Goal: Task Accomplishment & Management: Use online tool/utility

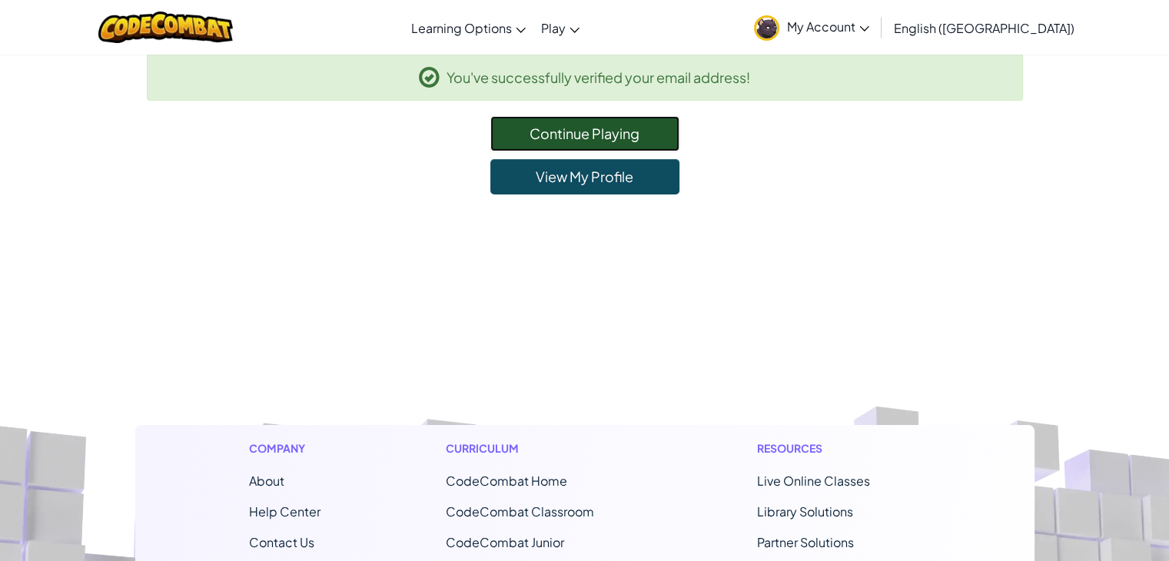
click at [541, 134] on link "Continue Playing" at bounding box center [584, 133] width 189 height 35
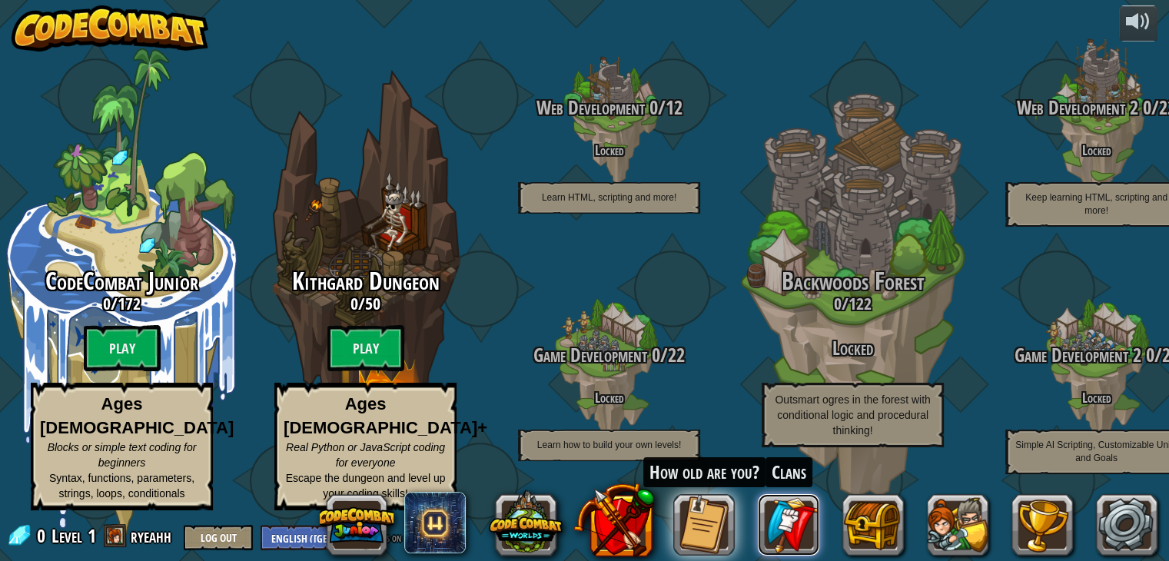
click at [789, 518] on link at bounding box center [788, 524] width 61 height 61
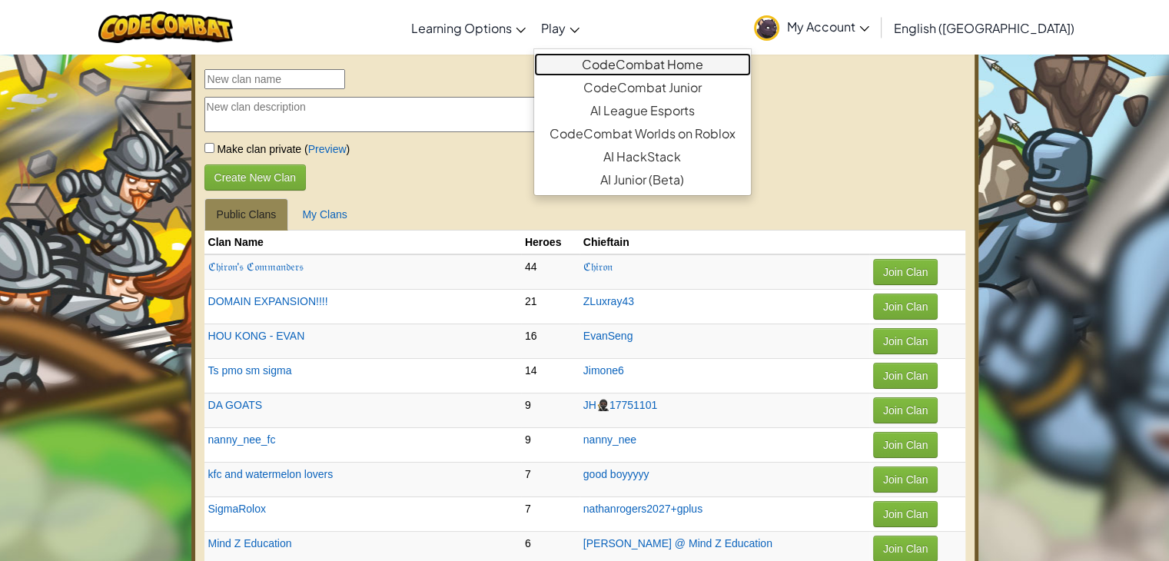
click at [649, 66] on link "CodeCombat Home" at bounding box center [642, 64] width 217 height 23
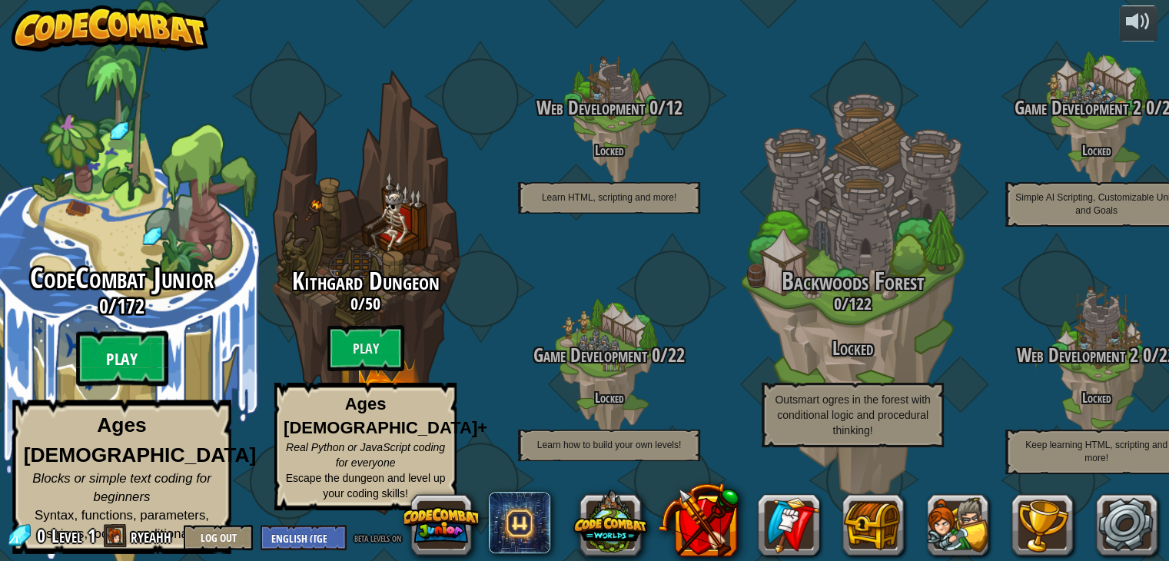
click at [95, 362] on btn "Play" at bounding box center [122, 358] width 92 height 55
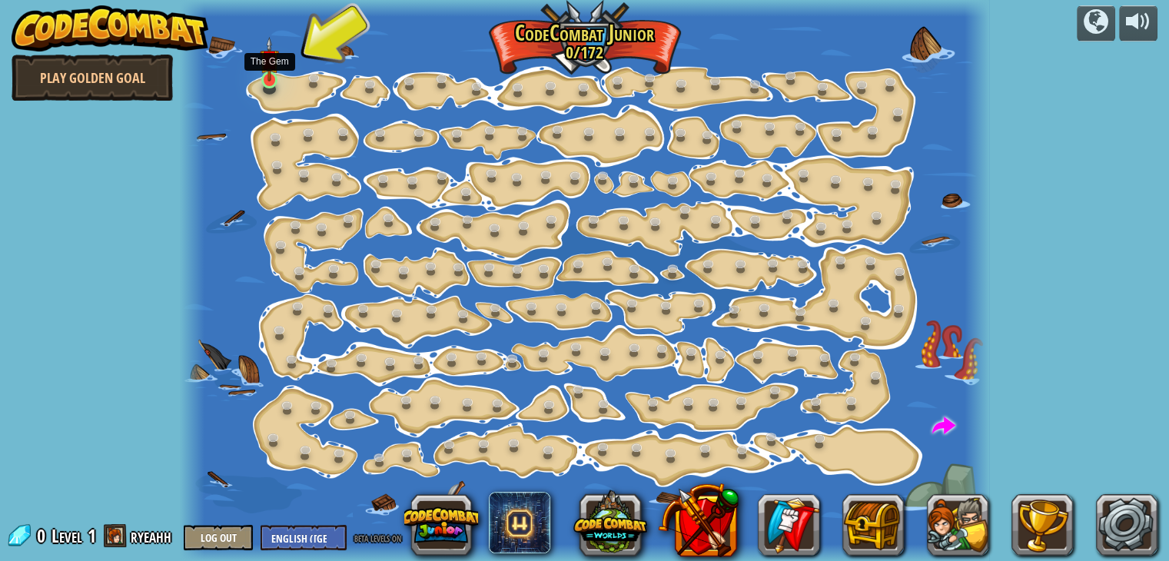
click at [270, 74] on img at bounding box center [270, 59] width 20 height 45
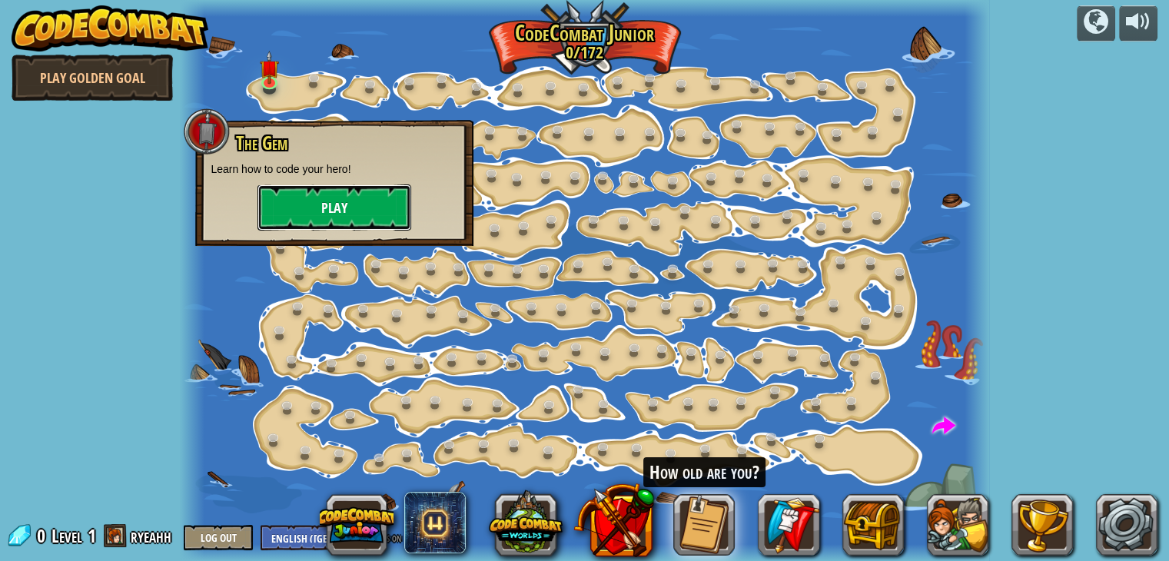
click at [303, 198] on button "Play" at bounding box center [334, 207] width 154 height 46
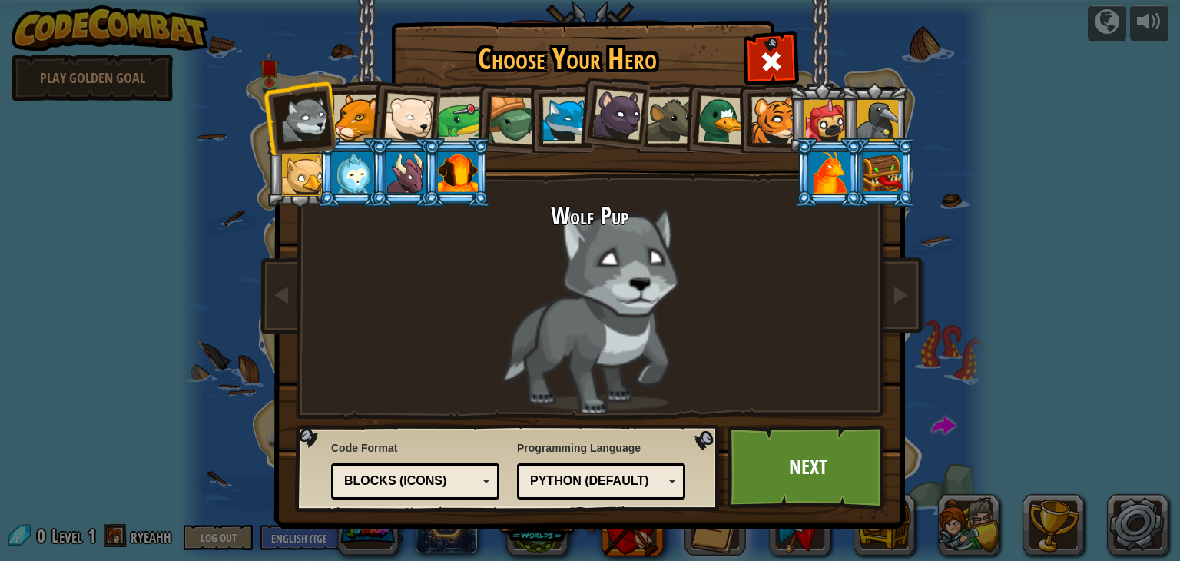
click at [603, 482] on div "Python (Default)" at bounding box center [596, 482] width 133 height 18
click at [626, 448] on div "Programming Language Python (Default) JavaScript Lua C++ Java (Experimental) Py…" at bounding box center [601, 470] width 168 height 67
click at [375, 470] on div "Blocks (Icons)" at bounding box center [415, 482] width 148 height 24
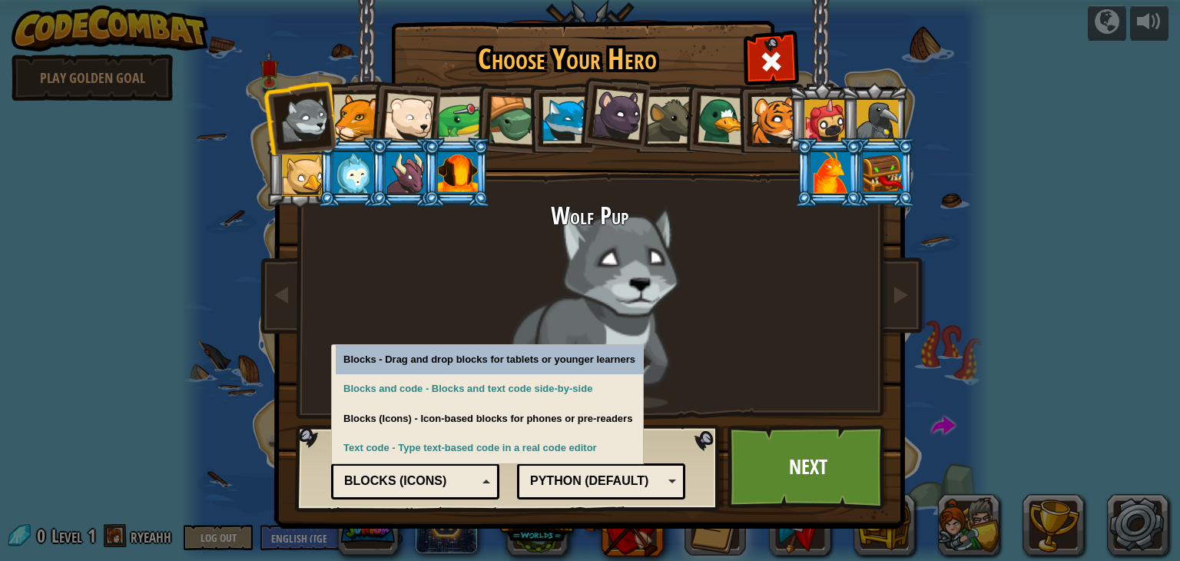
click at [375, 473] on div "Blocks (Icons)" at bounding box center [410, 482] width 133 height 18
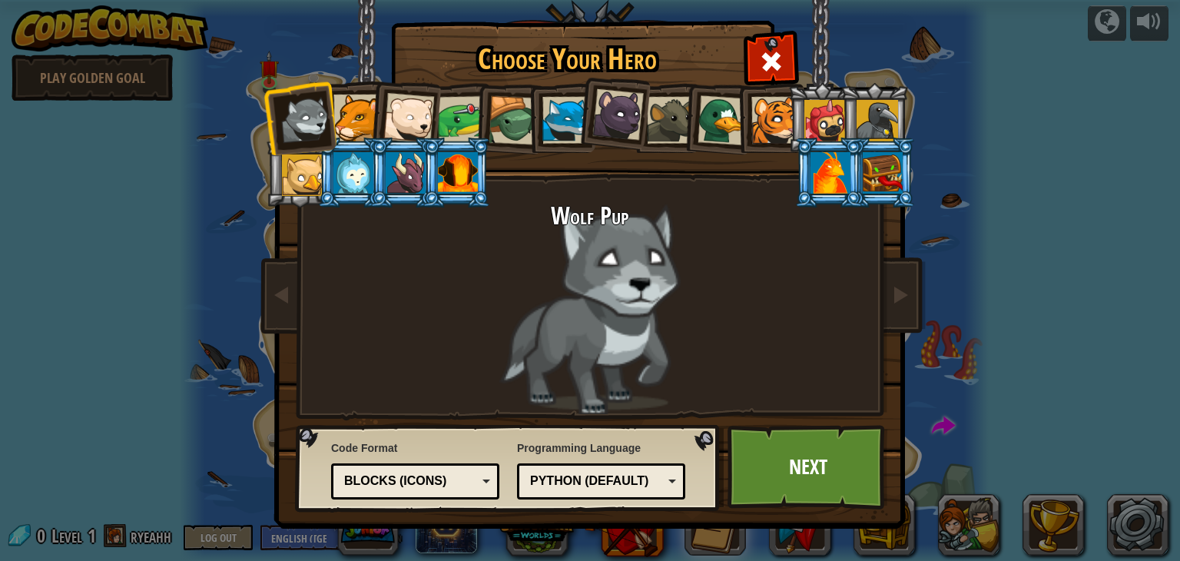
click at [375, 473] on div "Blocks (Icons)" at bounding box center [410, 482] width 133 height 18
click at [344, 125] on div at bounding box center [357, 118] width 47 height 47
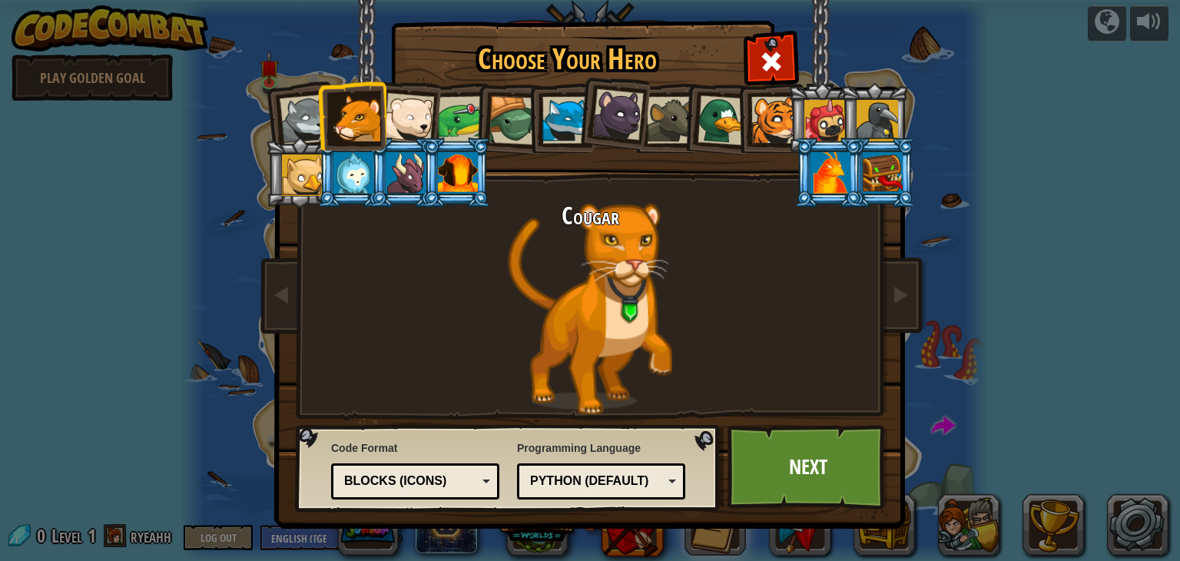
click at [405, 116] on div at bounding box center [408, 118] width 51 height 51
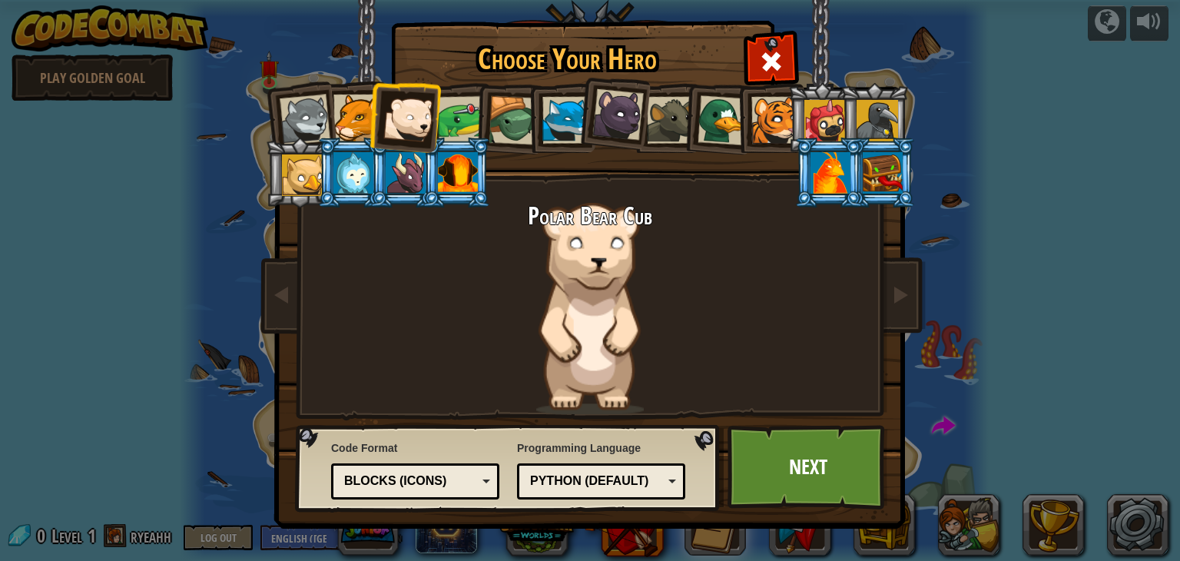
click at [452, 118] on div at bounding box center [462, 120] width 48 height 48
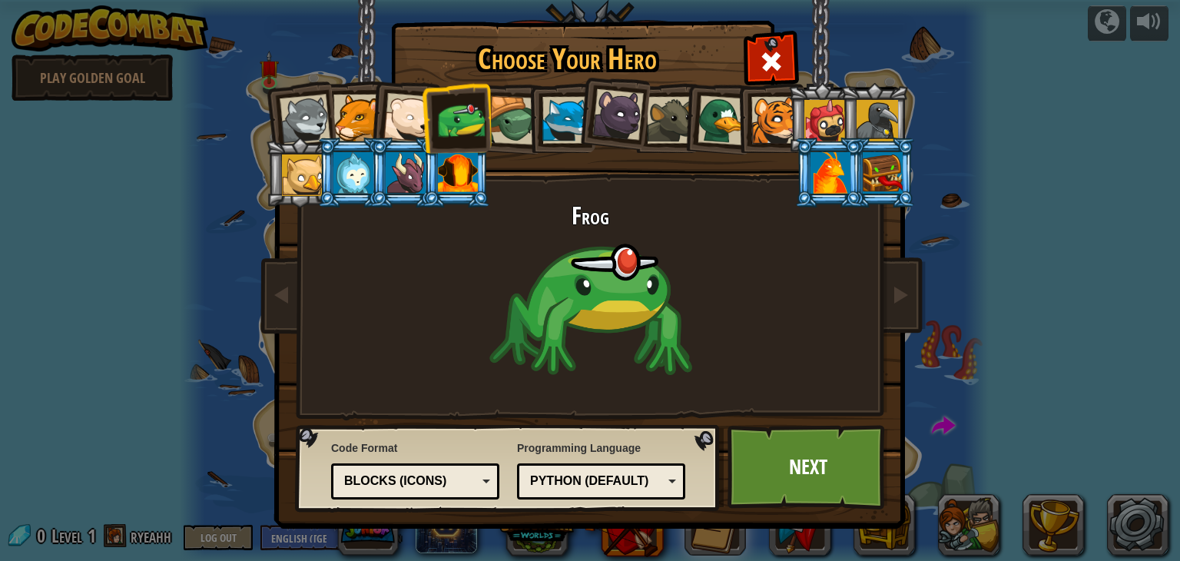
click at [493, 118] on div at bounding box center [513, 120] width 49 height 49
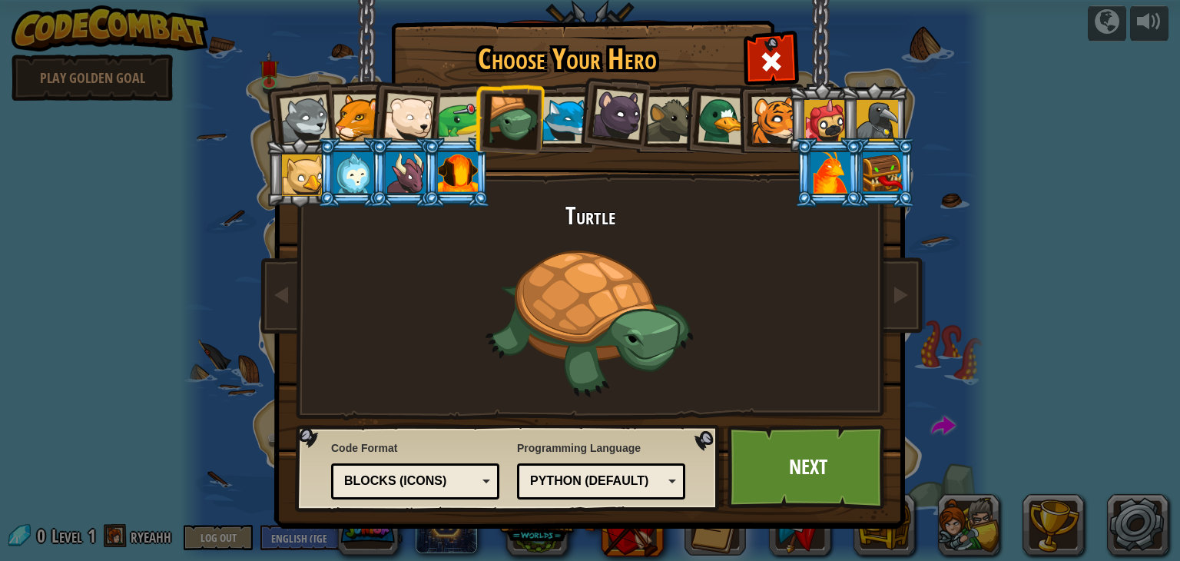
click at [603, 111] on div at bounding box center [618, 114] width 51 height 51
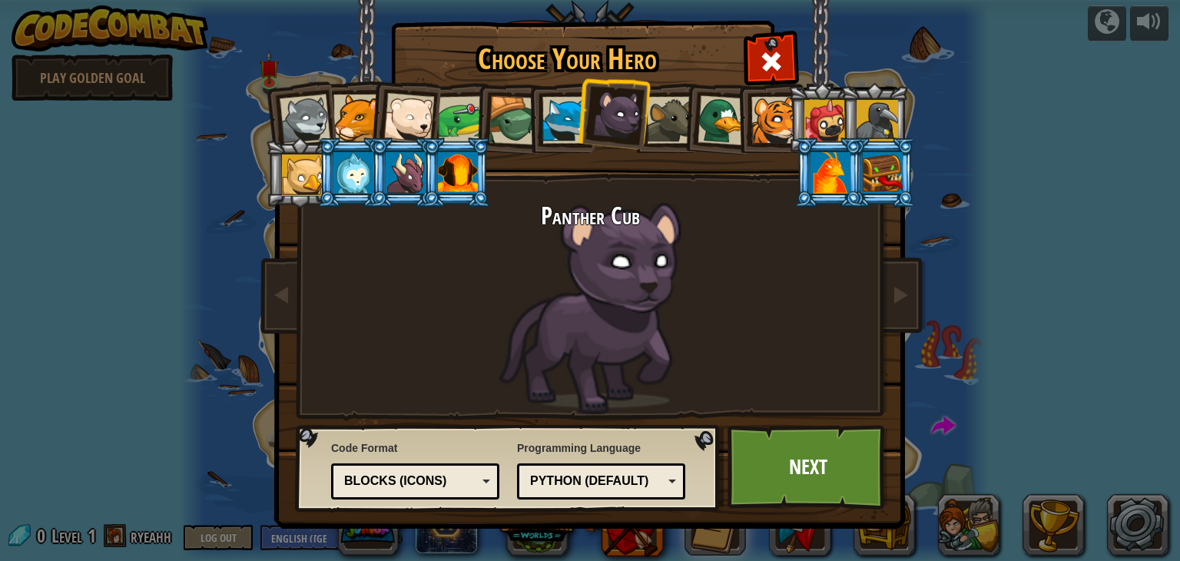
click at [835, 118] on div at bounding box center [826, 121] width 42 height 42
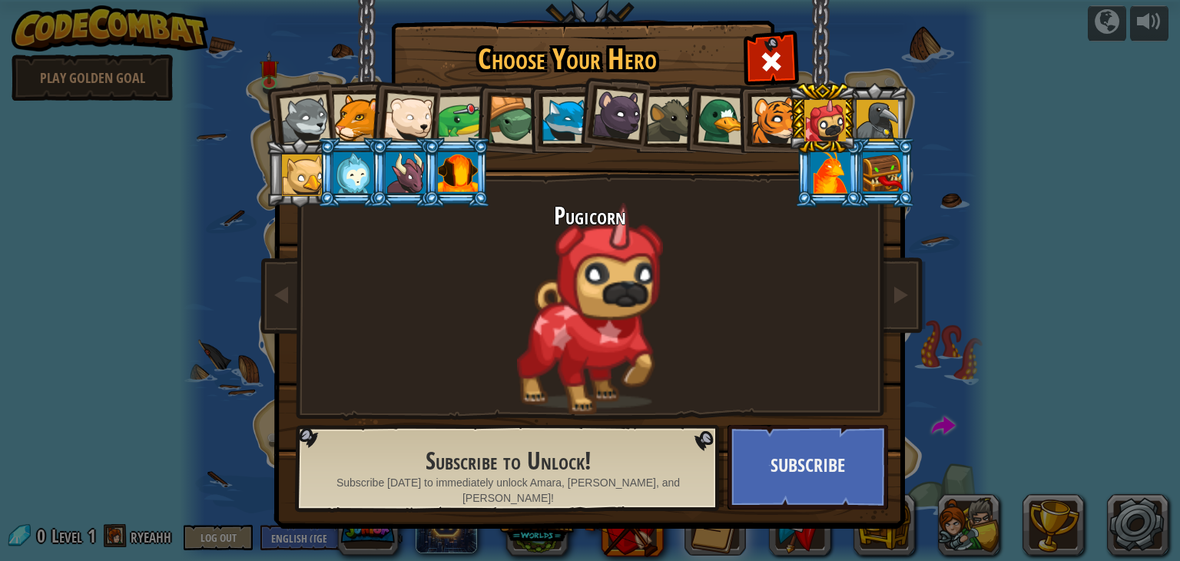
click at [798, 118] on li at bounding box center [822, 118] width 69 height 70
click at [646, 105] on li at bounding box center [613, 112] width 76 height 77
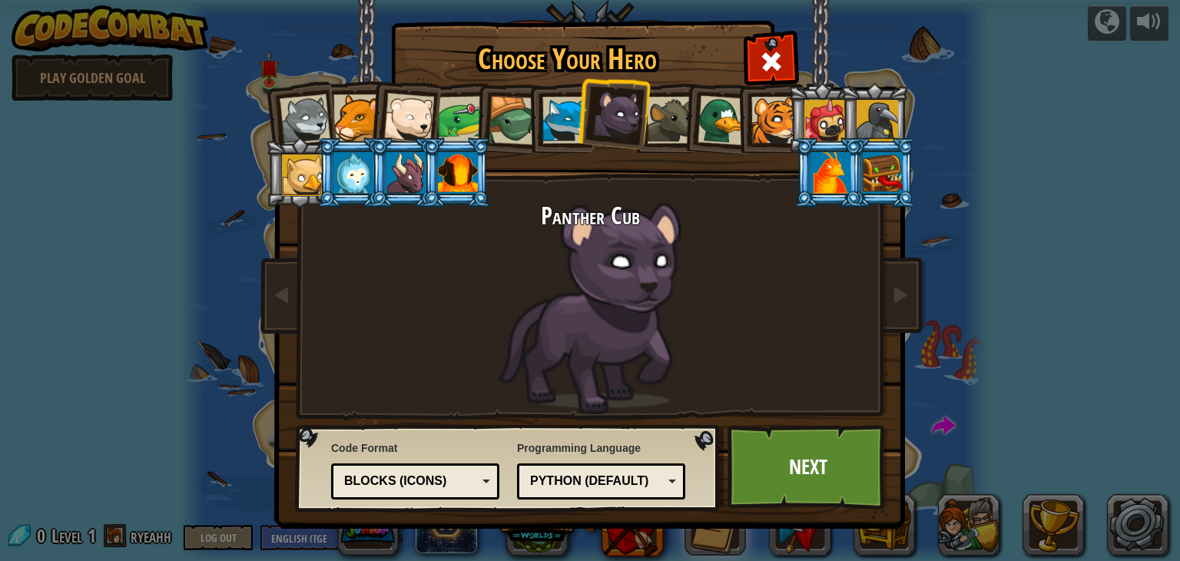
click at [383, 476] on div "Blocks (Icons)" at bounding box center [410, 482] width 133 height 18
click at [775, 443] on link "Next" at bounding box center [808, 467] width 161 height 85
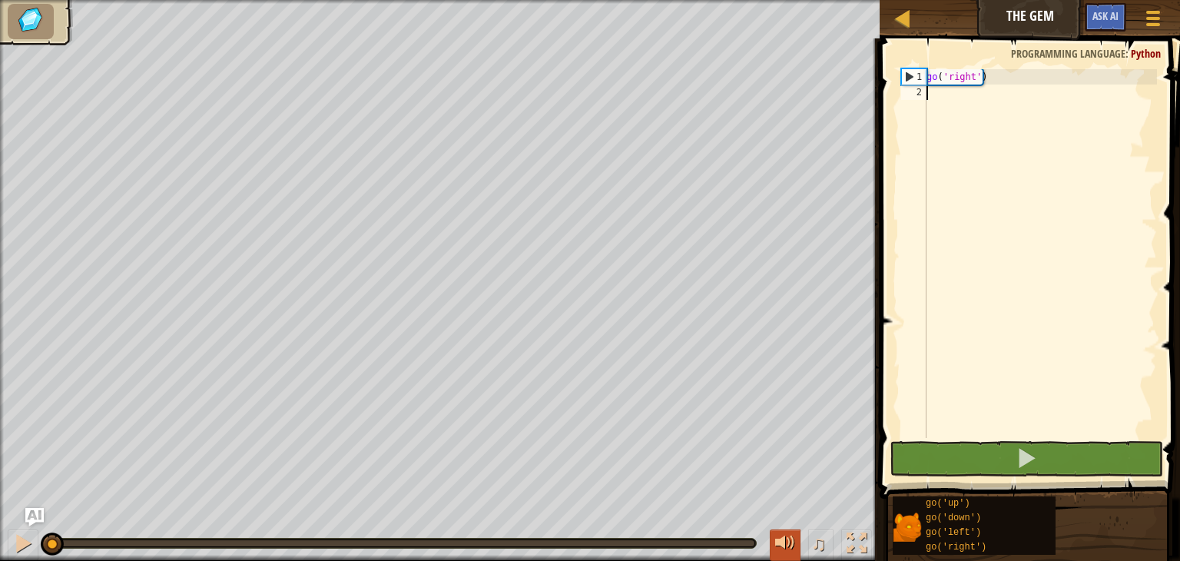
click at [788, 535] on div at bounding box center [785, 543] width 20 height 20
click at [964, 105] on div "go ( 'right' )" at bounding box center [1041, 269] width 234 height 400
type textarea "go"
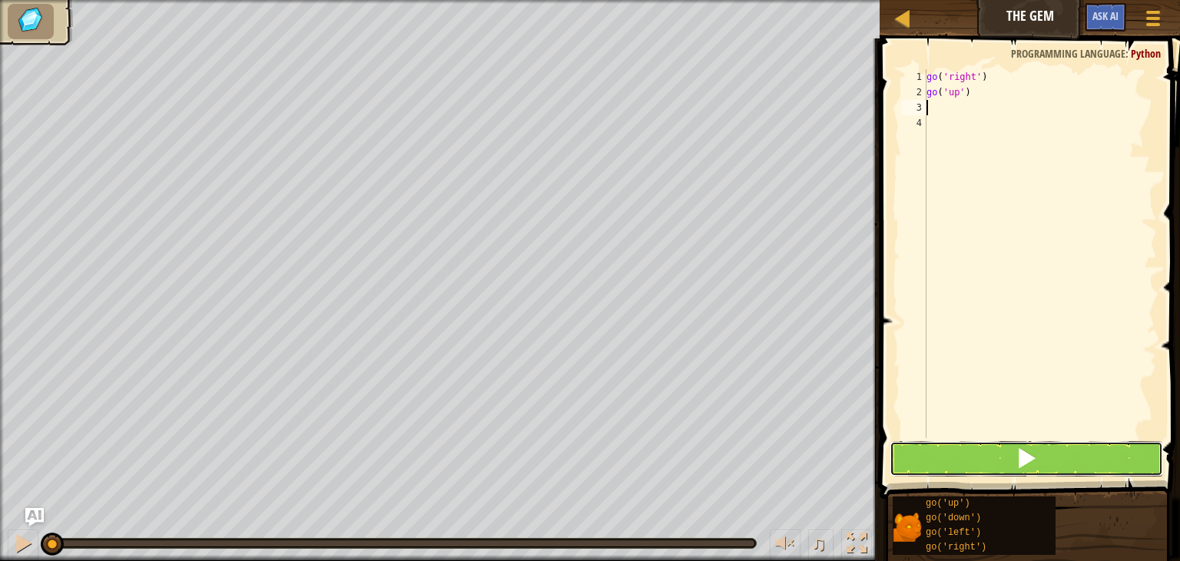
click at [1042, 462] on button at bounding box center [1027, 458] width 274 height 35
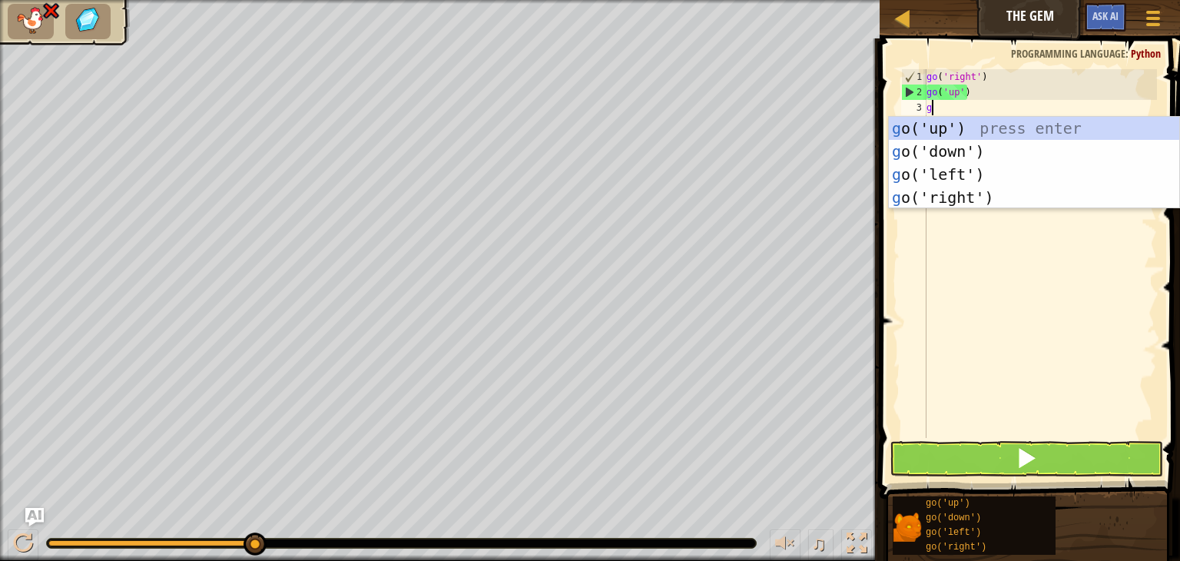
type textarea "go"
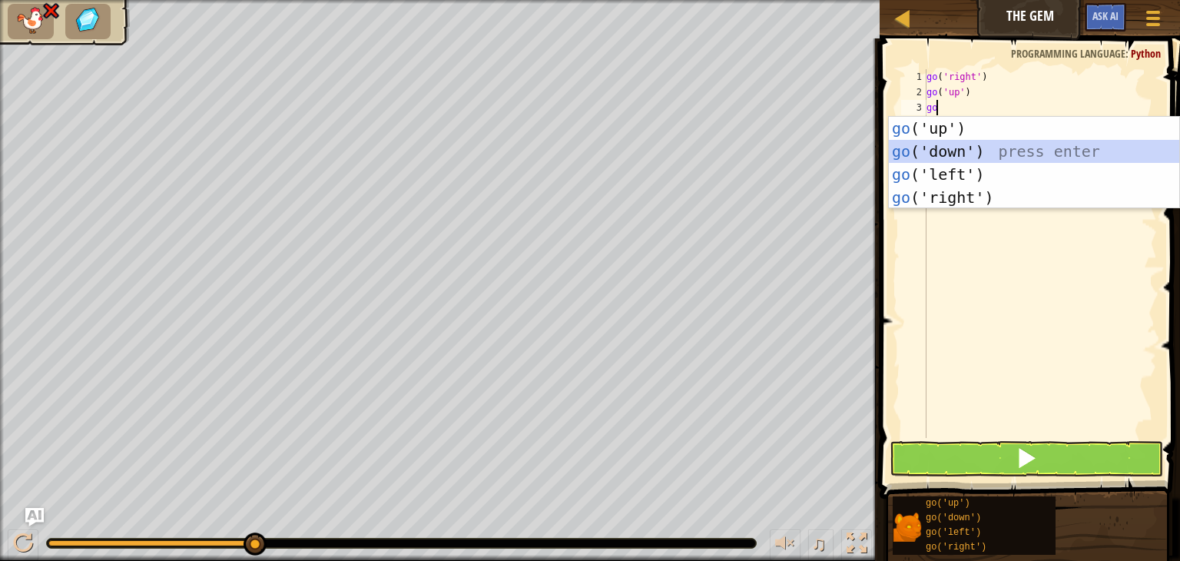
click at [965, 152] on div "go ('up') press enter go ('down') press enter go ('left') press enter go ('righ…" at bounding box center [1034, 186] width 291 height 138
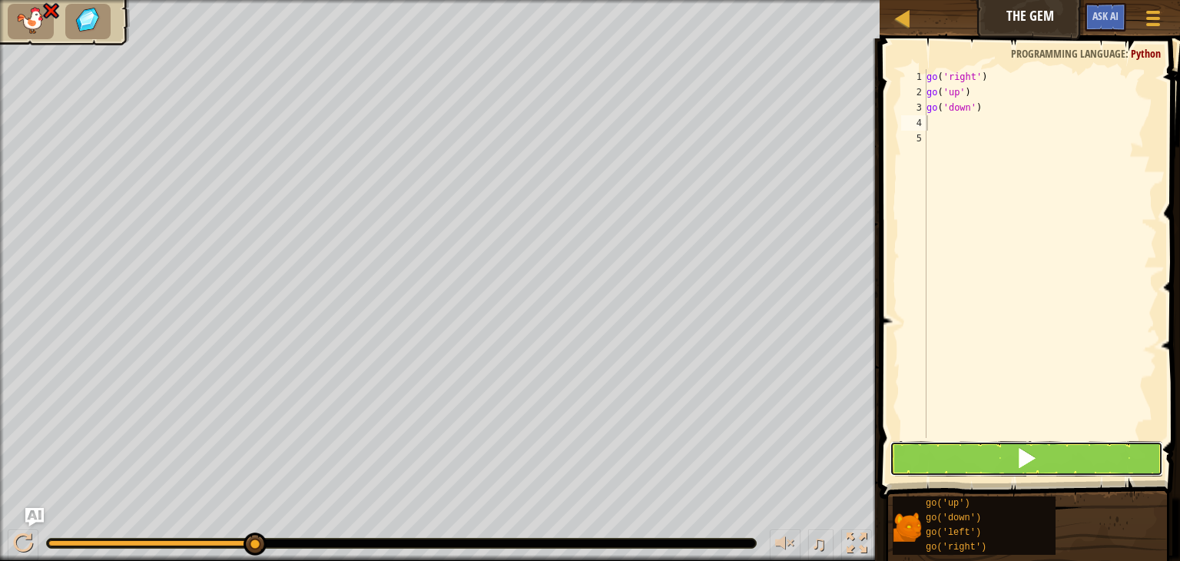
click at [988, 456] on button at bounding box center [1027, 458] width 274 height 35
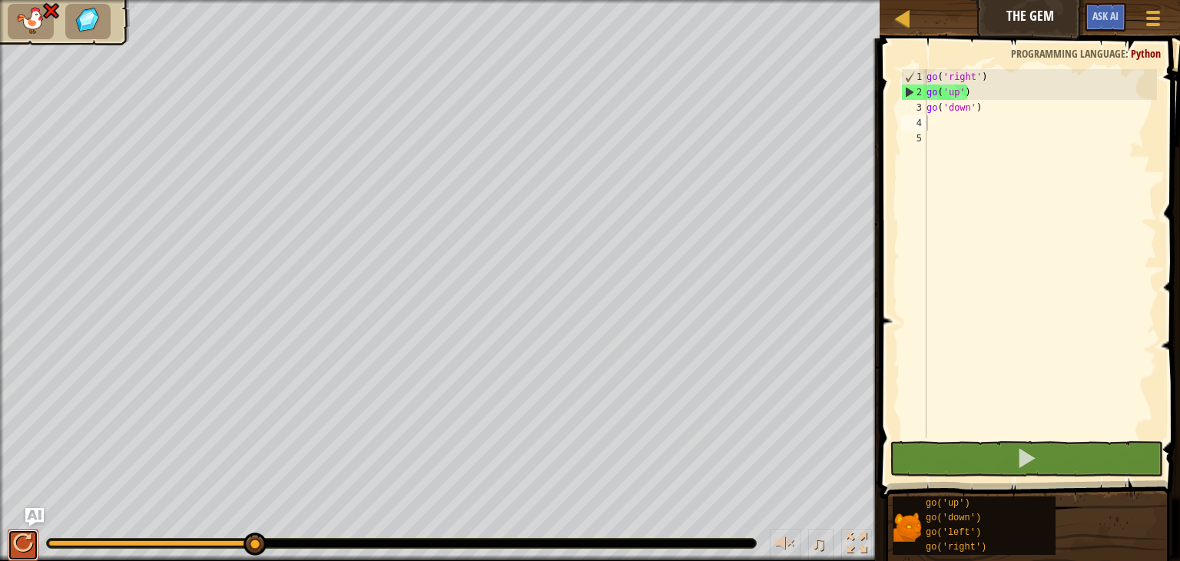
click at [8, 545] on button at bounding box center [23, 546] width 31 height 32
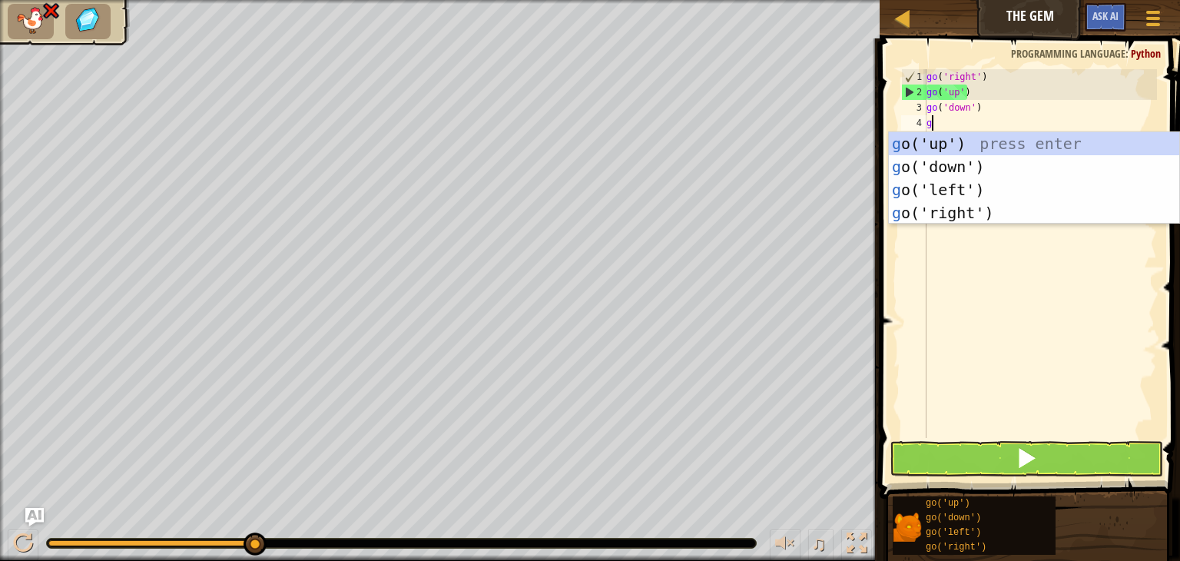
type textarea "go"
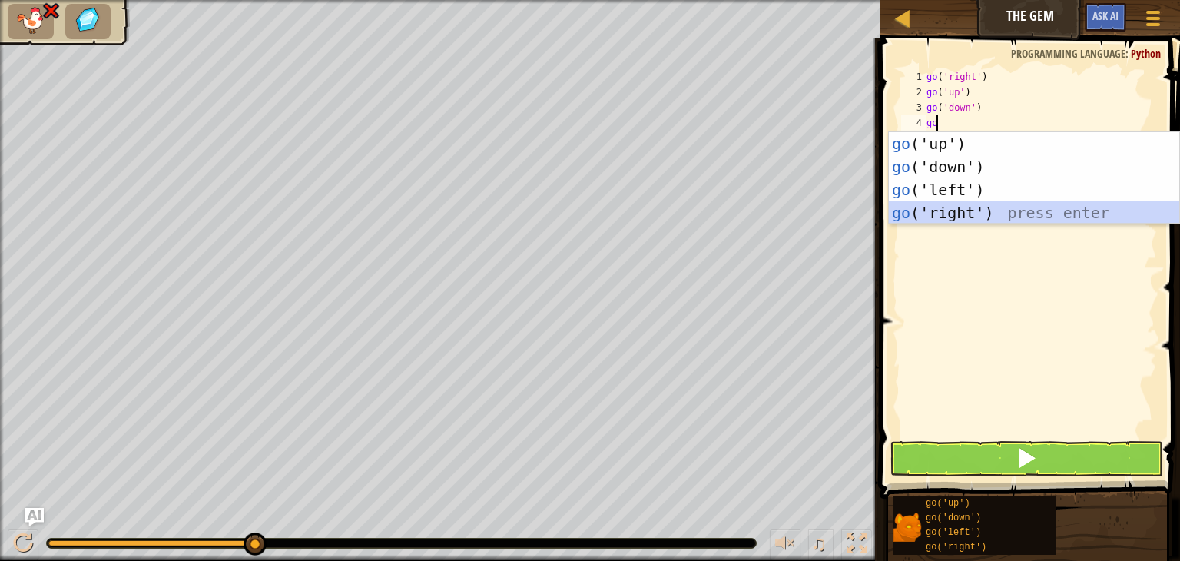
click at [968, 222] on div "go ('up') press enter go ('down') press enter go ('left') press enter go ('righ…" at bounding box center [1034, 201] width 291 height 138
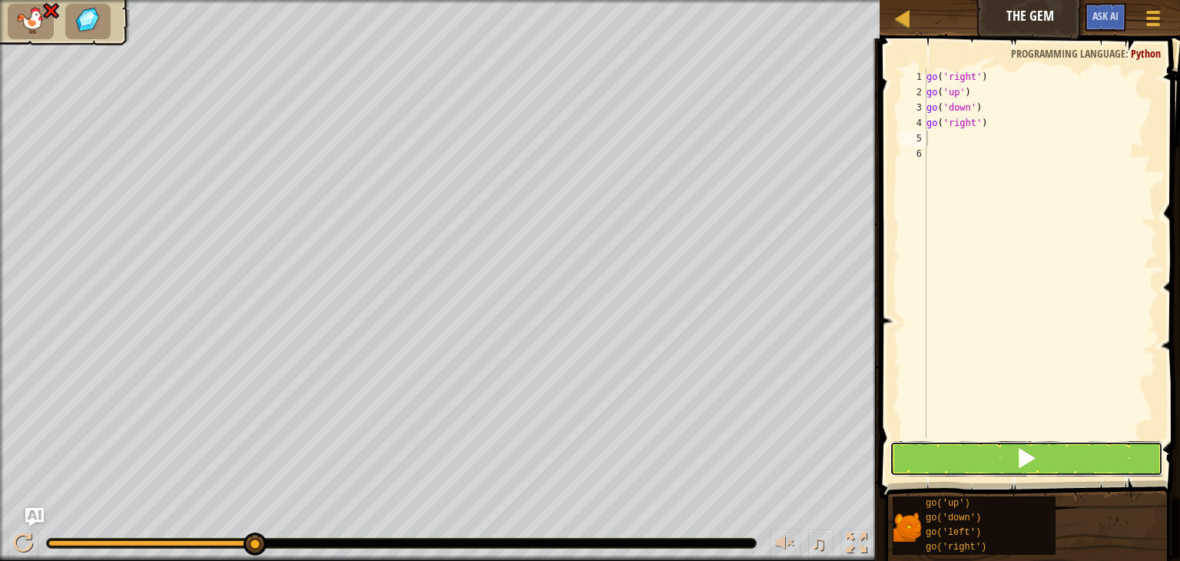
click at [1034, 453] on span at bounding box center [1027, 458] width 22 height 22
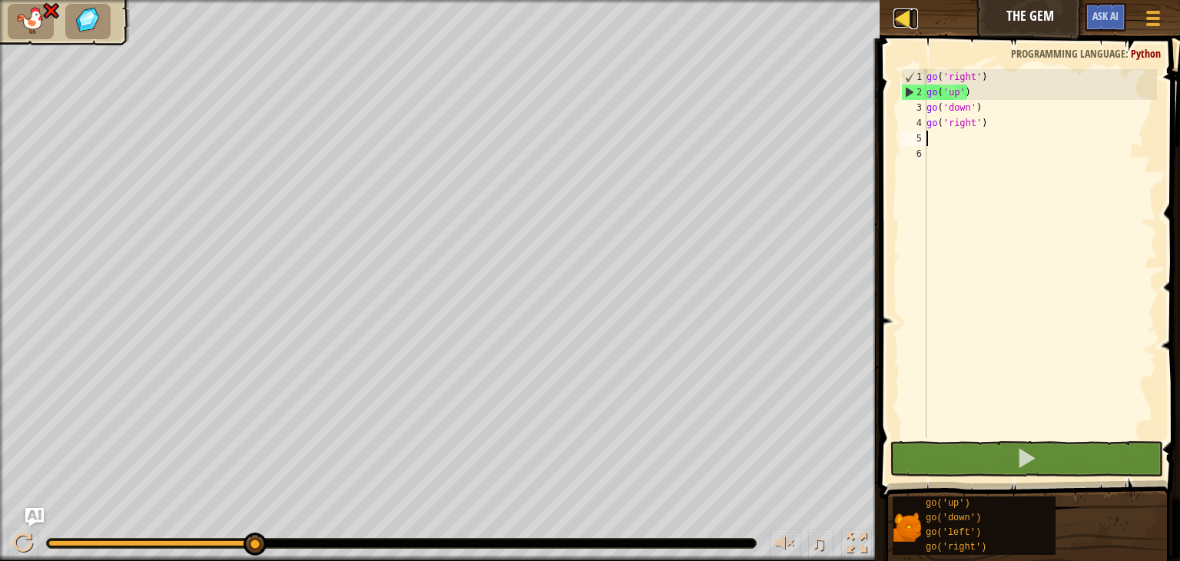
click at [907, 15] on div at bounding box center [903, 17] width 19 height 19
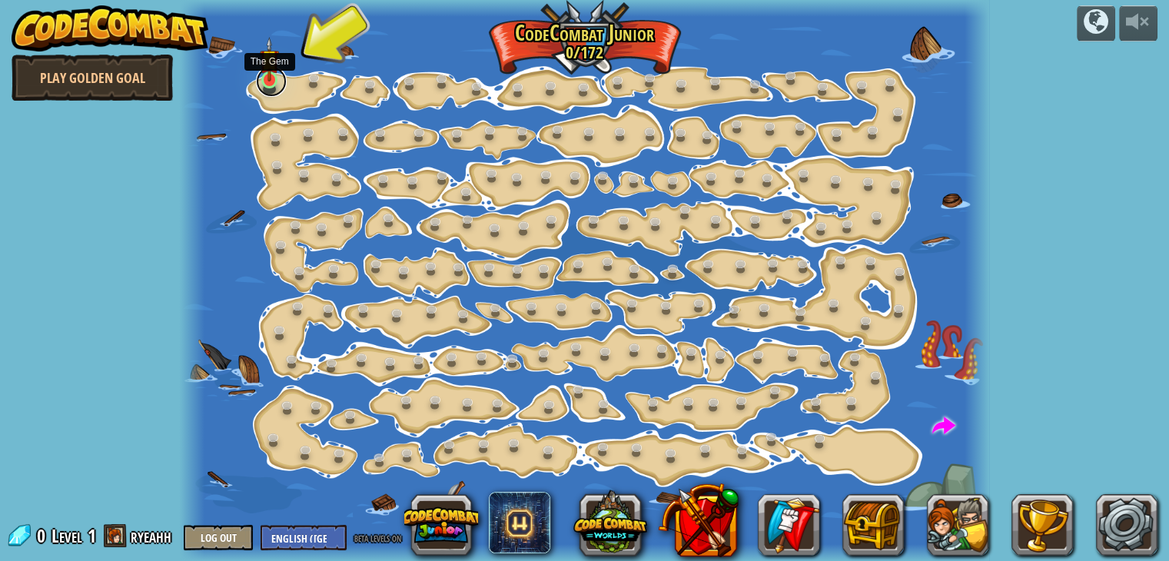
click at [283, 81] on link at bounding box center [271, 81] width 31 height 31
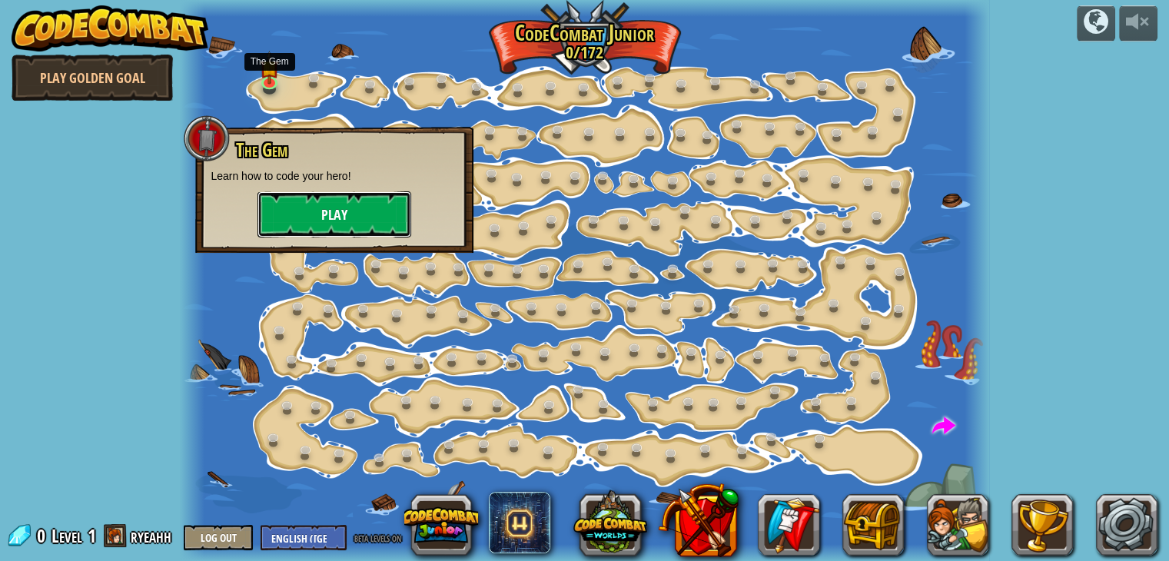
click at [277, 204] on button "Play" at bounding box center [334, 214] width 154 height 46
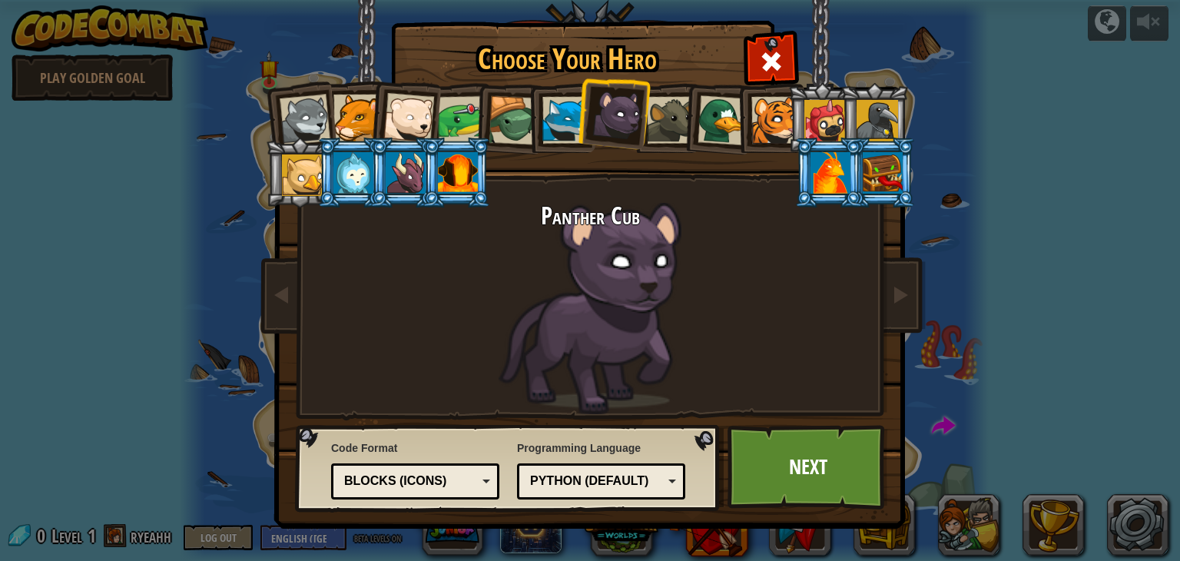
click at [455, 480] on div "Blocks (Icons)" at bounding box center [410, 482] width 133 height 18
click at [857, 463] on link "Next" at bounding box center [808, 467] width 161 height 85
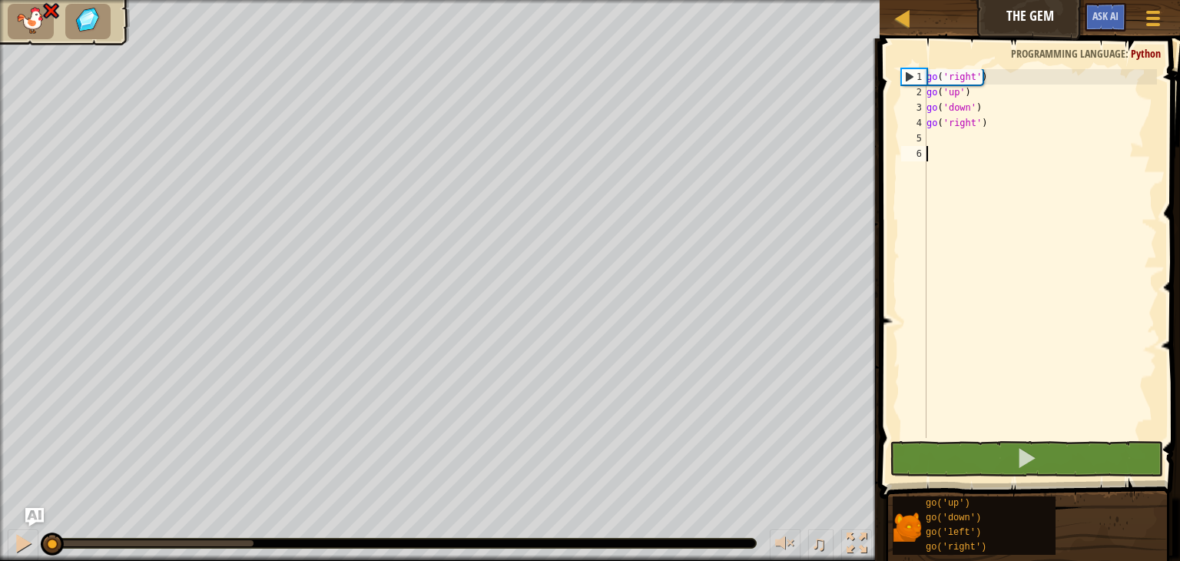
scroll to position [7, 0]
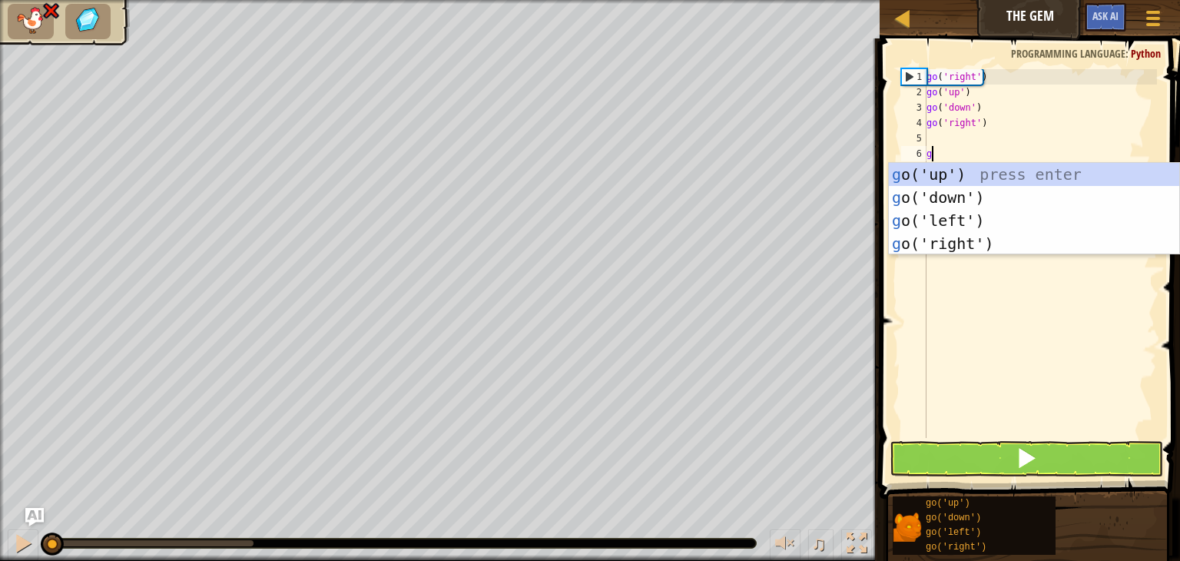
type textarea "go"
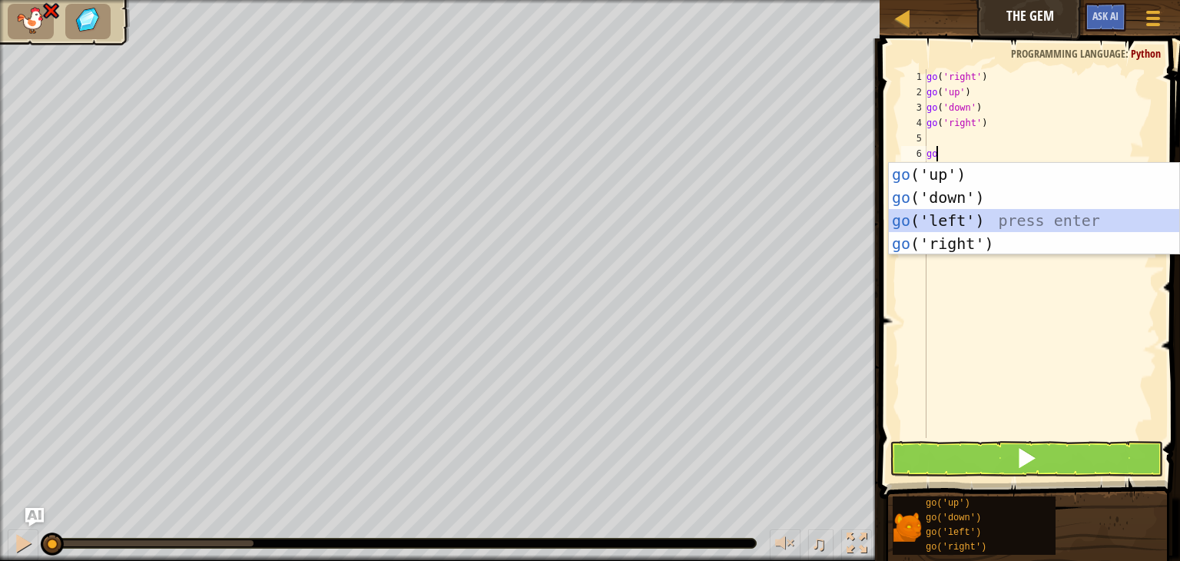
click at [948, 224] on div "go ('up') press enter go ('down') press enter go ('left') press enter go ('righ…" at bounding box center [1034, 232] width 291 height 138
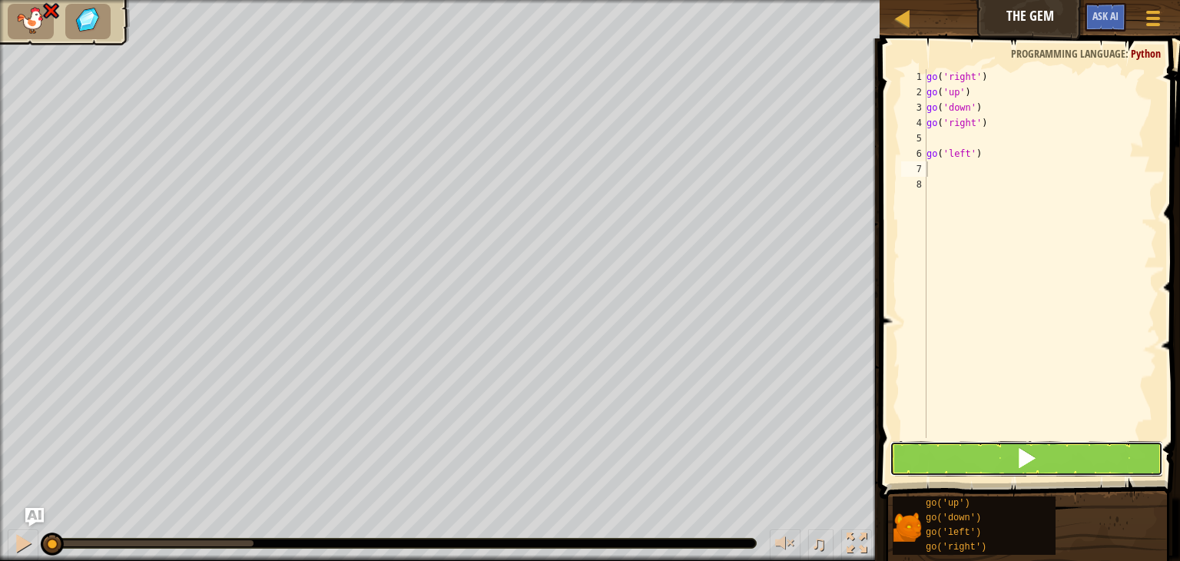
click at [1031, 465] on span at bounding box center [1027, 458] width 22 height 22
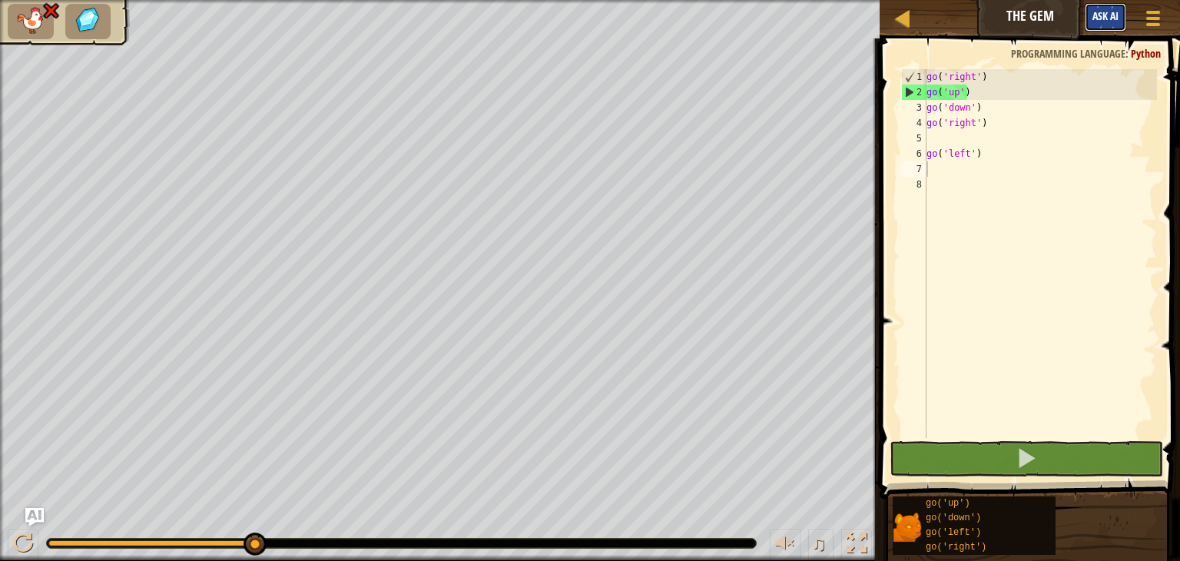
click at [1107, 26] on button "Ask AI" at bounding box center [1106, 17] width 42 height 28
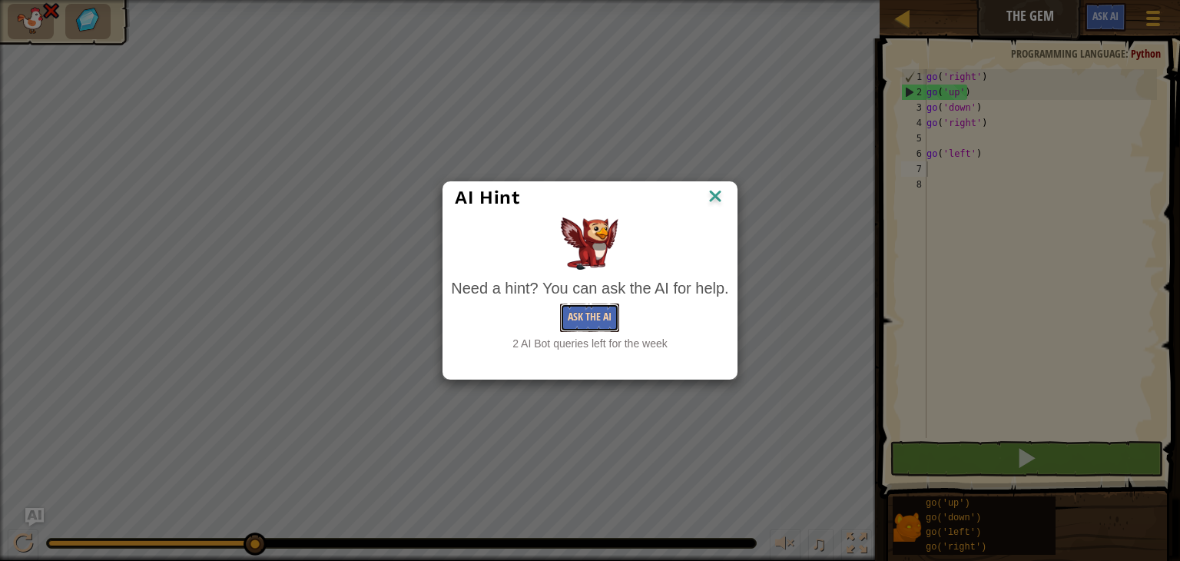
click at [594, 320] on button "Ask the AI" at bounding box center [589, 318] width 59 height 28
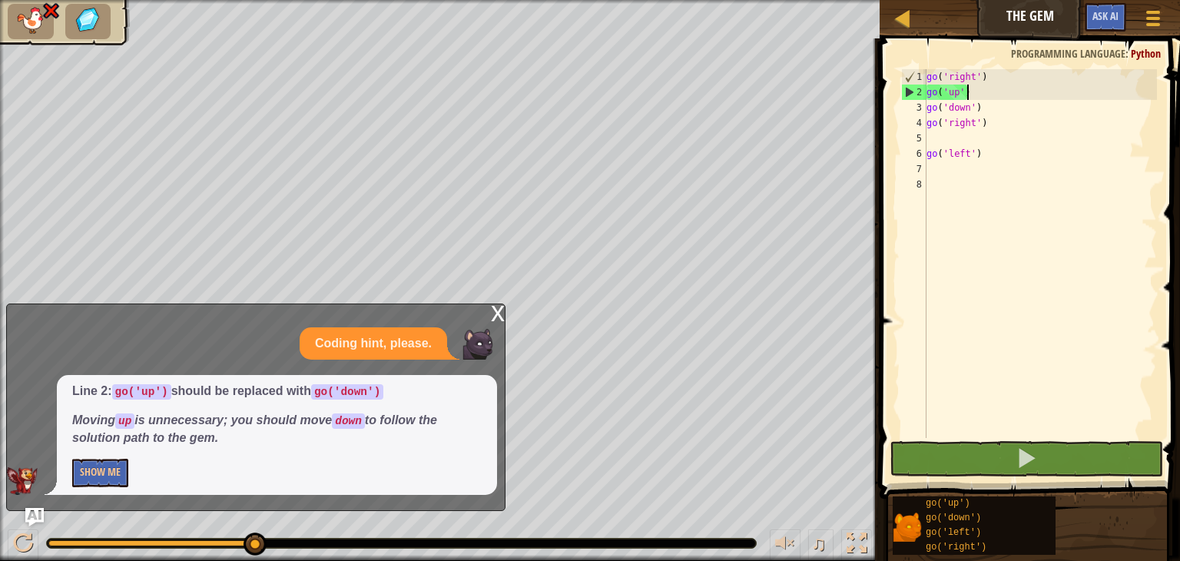
click at [978, 96] on div "go ( 'right' ) go ( 'up' ) go ( 'down' ) go ( 'right' ) go ( 'left' )" at bounding box center [1041, 269] width 234 height 400
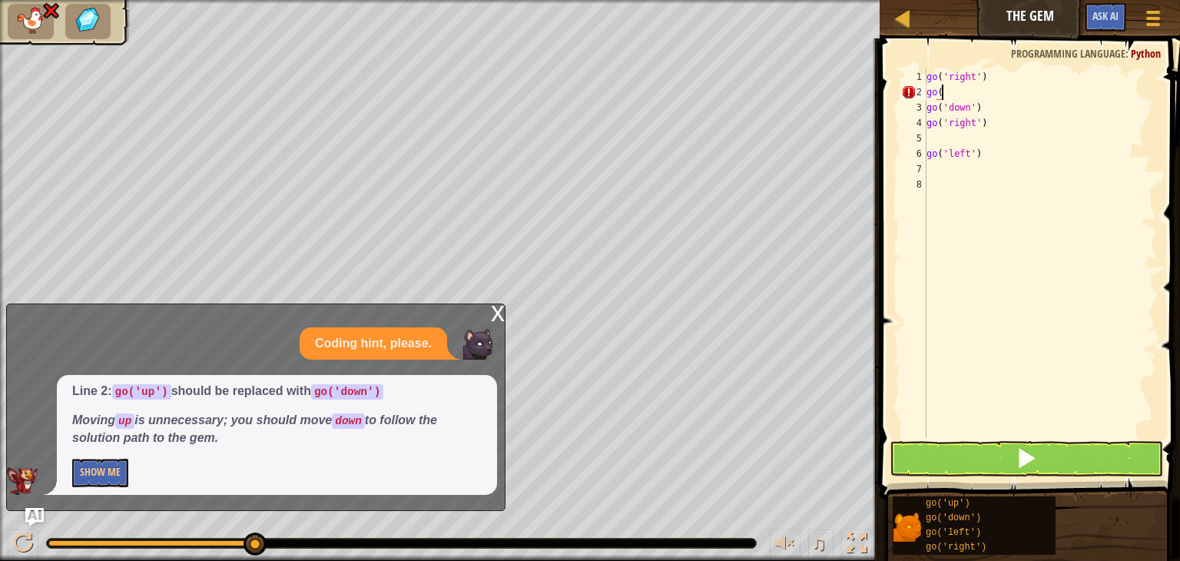
type textarea "go('"
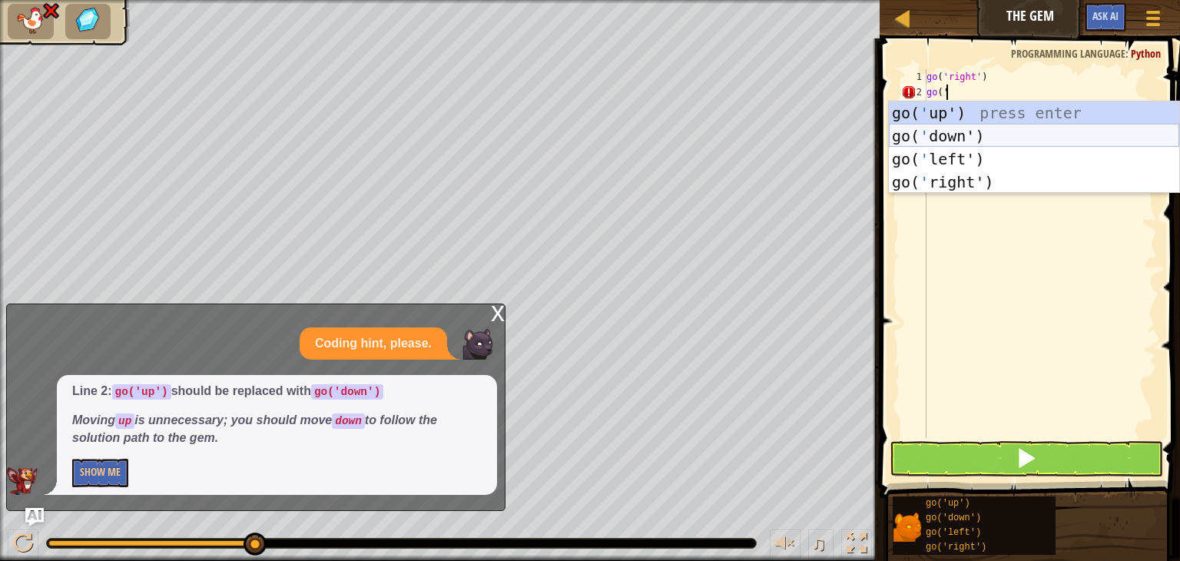
click at [991, 131] on div "go( ' up') press enter go( ' down') press enter go( ' left') press enter go( ' …" at bounding box center [1034, 170] width 291 height 138
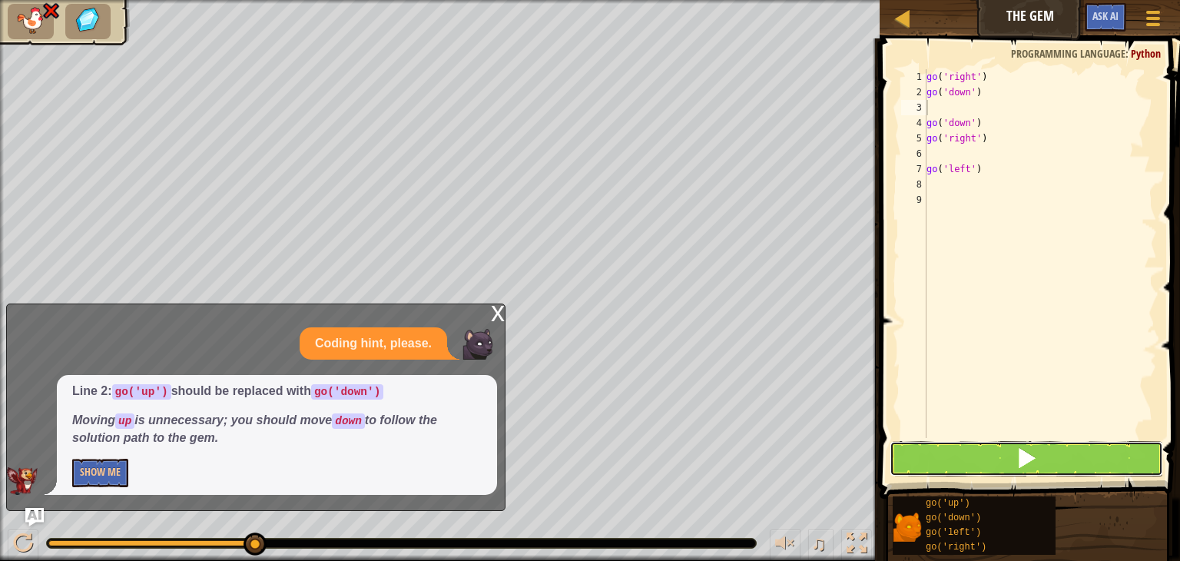
click at [975, 458] on button at bounding box center [1027, 458] width 274 height 35
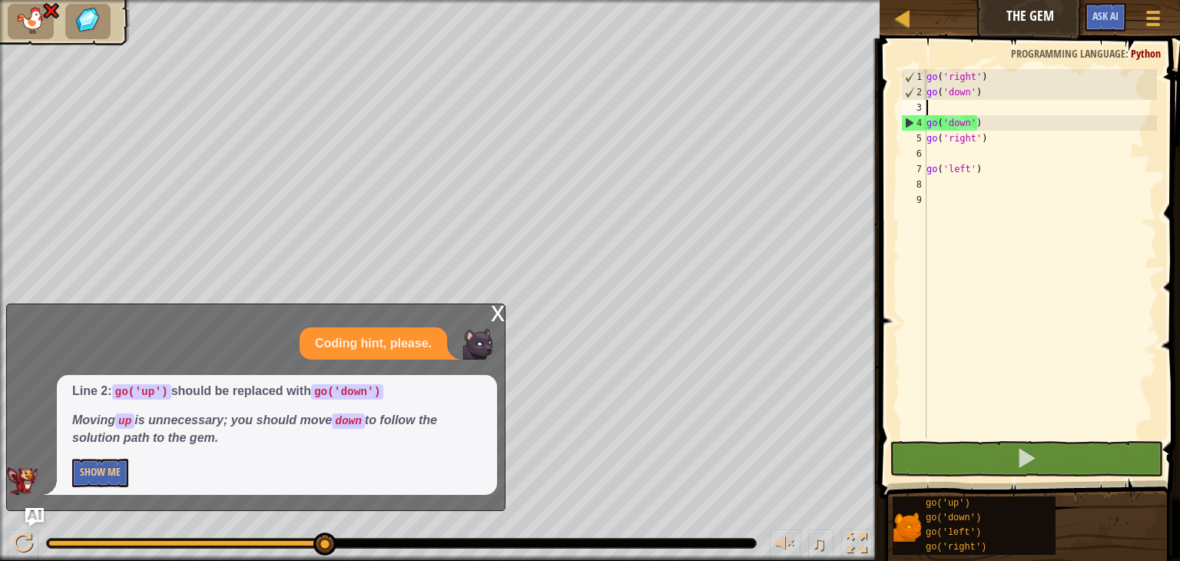
click at [953, 101] on div "go ( 'right' ) go ( 'down' ) go ( 'down' ) go ( 'right' ) go ( 'left' )" at bounding box center [1041, 269] width 234 height 400
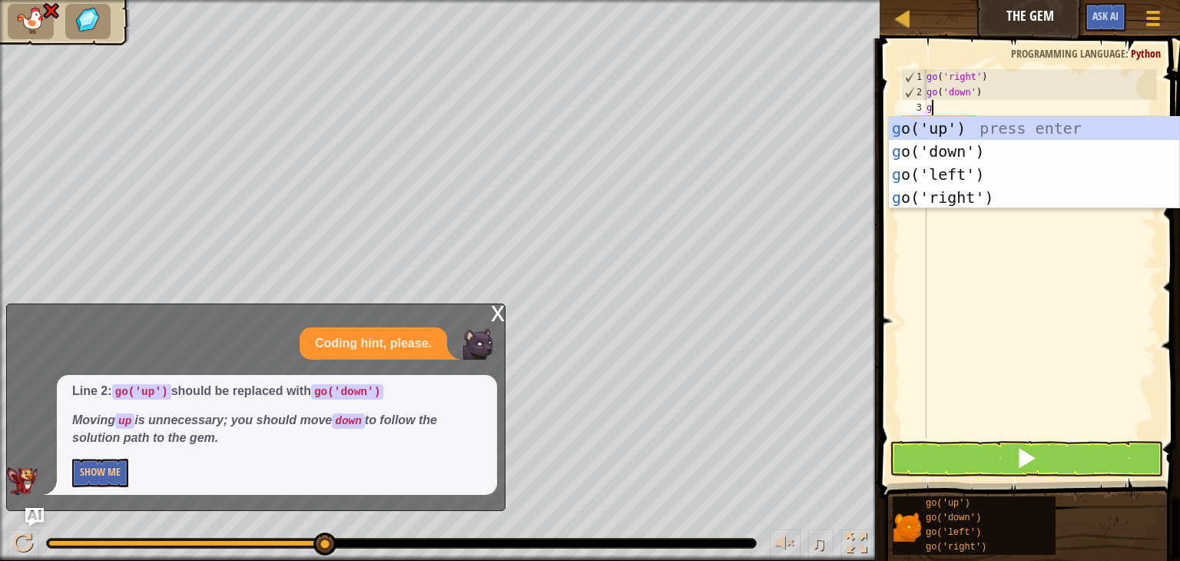
type textarea "go"
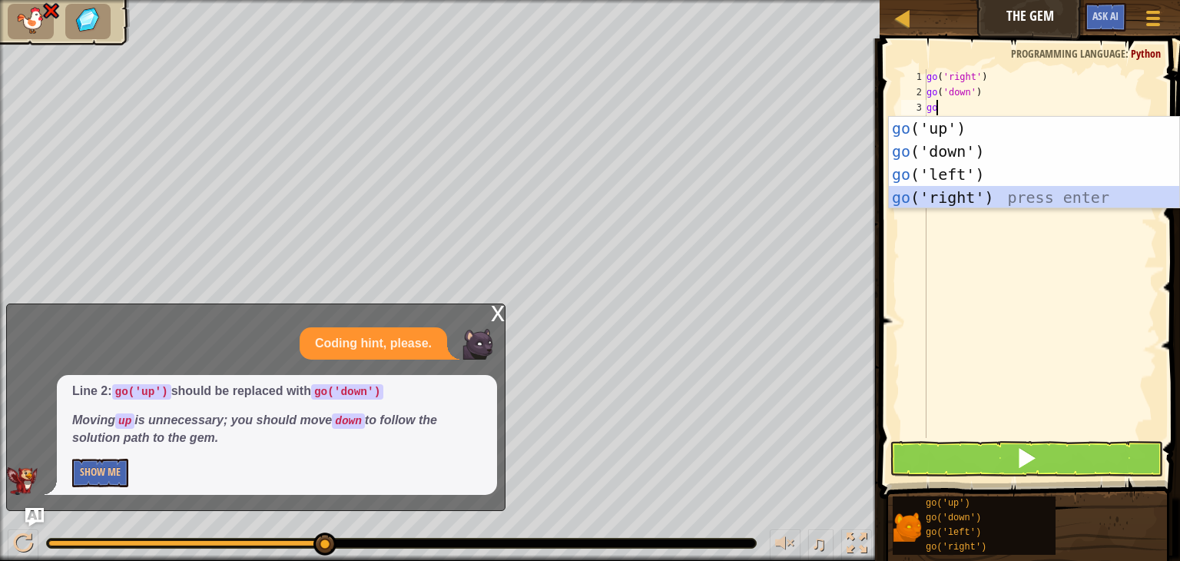
click at [991, 189] on div "go ('up') press enter go ('down') press enter go ('left') press enter go ('righ…" at bounding box center [1034, 186] width 291 height 138
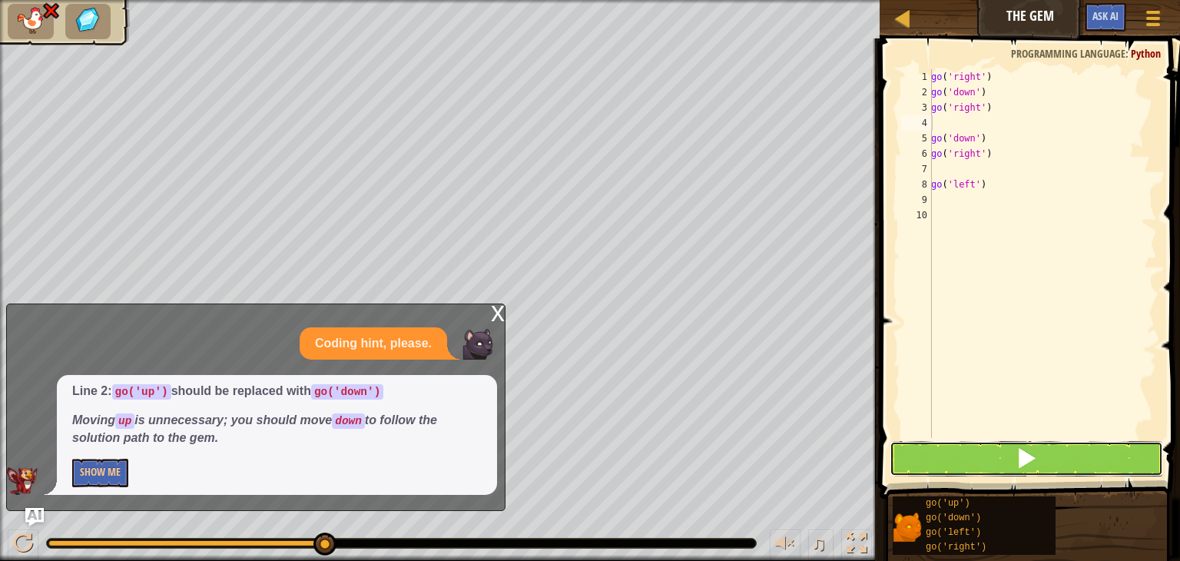
click at [974, 451] on button at bounding box center [1027, 458] width 274 height 35
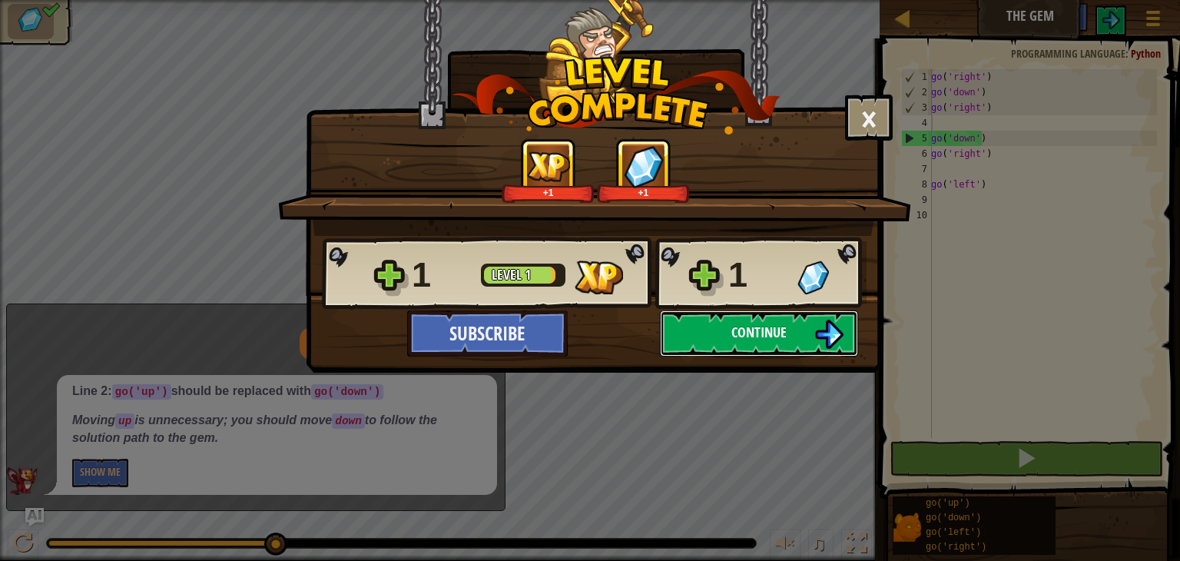
click at [806, 318] on button "Continue" at bounding box center [759, 333] width 198 height 46
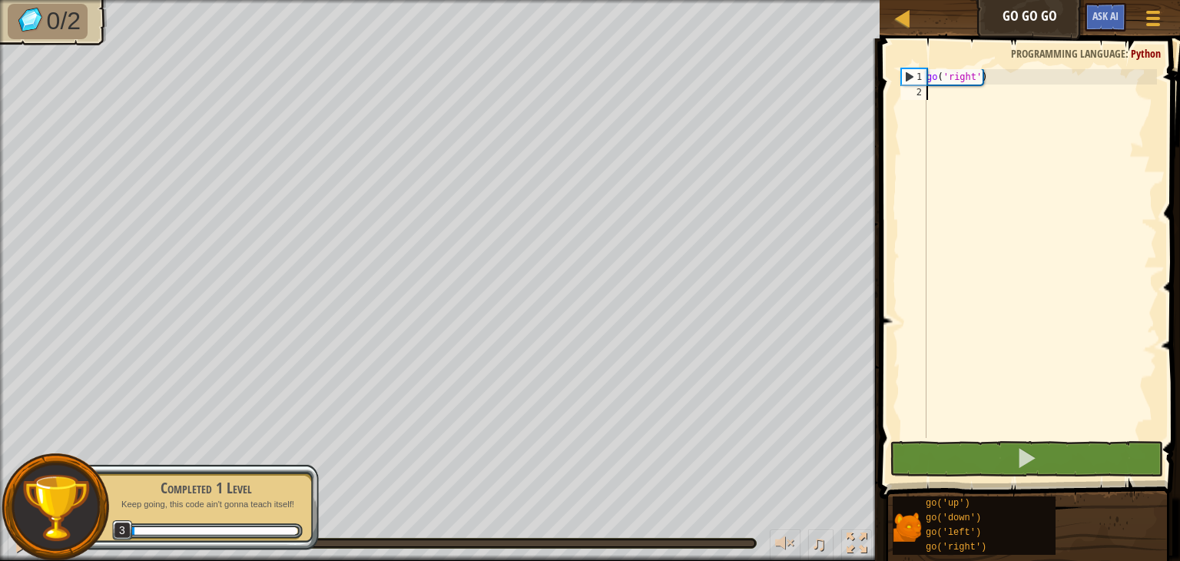
type textarea "go"
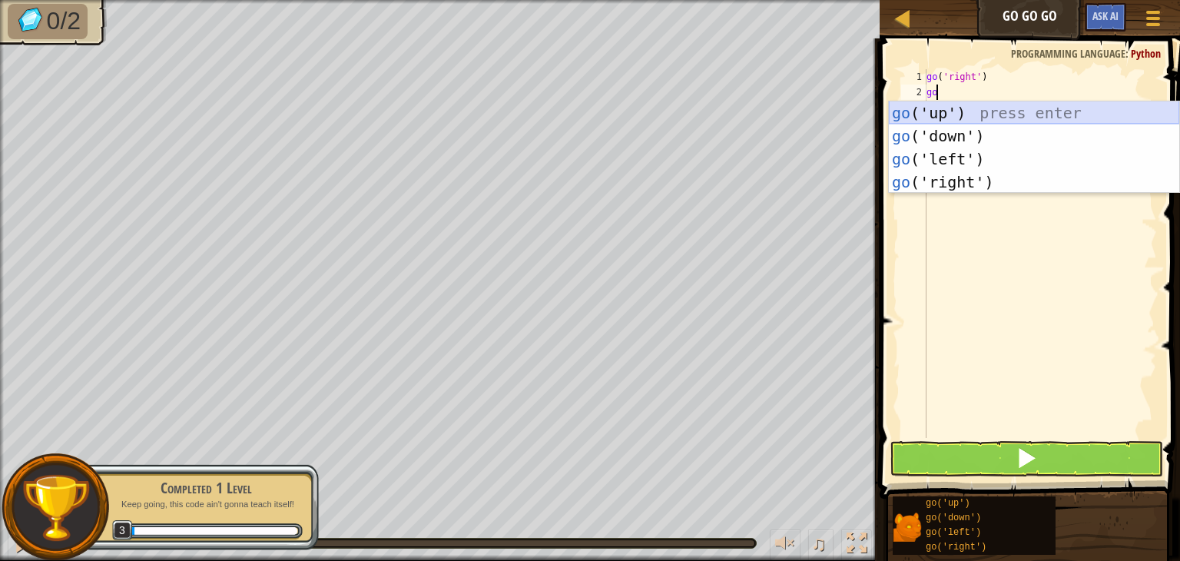
click at [952, 123] on div "go ('up') press enter go ('down') press enter go ('left') press enter go ('righ…" at bounding box center [1034, 170] width 291 height 138
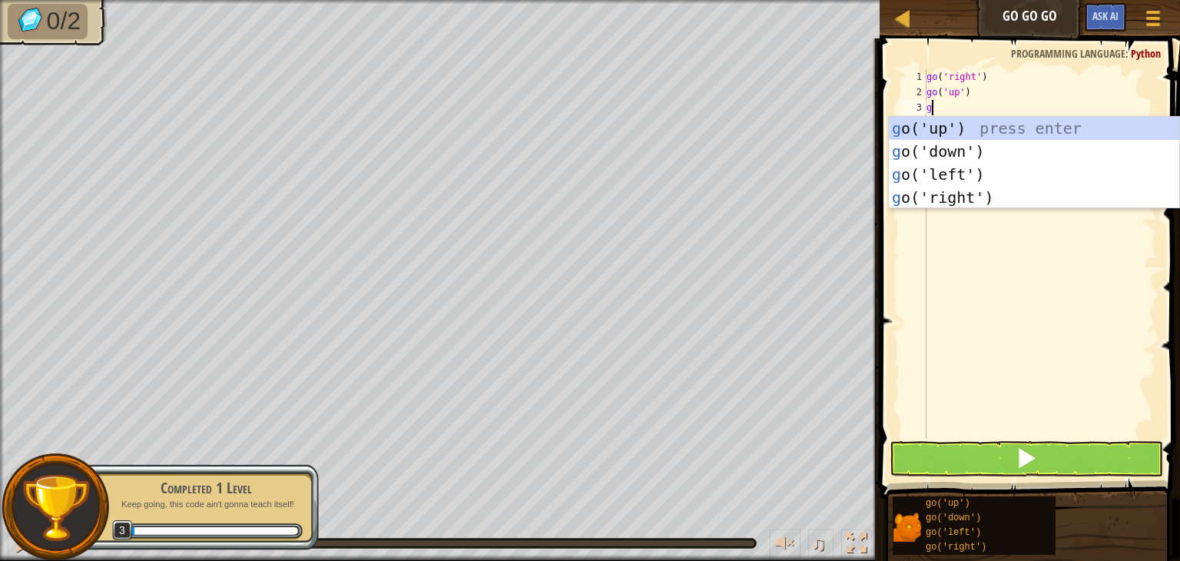
type textarea "go"
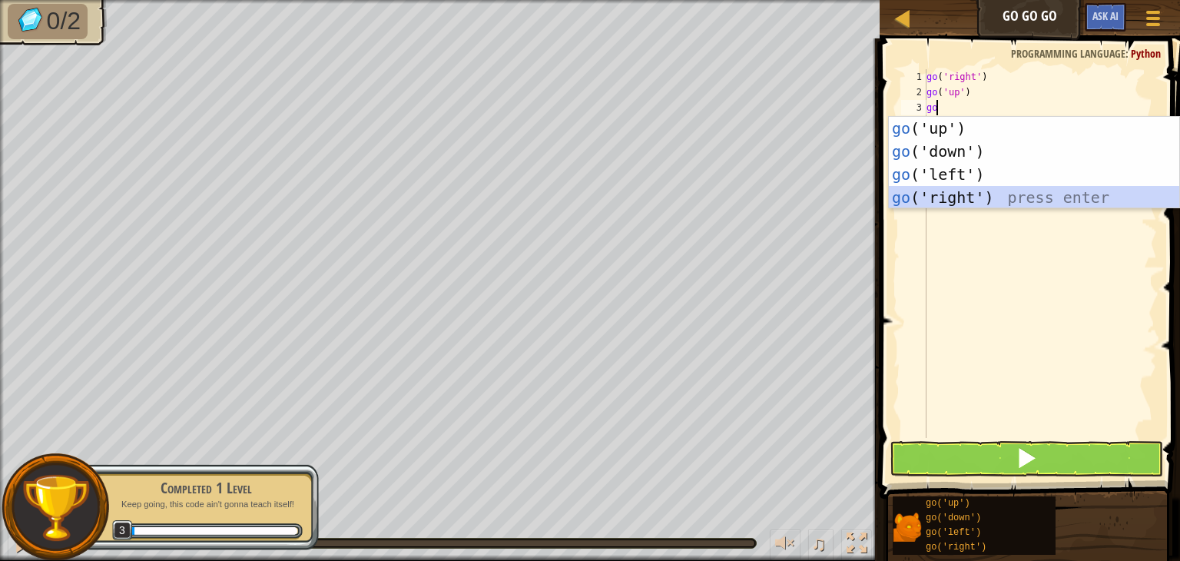
click at [999, 197] on div "go ('up') press enter go ('down') press enter go ('left') press enter go ('righ…" at bounding box center [1034, 186] width 291 height 138
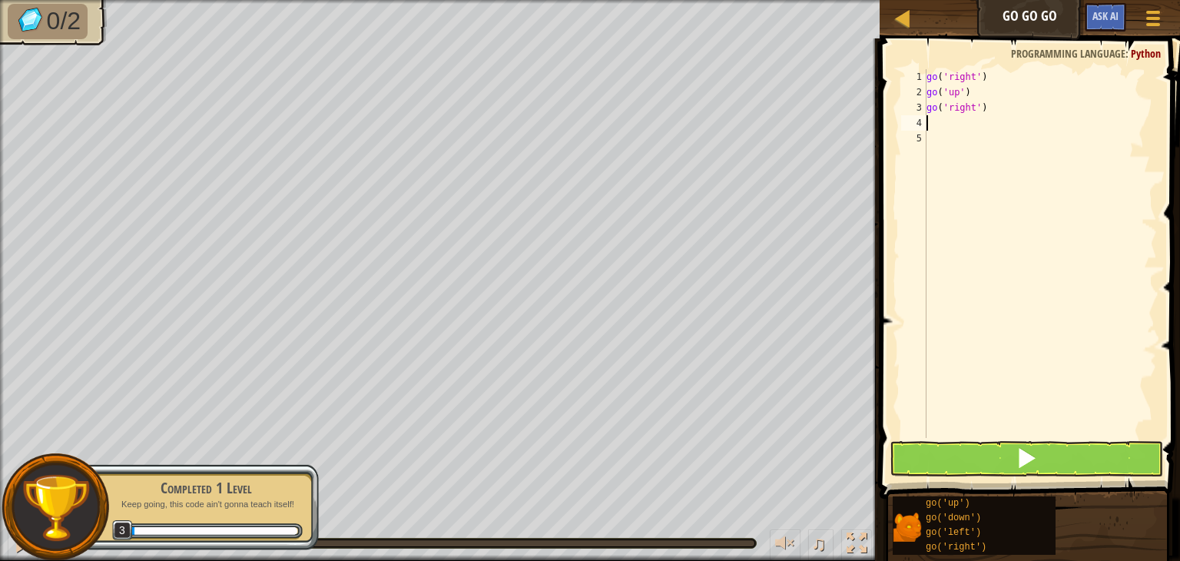
type textarea "go"
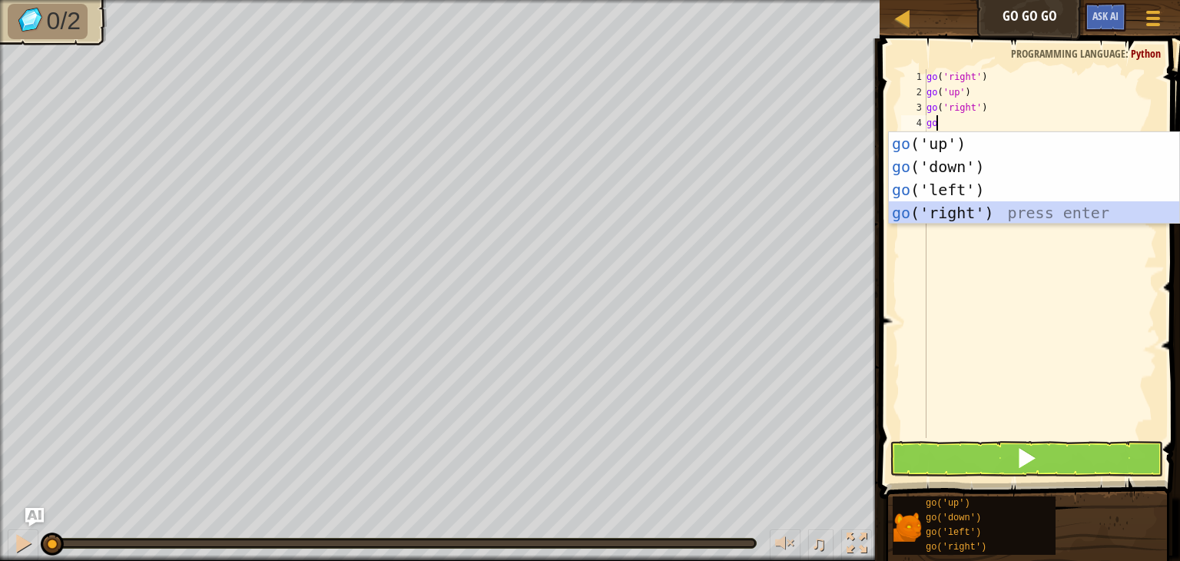
click at [1031, 220] on div "go ('up') press enter go ('down') press enter go ('left') press enter go ('righ…" at bounding box center [1034, 201] width 291 height 138
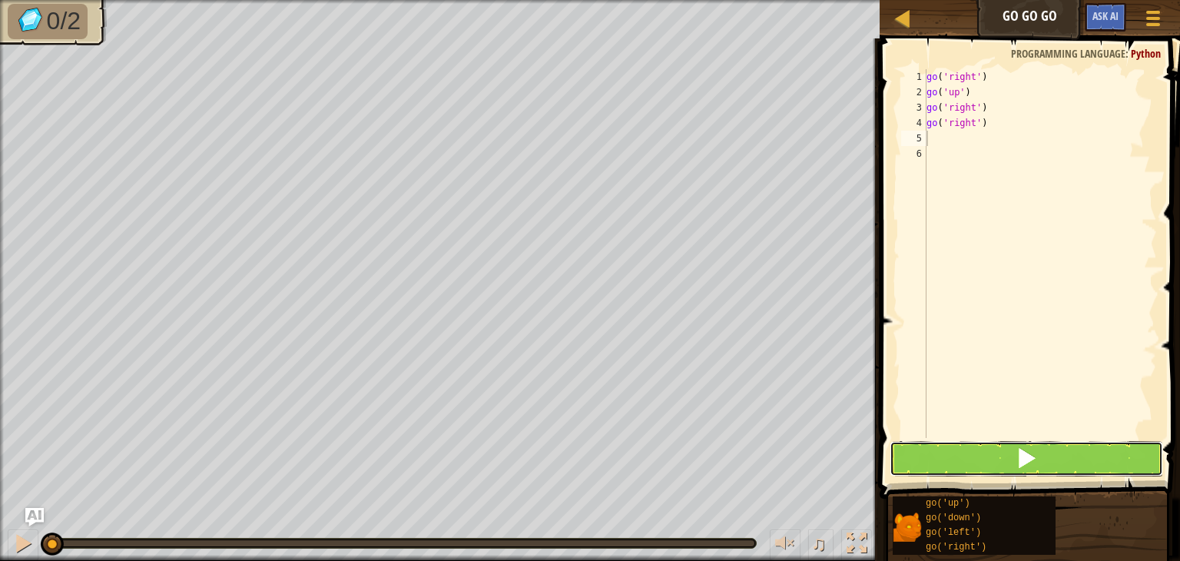
click at [1005, 450] on button at bounding box center [1027, 458] width 274 height 35
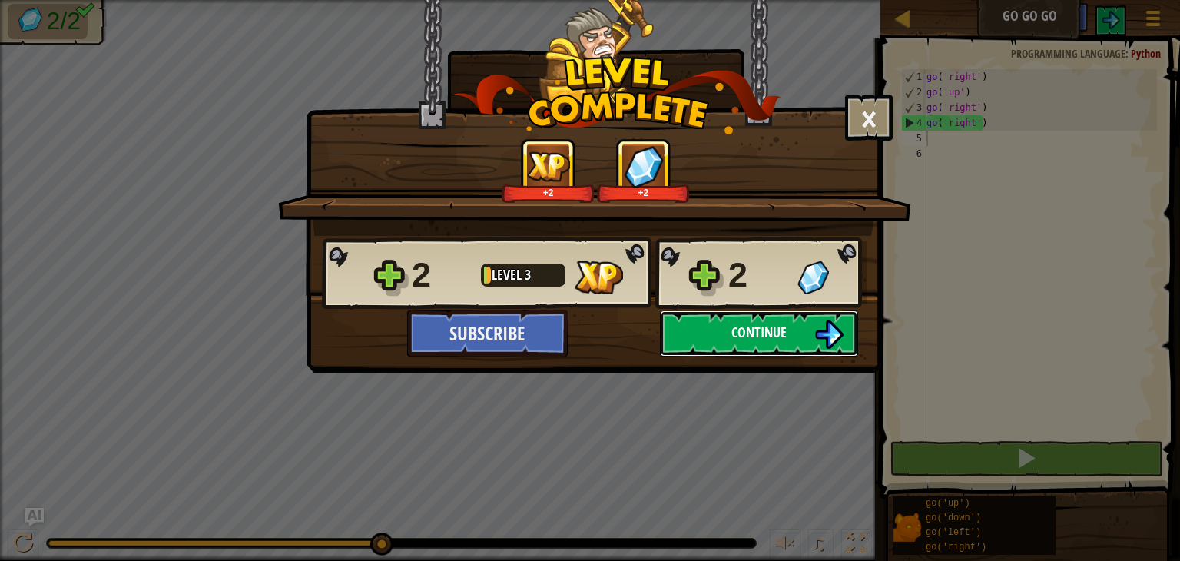
click at [775, 327] on span "Continue" at bounding box center [759, 332] width 55 height 19
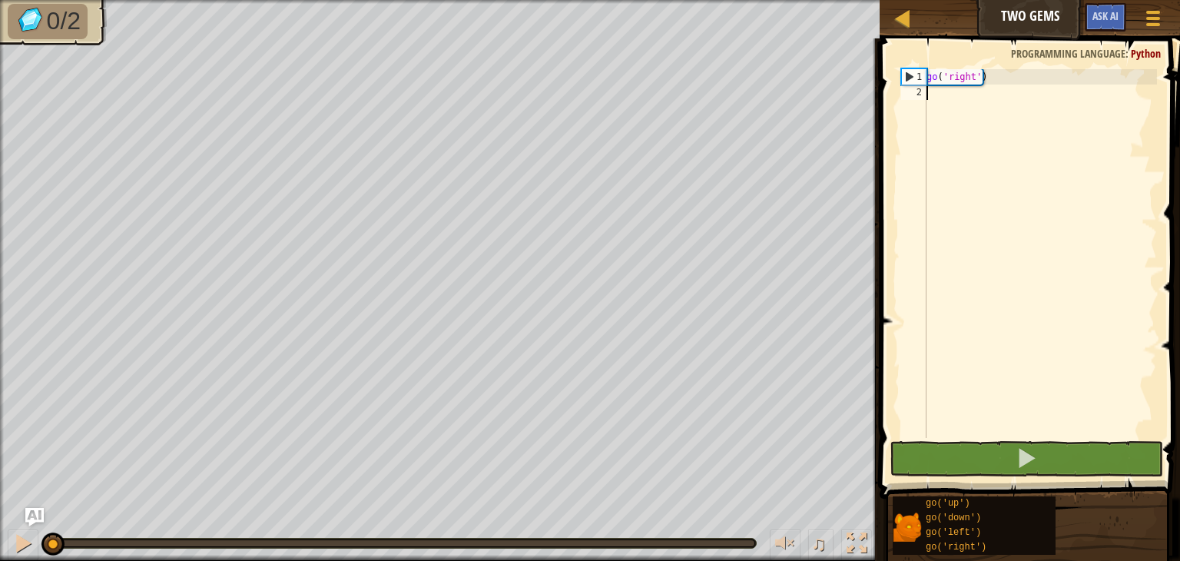
scroll to position [7, 0]
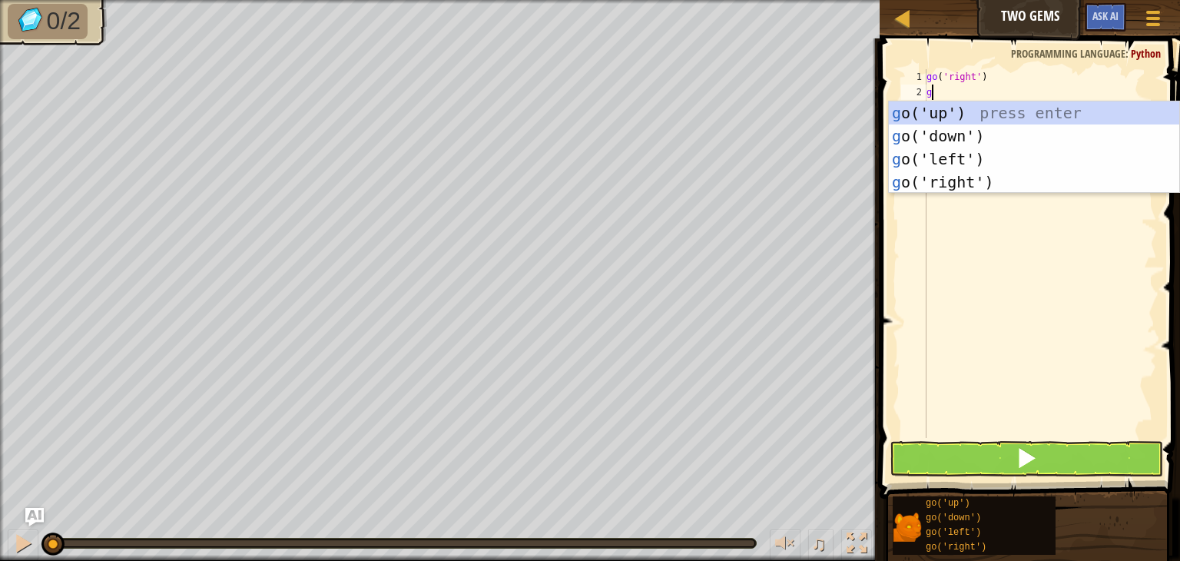
type textarea "go"
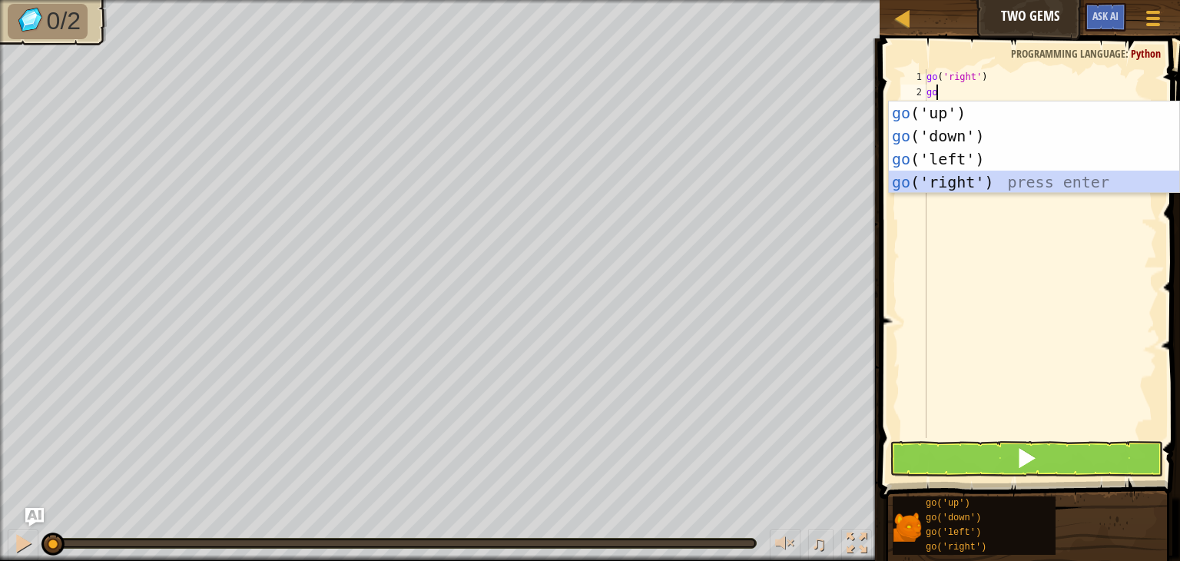
click at [950, 183] on div "go ('up') press enter go ('down') press enter go ('left') press enter go ('righ…" at bounding box center [1034, 170] width 291 height 138
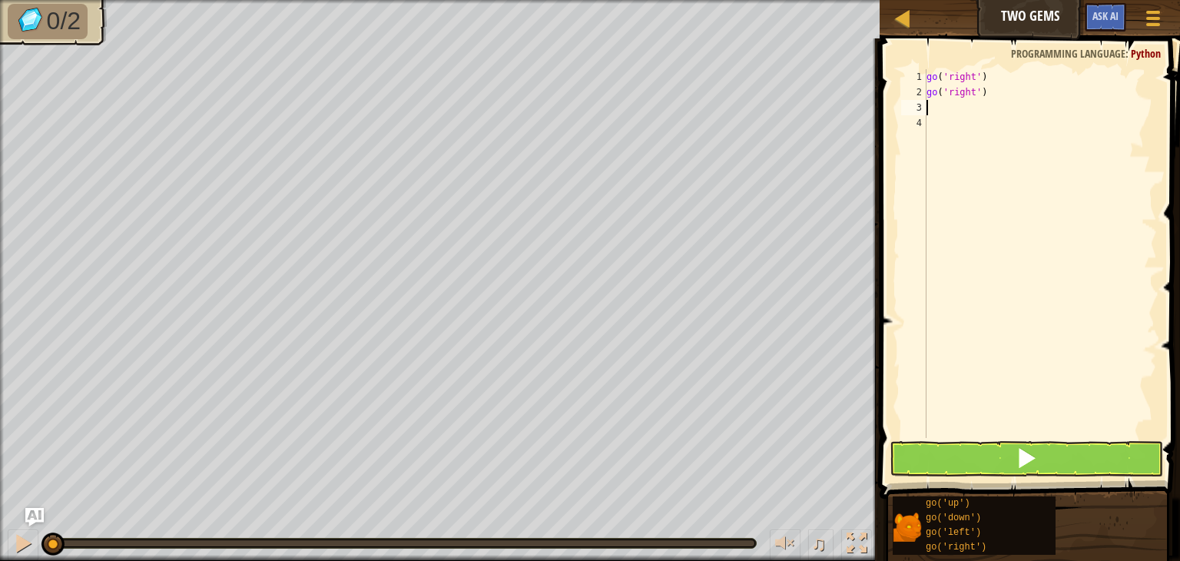
type textarea "go"
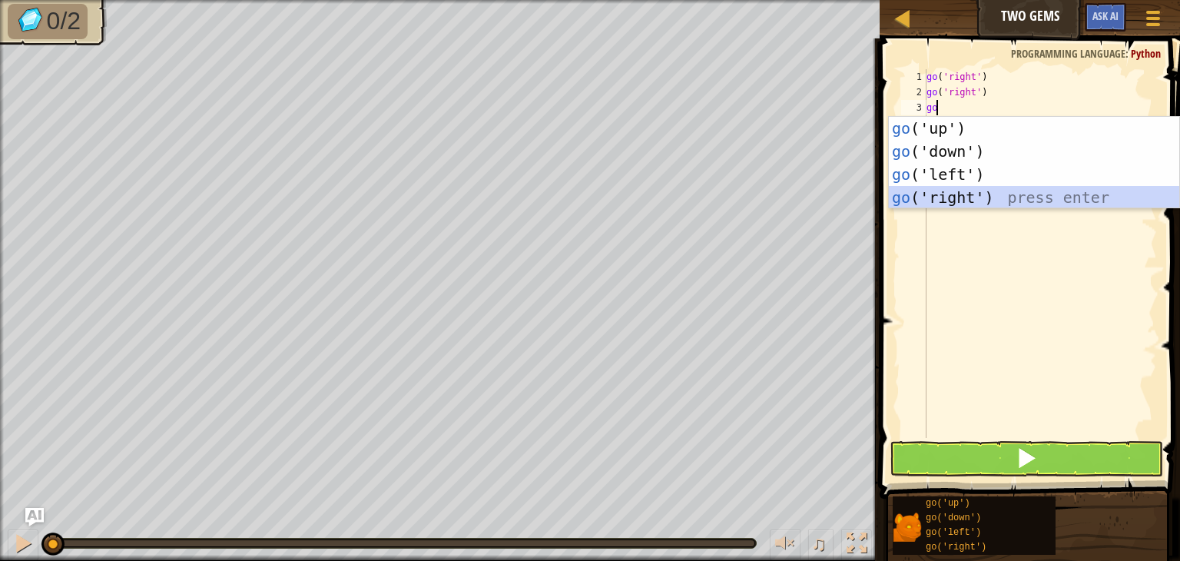
click at [963, 202] on div "go ('up') press enter go ('down') press enter go ('left') press enter go ('righ…" at bounding box center [1034, 186] width 291 height 138
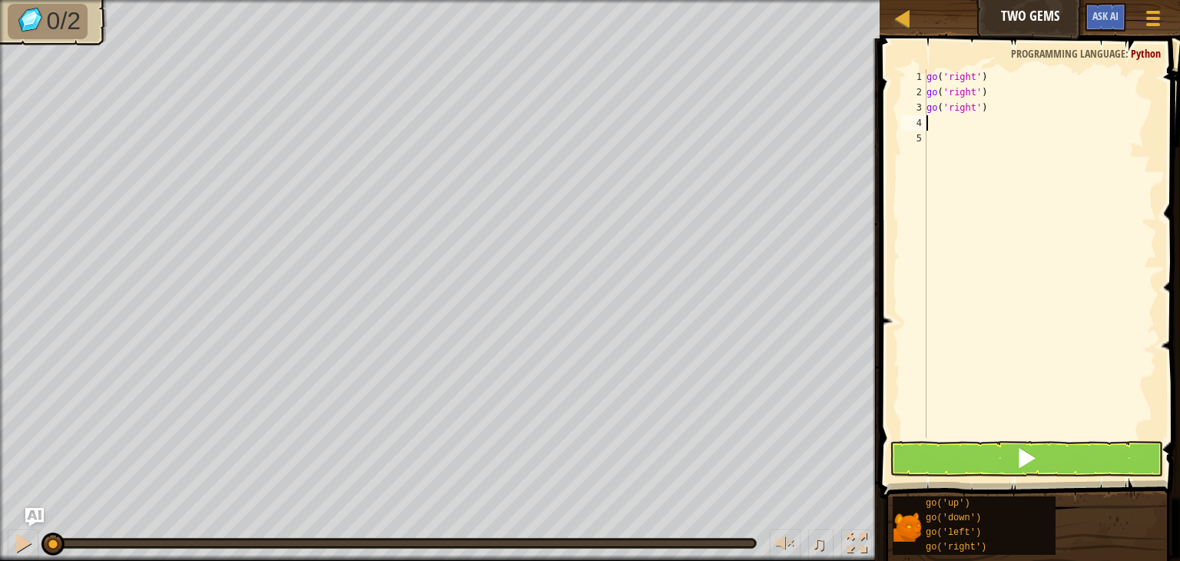
type textarea "go"
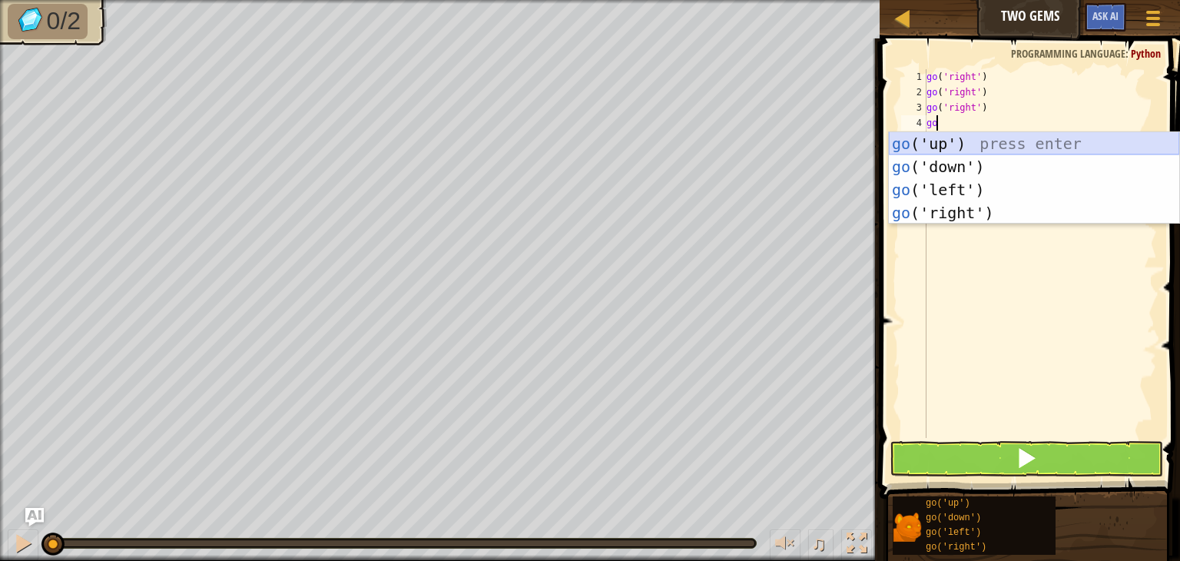
click at [952, 141] on div "go ('up') press enter go ('down') press enter go ('left') press enter go ('righ…" at bounding box center [1034, 201] width 291 height 138
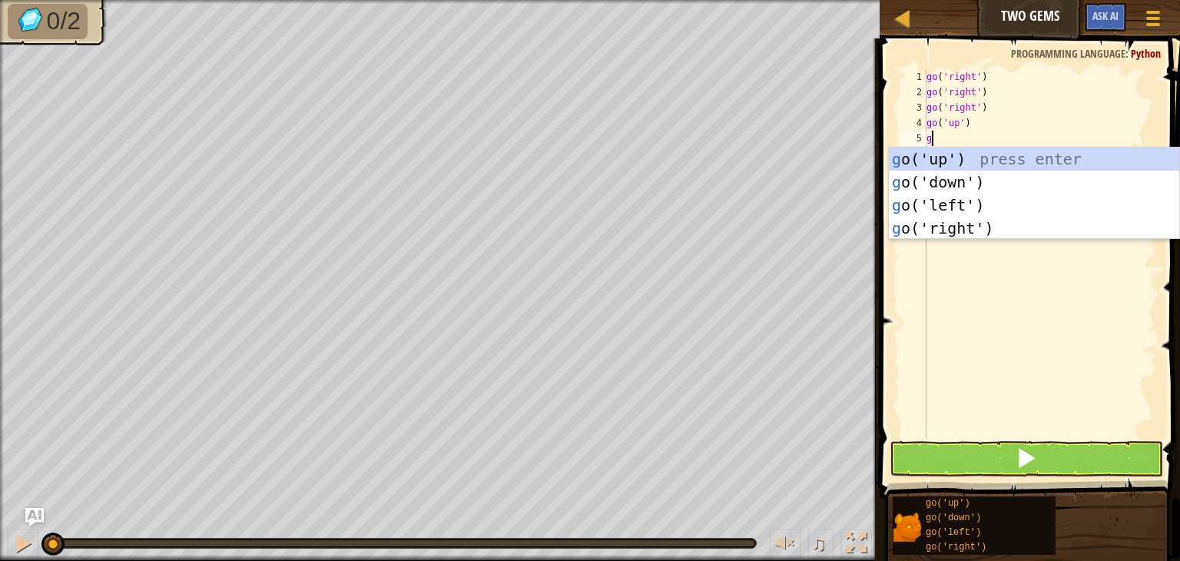
type textarea "go"
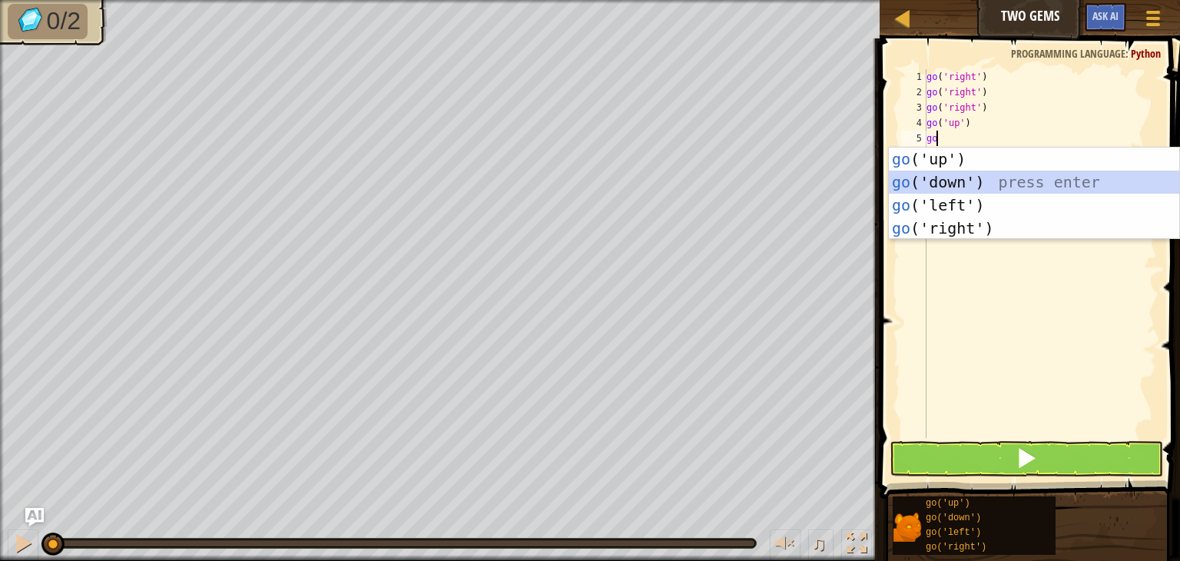
click at [977, 172] on div "go ('up') press enter go ('down') press enter go ('left') press enter go ('righ…" at bounding box center [1034, 217] width 291 height 138
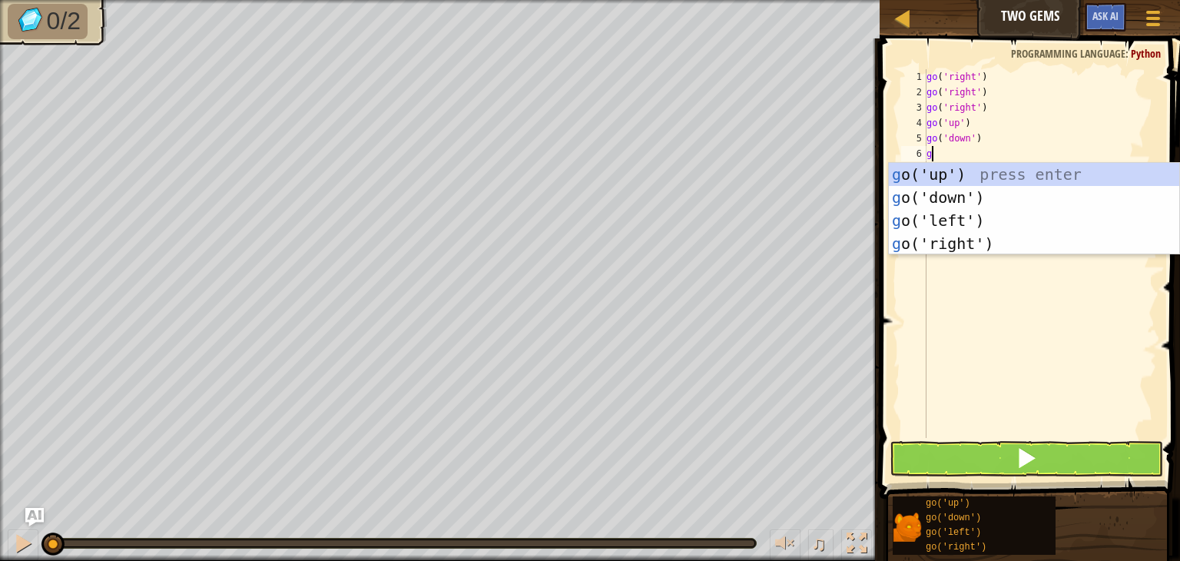
type textarea "go"
click at [989, 190] on div "go ('up') press enter go ('down') press enter go ('left') press enter go ('righ…" at bounding box center [1034, 232] width 291 height 138
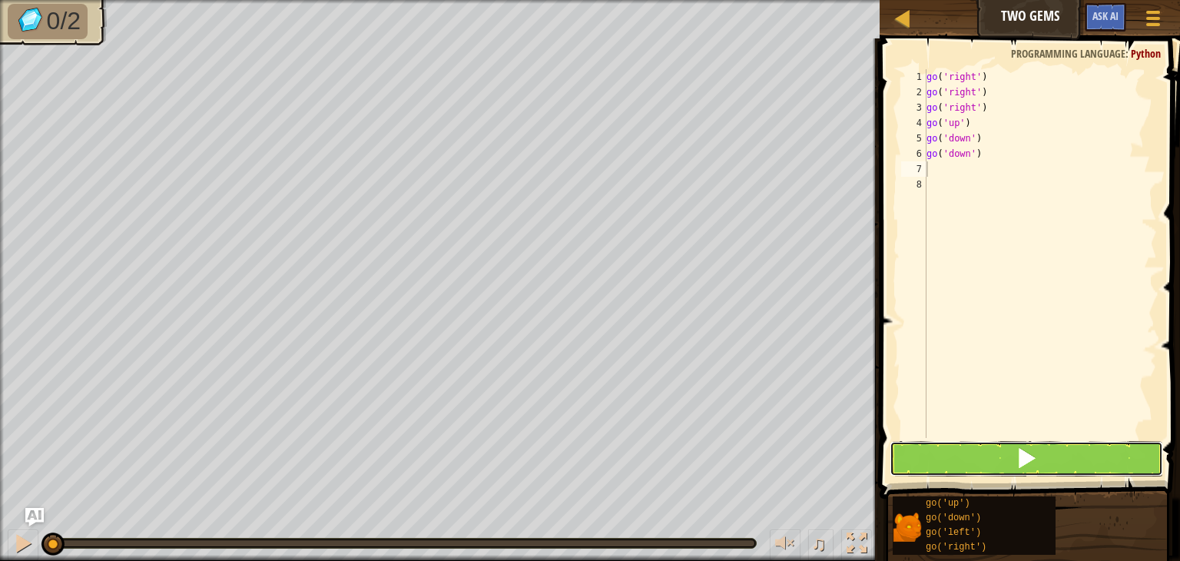
click at [984, 450] on button at bounding box center [1027, 458] width 274 height 35
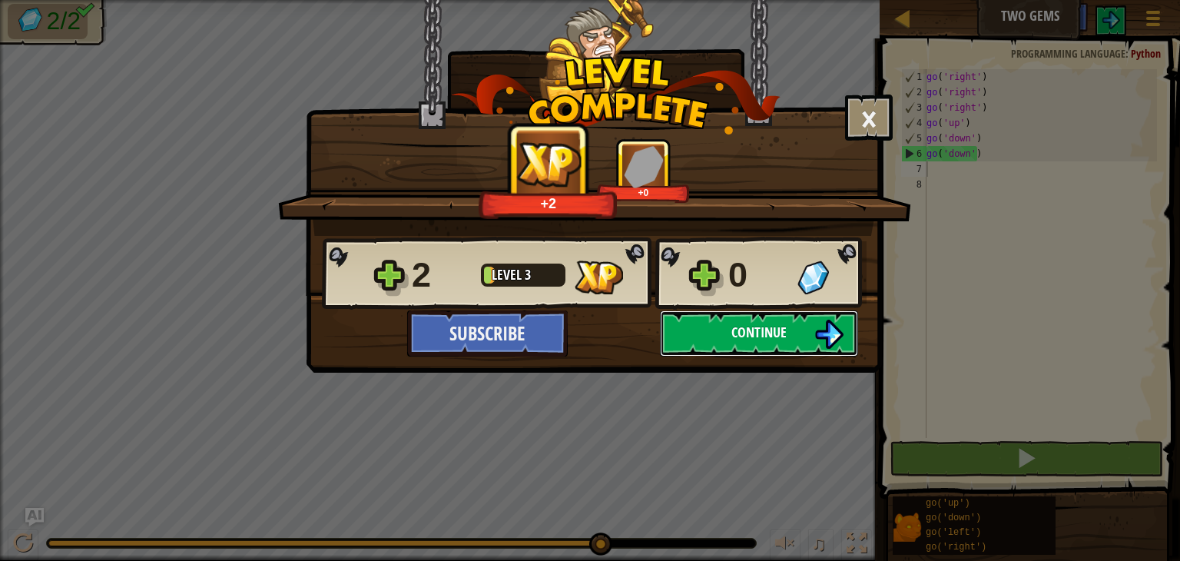
click at [805, 335] on button "Continue" at bounding box center [759, 333] width 198 height 46
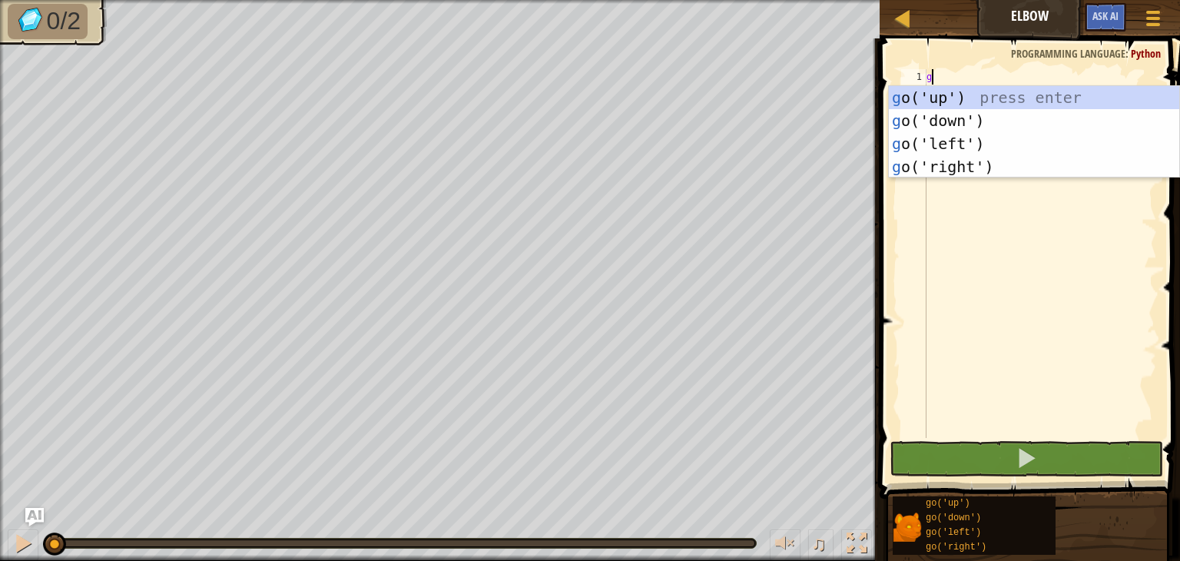
type textarea "go"
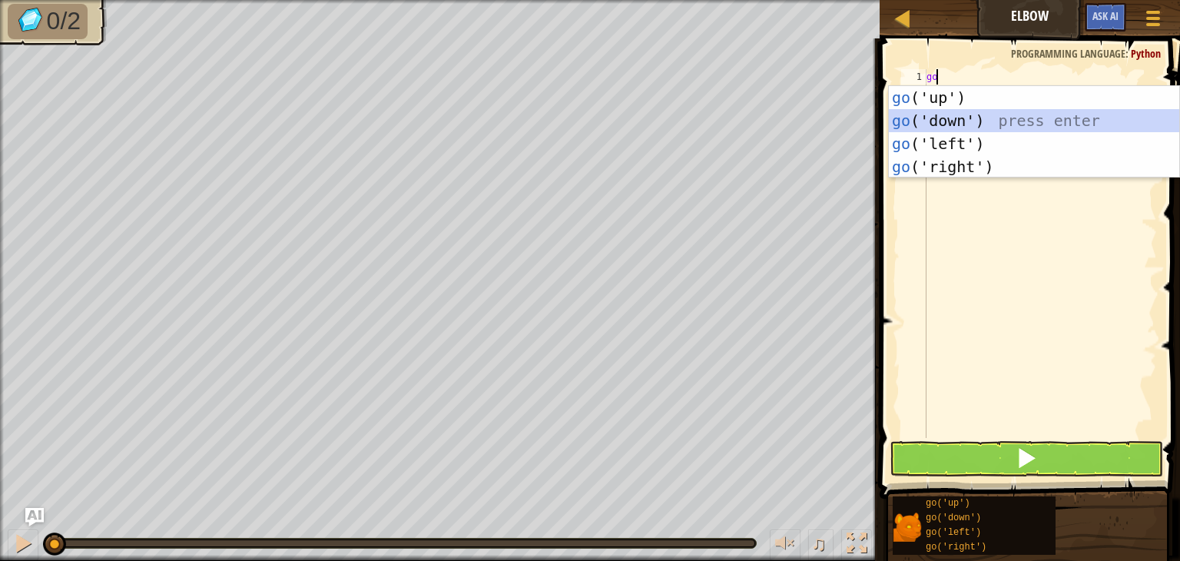
click at [918, 125] on div "go ('up') press enter go ('down') press enter go ('left') press enter go ('righ…" at bounding box center [1034, 155] width 291 height 138
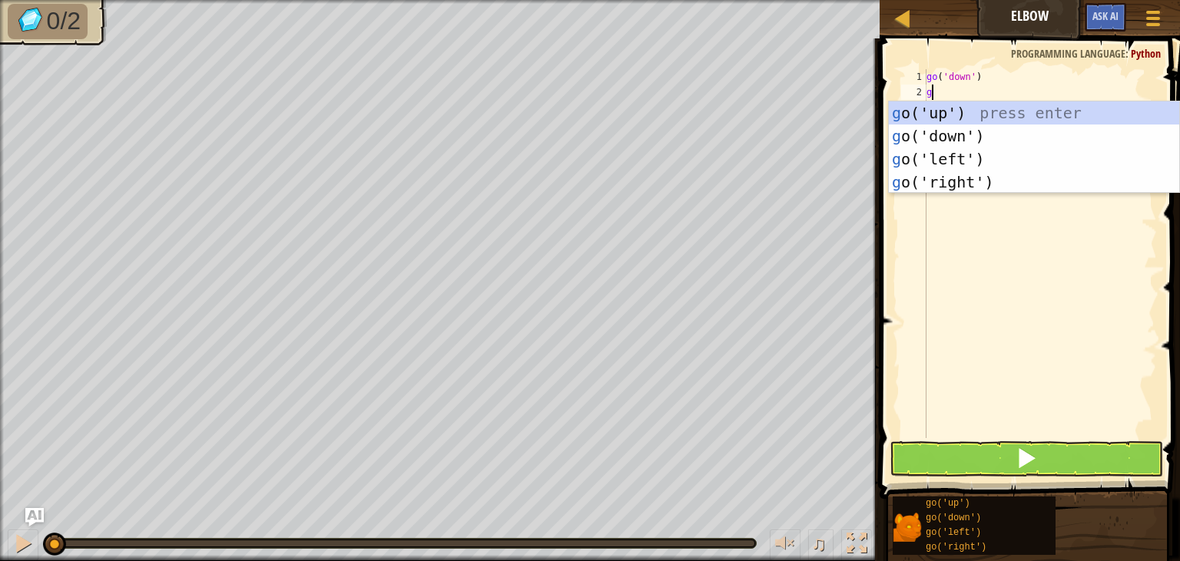
type textarea "go"
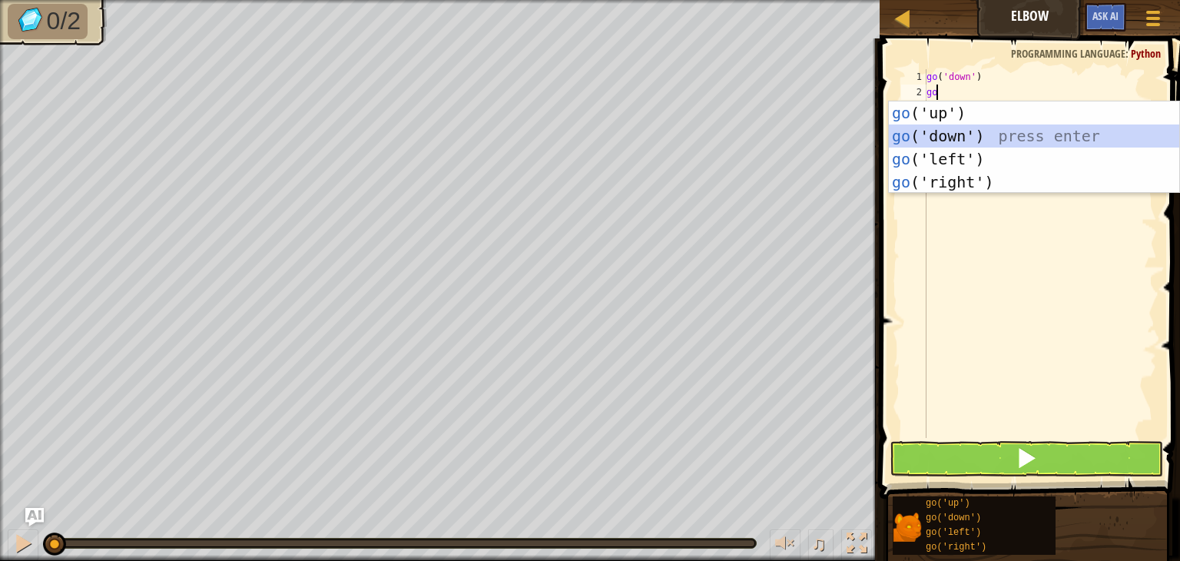
click at [938, 135] on div "go ('up') press enter go ('down') press enter go ('left') press enter go ('righ…" at bounding box center [1034, 170] width 291 height 138
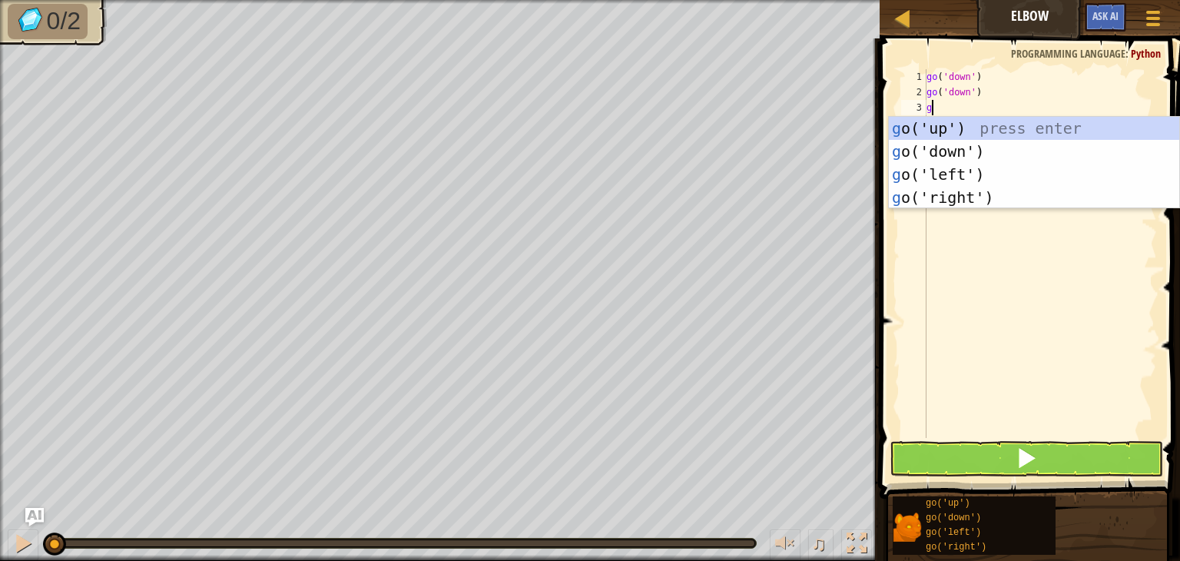
type textarea "go"
click at [956, 176] on div "go ('up') press enter go ('down') press enter go ('left') press enter go ('righ…" at bounding box center [1034, 186] width 291 height 138
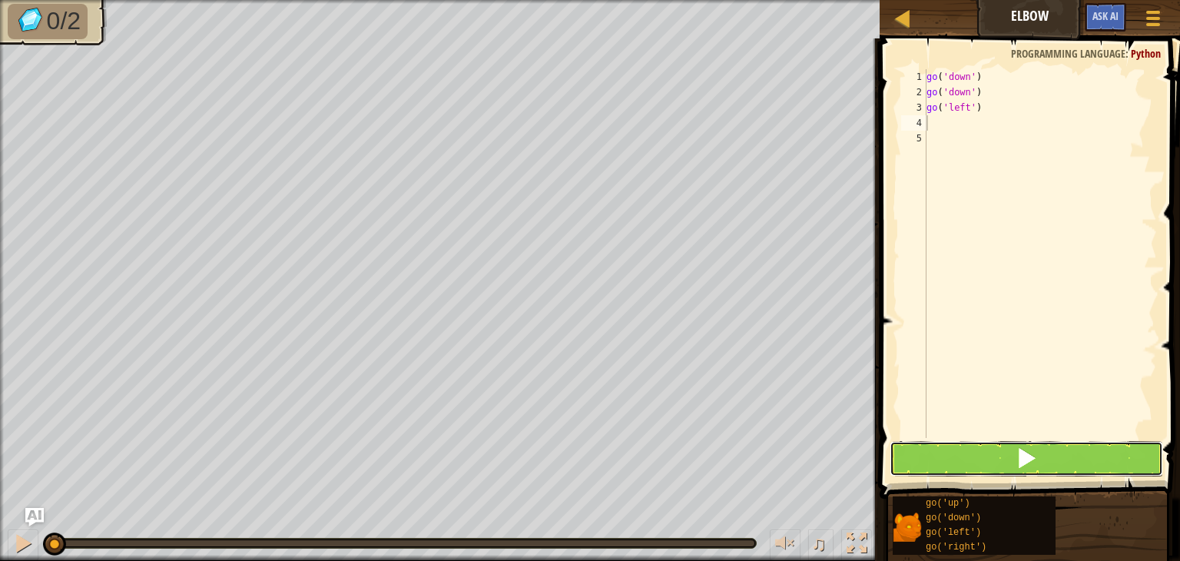
click at [928, 453] on button at bounding box center [1027, 458] width 274 height 35
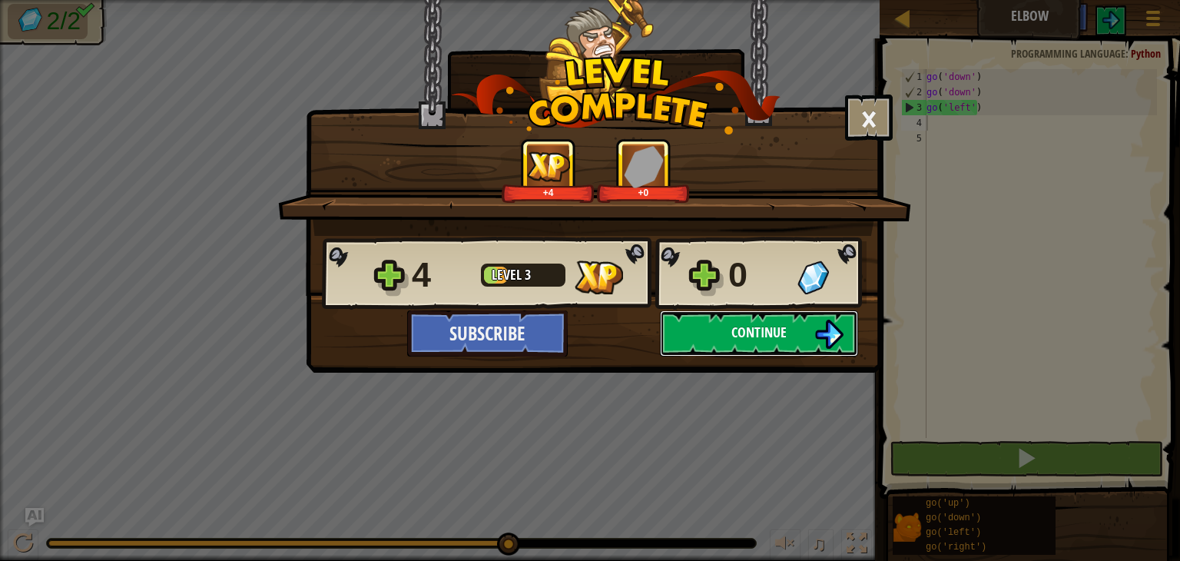
click at [839, 327] on img at bounding box center [829, 334] width 29 height 29
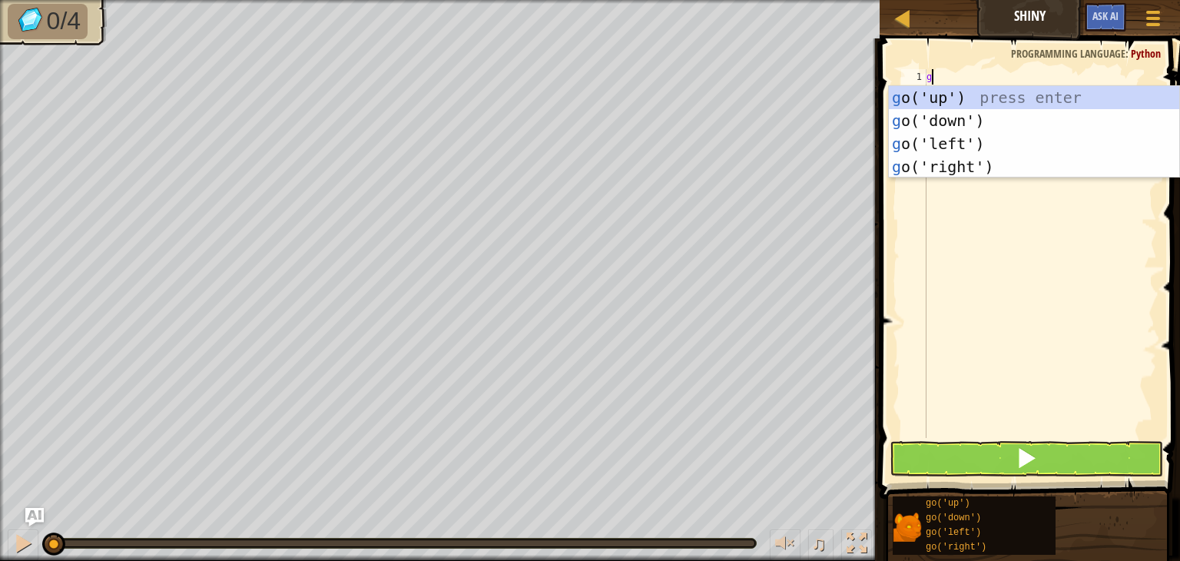
scroll to position [7, 0]
type textarea "go"
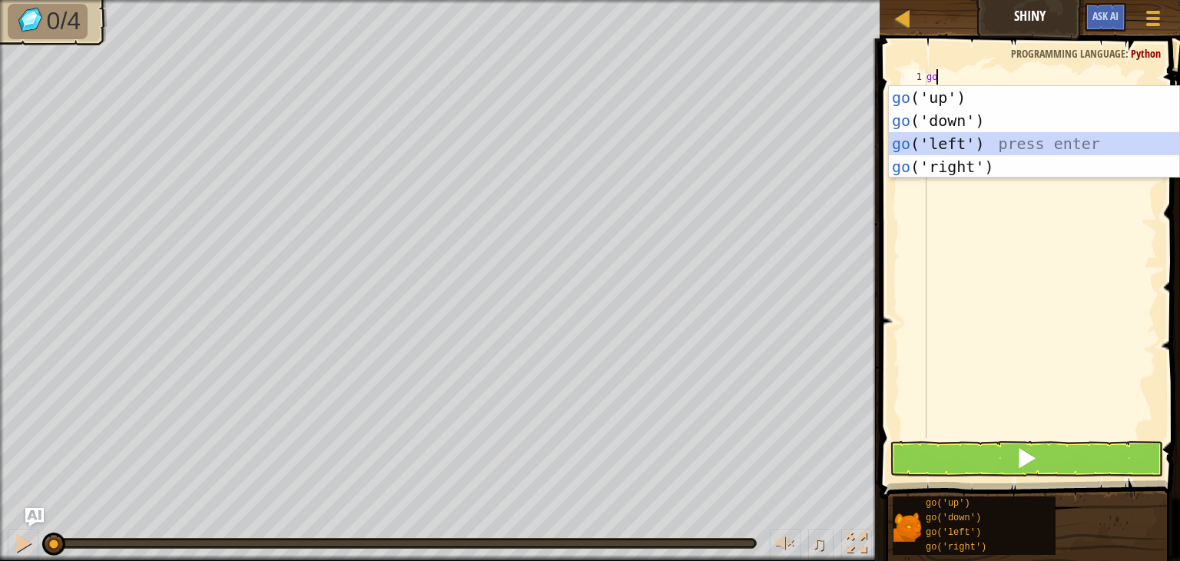
click at [940, 139] on div "go ('up') press enter go ('down') press enter go ('left') press enter go ('righ…" at bounding box center [1034, 155] width 291 height 138
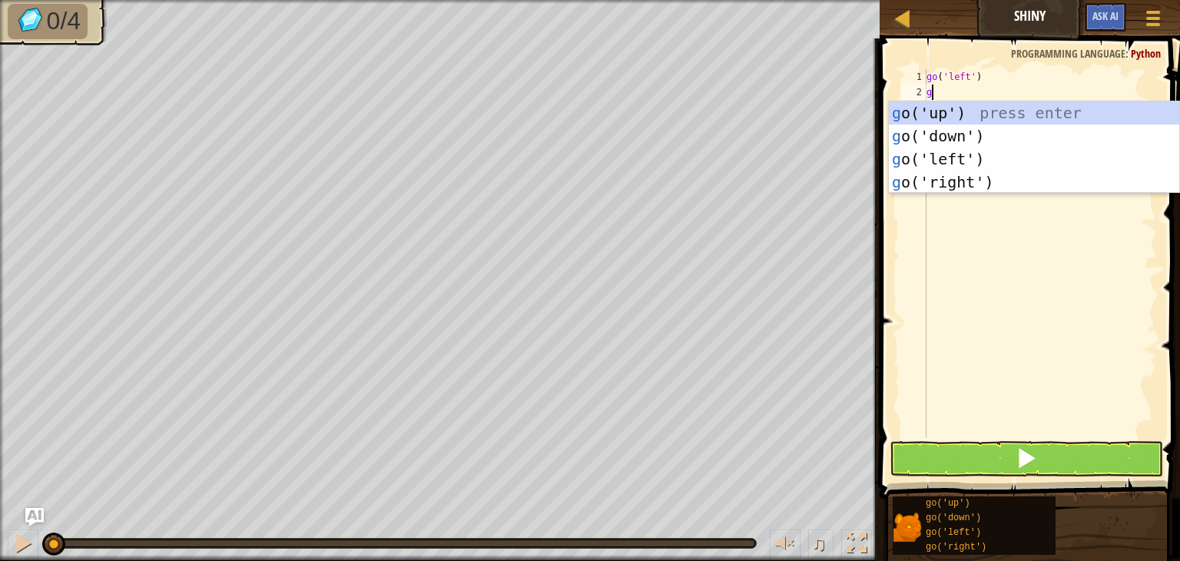
type textarea "go"
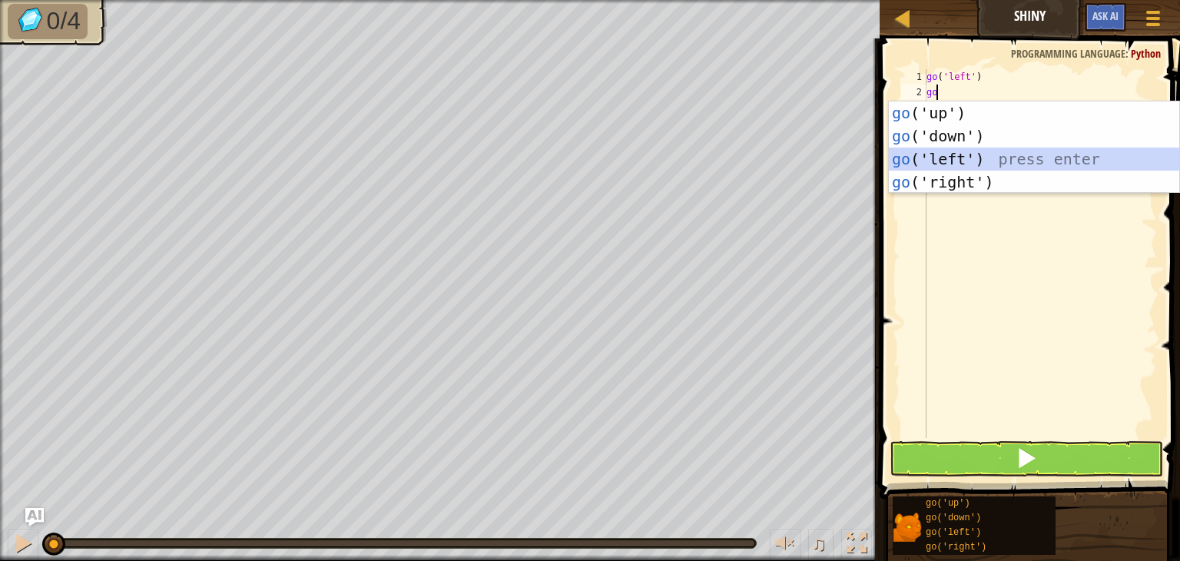
click at [954, 155] on div "go ('up') press enter go ('down') press enter go ('left') press enter go ('righ…" at bounding box center [1034, 170] width 291 height 138
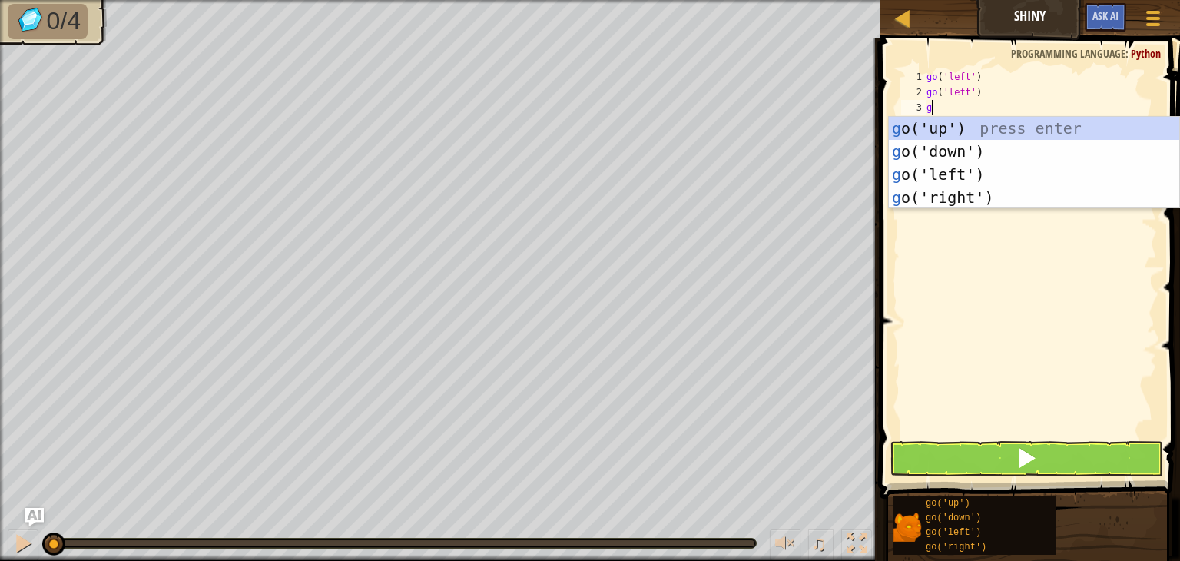
type textarea "go"
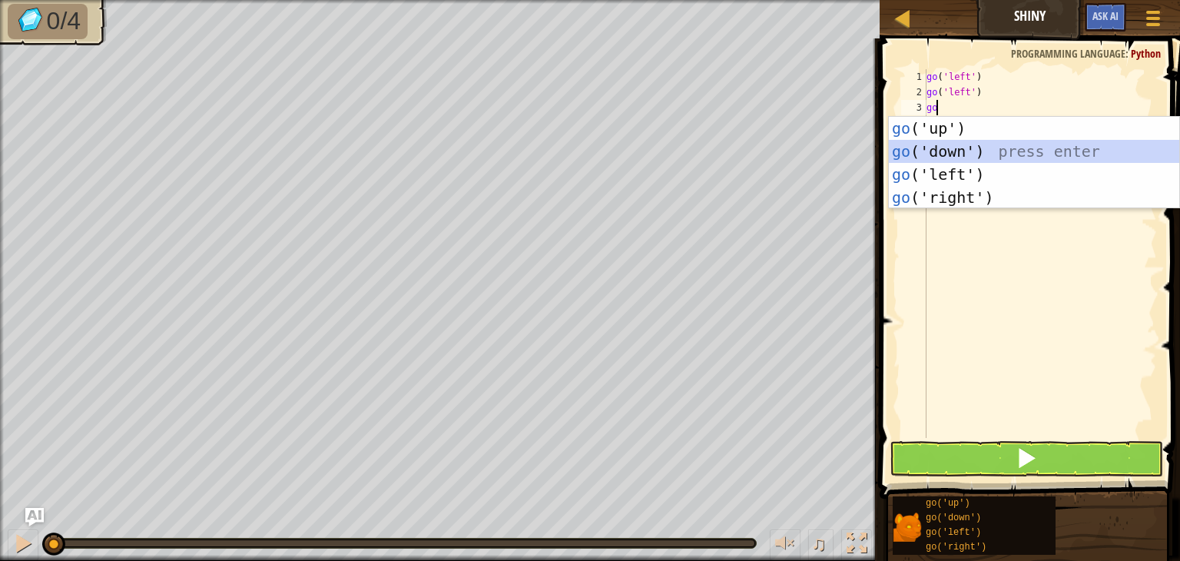
click at [963, 154] on div "go ('up') press enter go ('down') press enter go ('left') press enter go ('righ…" at bounding box center [1034, 186] width 291 height 138
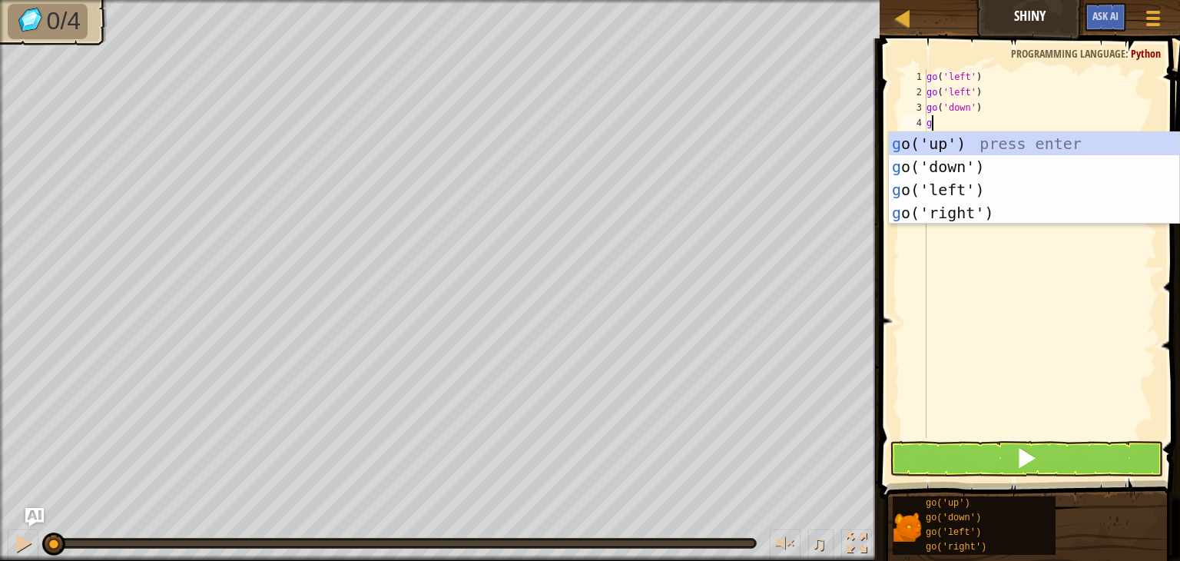
type textarea "go"
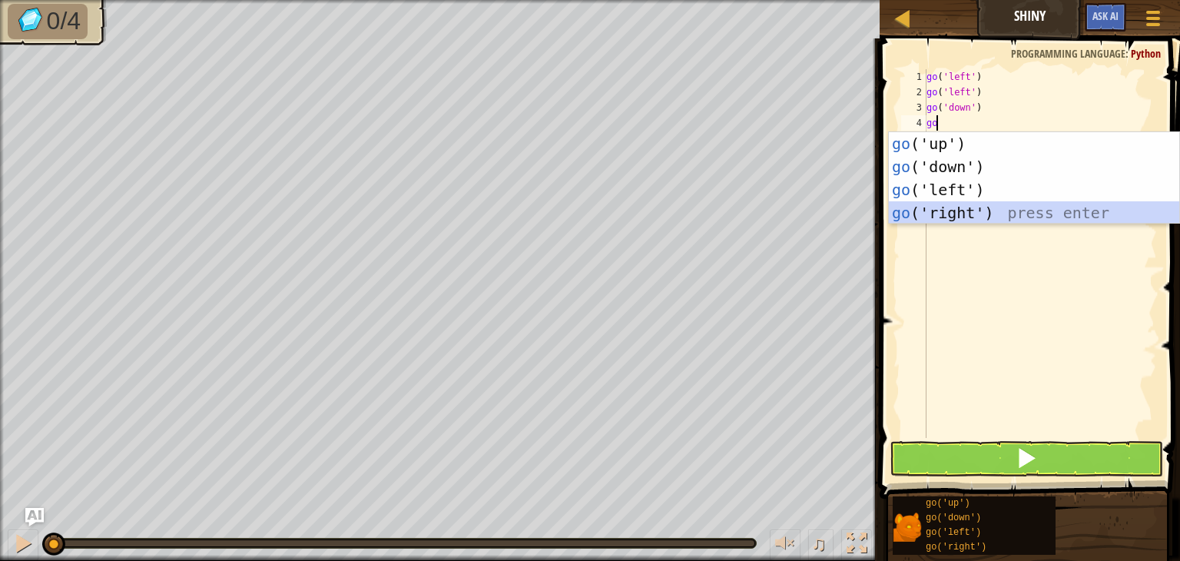
click at [985, 213] on div "go ('up') press enter go ('down') press enter go ('left') press enter go ('righ…" at bounding box center [1034, 201] width 291 height 138
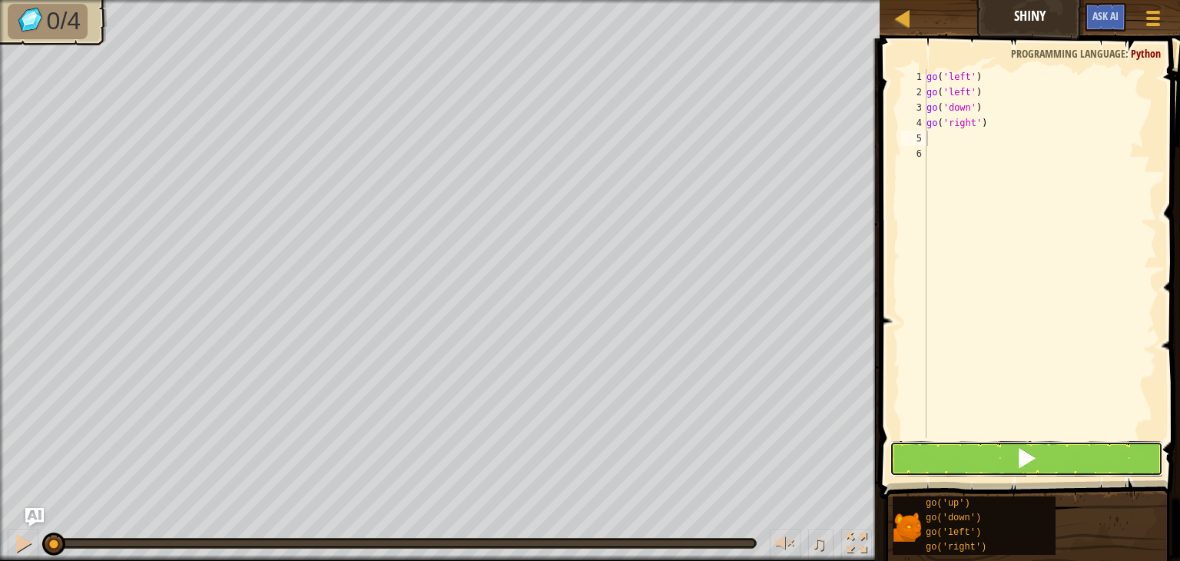
click at [948, 455] on button at bounding box center [1027, 458] width 274 height 35
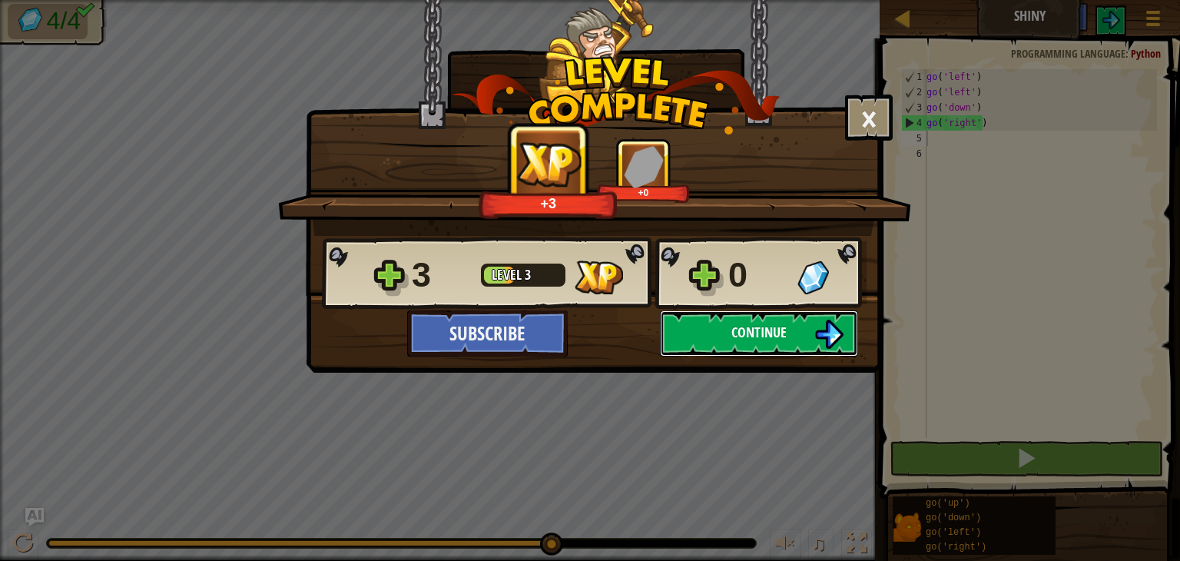
click at [839, 321] on img at bounding box center [829, 334] width 29 height 29
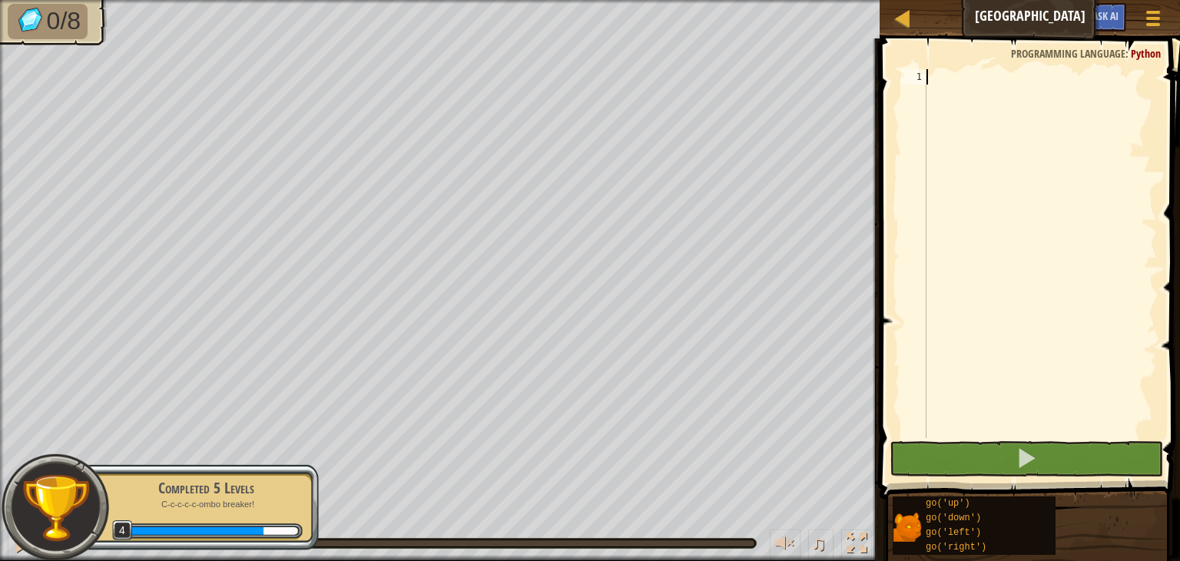
scroll to position [7, 0]
type textarea "go"
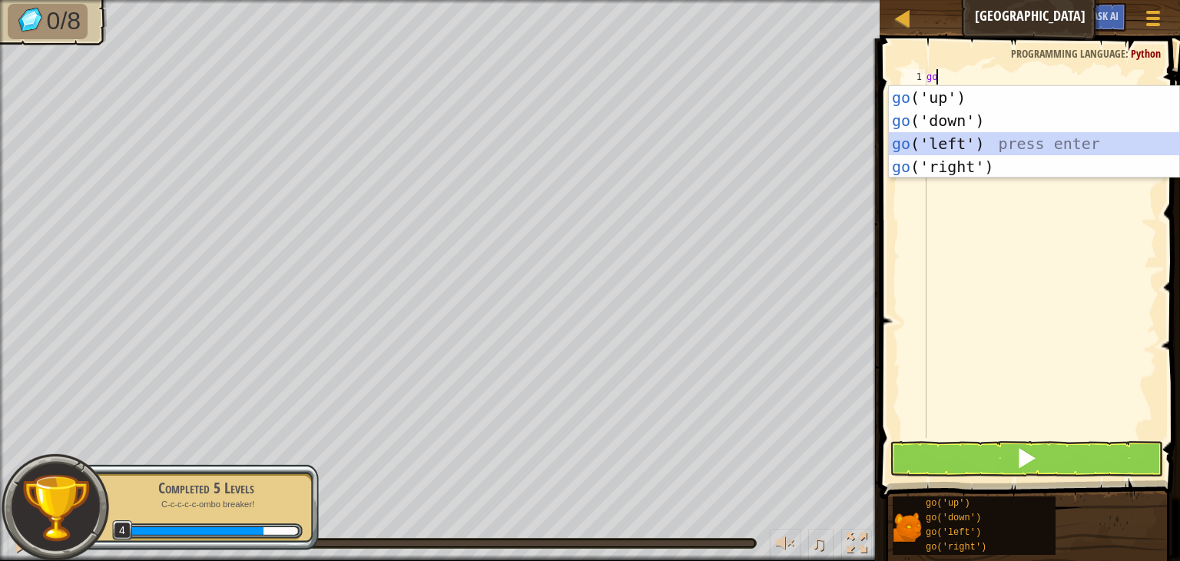
click at [953, 144] on div "go ('up') press enter go ('down') press enter go ('left') press enter go ('righ…" at bounding box center [1034, 155] width 291 height 138
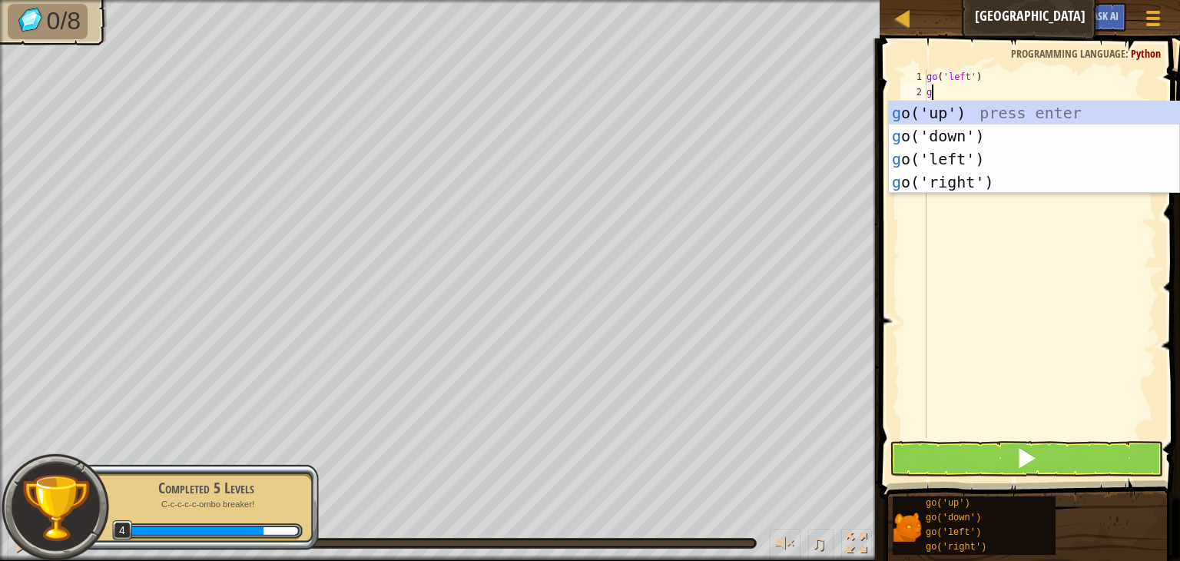
type textarea "go"
click at [944, 121] on div "go ('up') press enter go ('down') press enter go ('left') press enter go ('righ…" at bounding box center [1034, 170] width 291 height 138
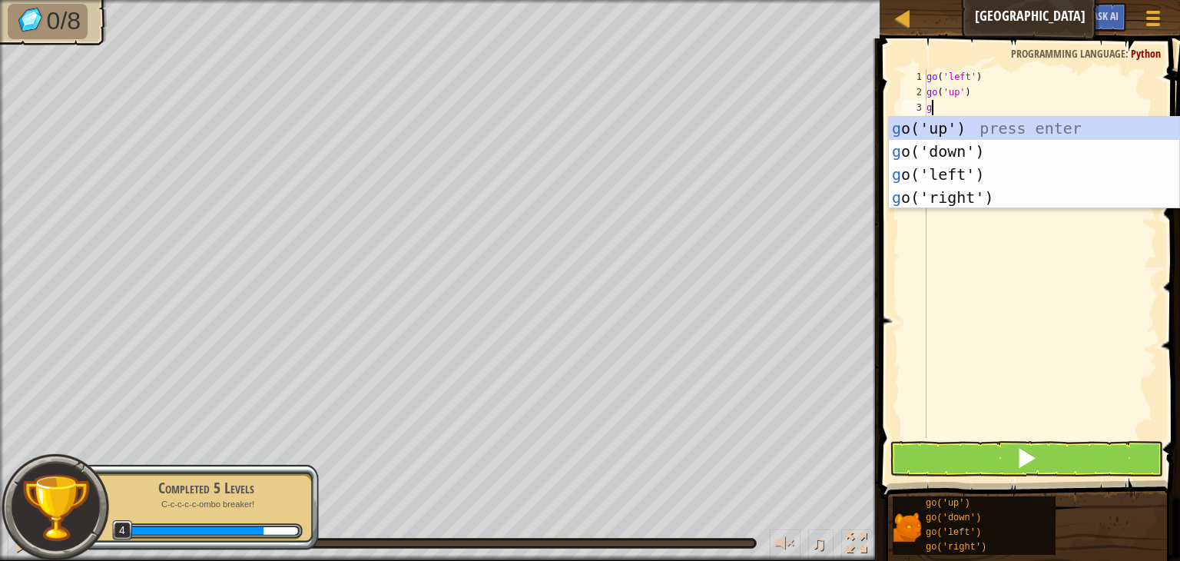
type textarea "go"
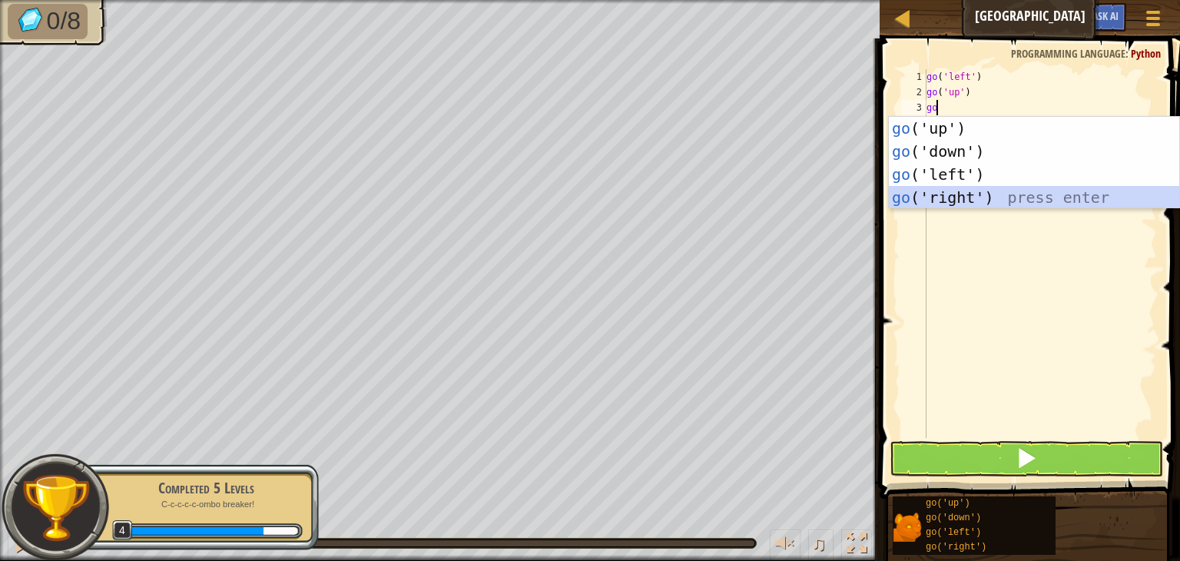
click at [978, 201] on div "go ('up') press enter go ('down') press enter go ('left') press enter go ('righ…" at bounding box center [1034, 186] width 291 height 138
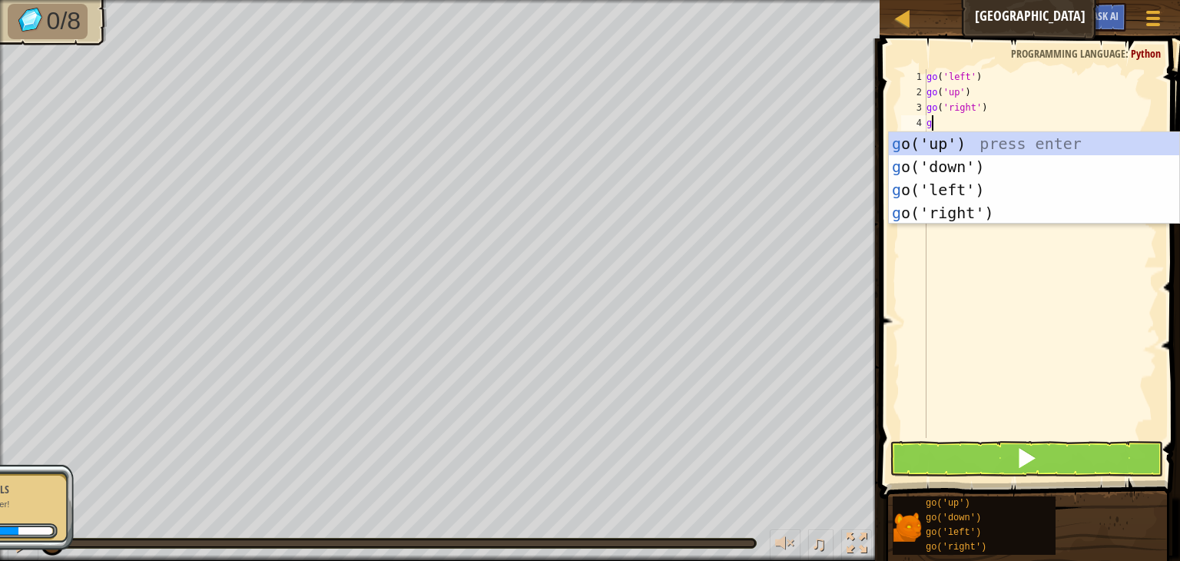
type textarea "go"
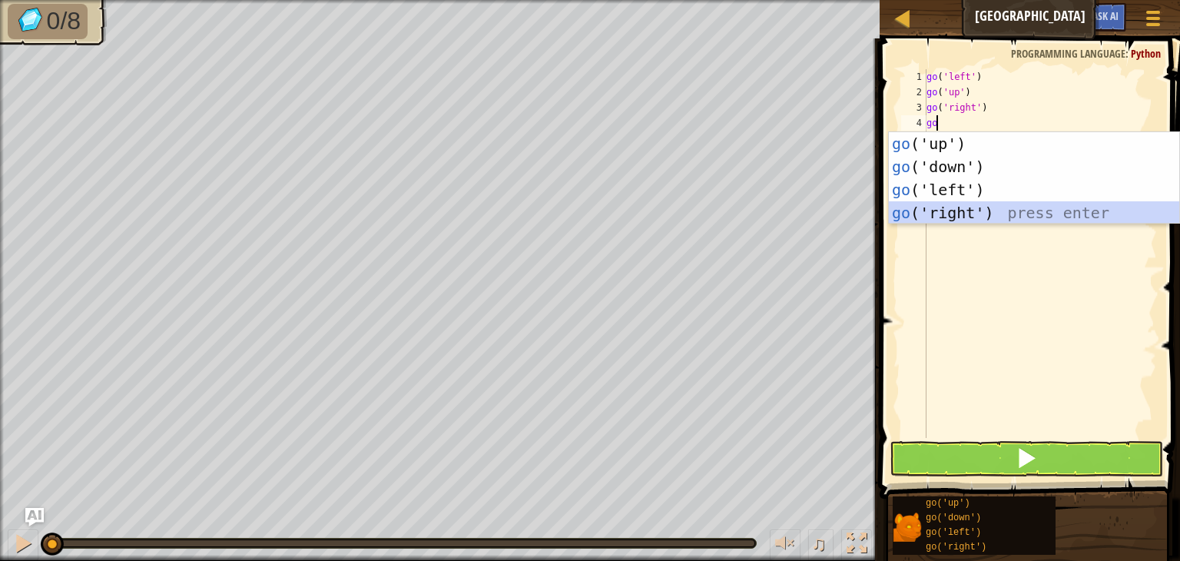
click at [995, 214] on div "go ('up') press enter go ('down') press enter go ('left') press enter go ('righ…" at bounding box center [1034, 201] width 291 height 138
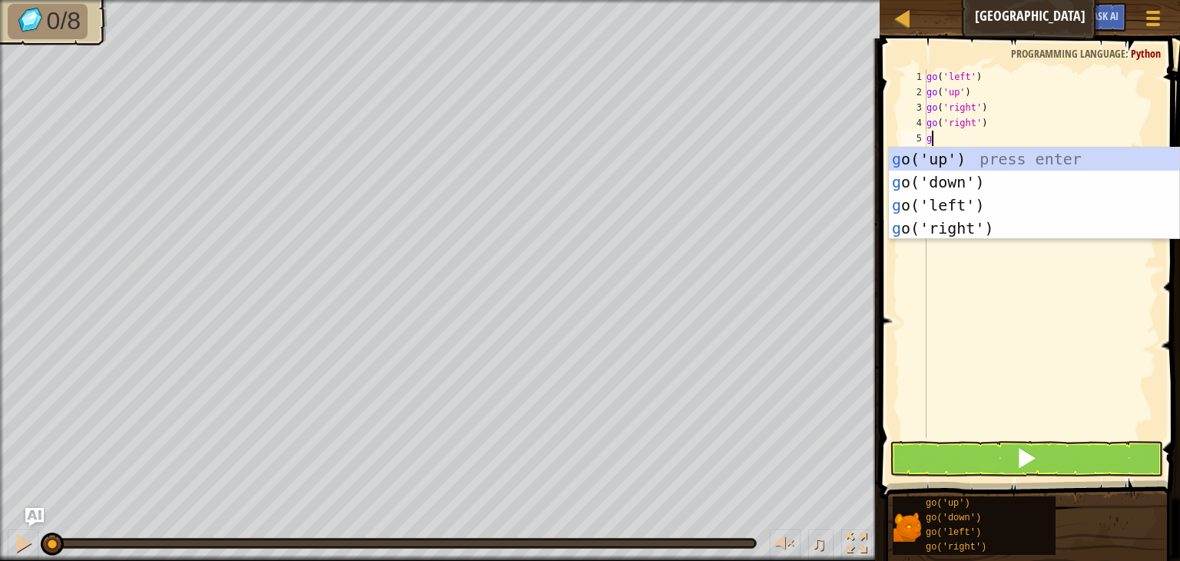
type textarea "go"
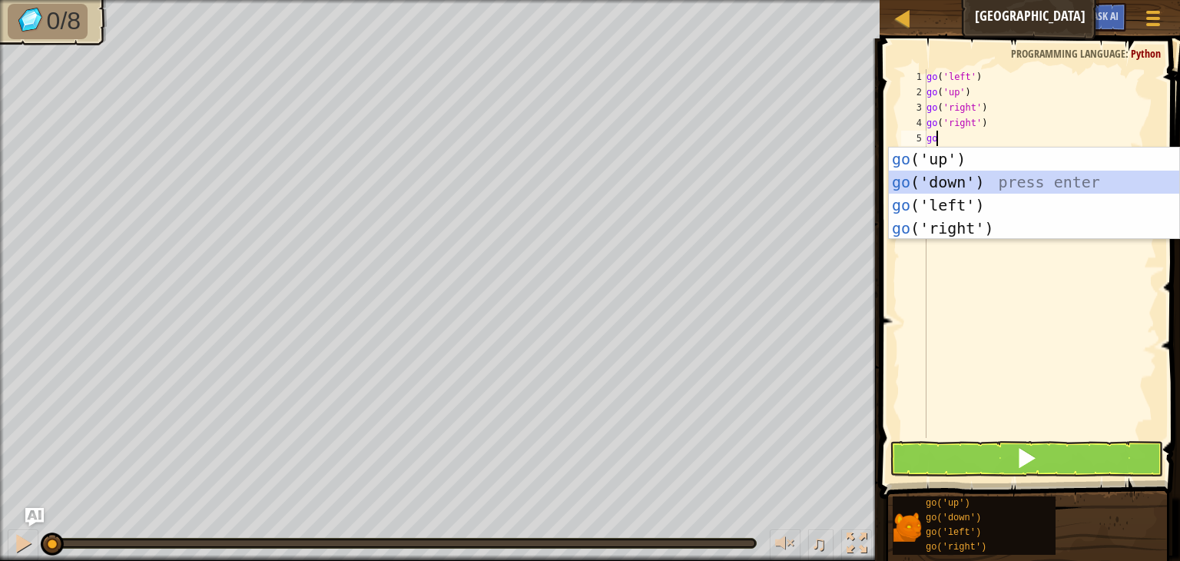
click at [981, 180] on div "go ('up') press enter go ('down') press enter go ('left') press enter go ('righ…" at bounding box center [1034, 217] width 291 height 138
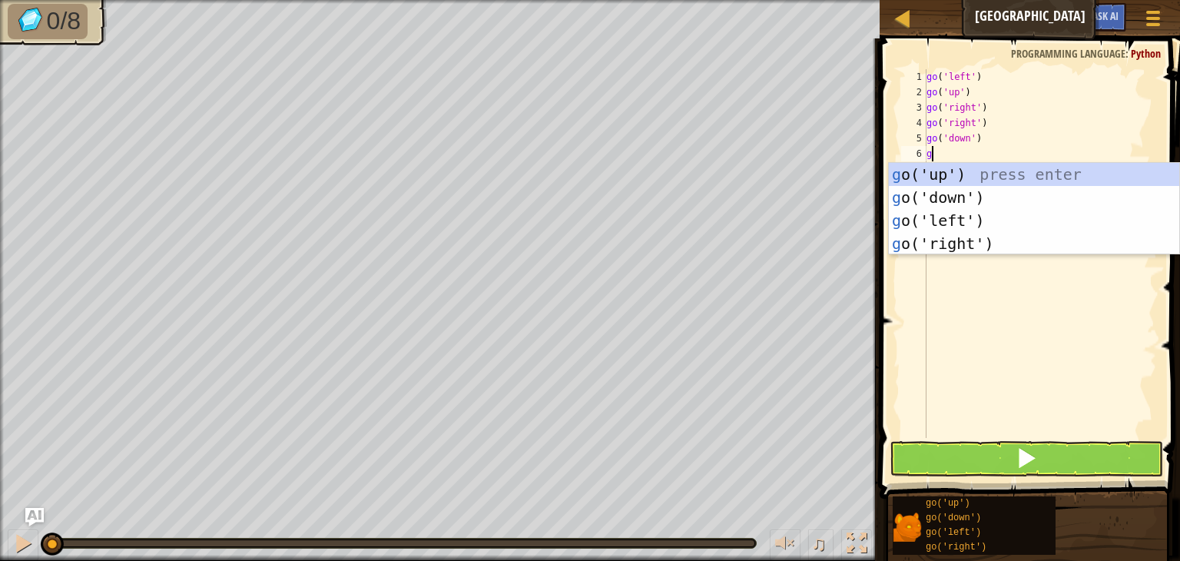
type textarea "go"
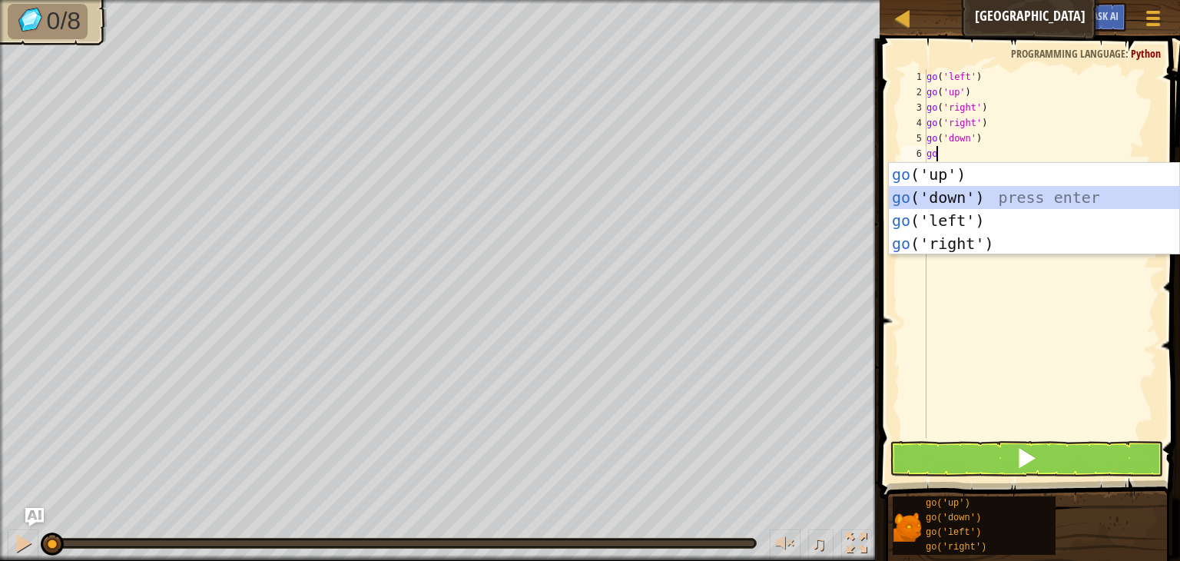
click at [988, 199] on div "go ('up') press enter go ('down') press enter go ('left') press enter go ('righ…" at bounding box center [1034, 232] width 291 height 138
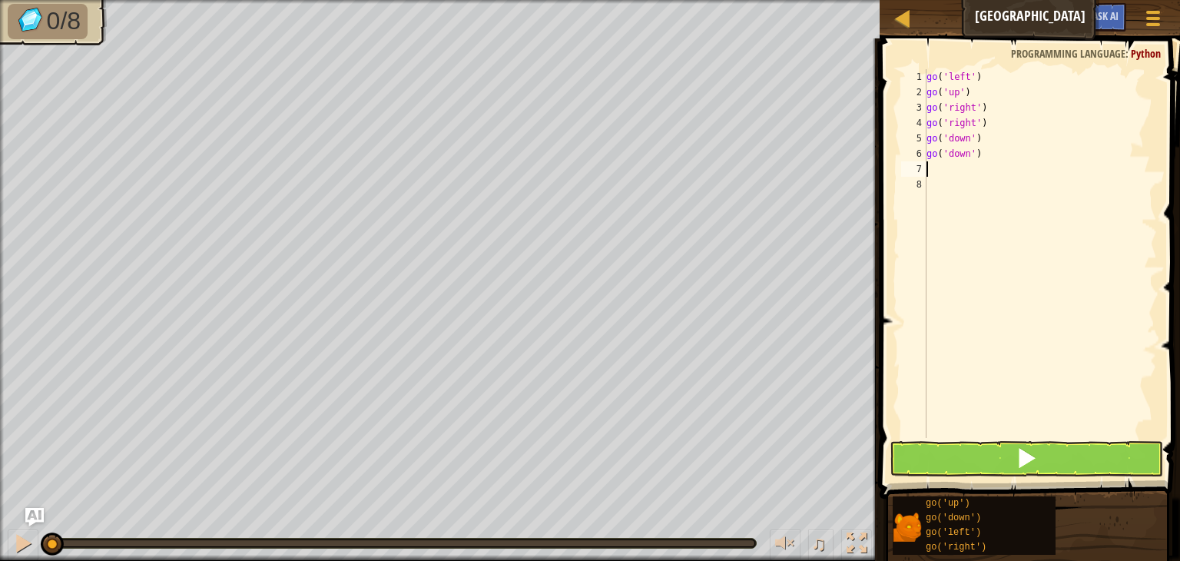
type textarea "go"
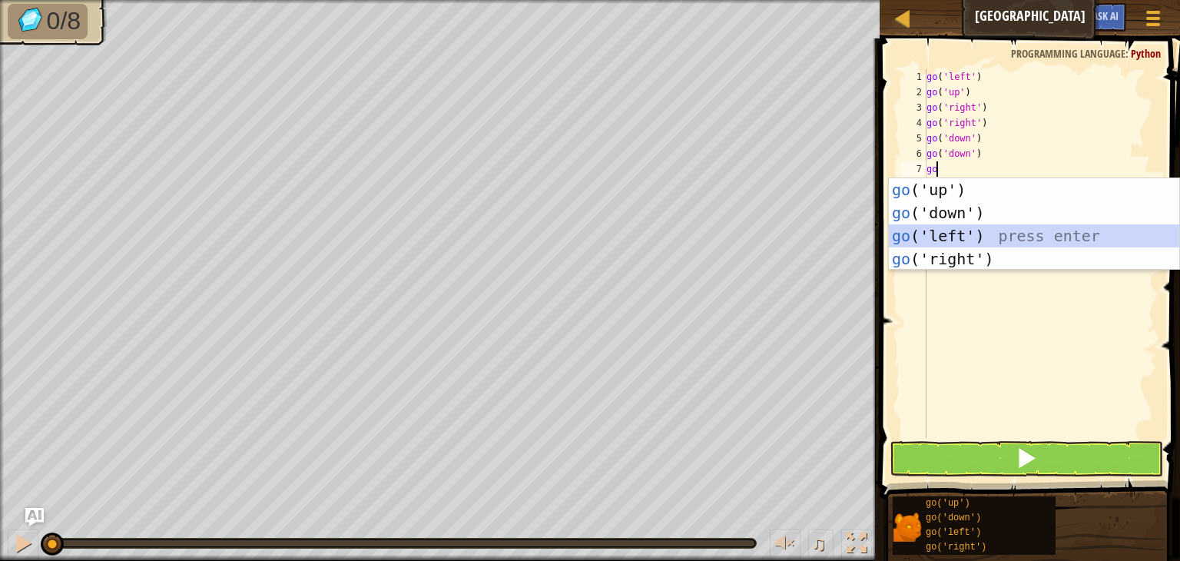
click at [993, 244] on div "go ('up') press enter go ('down') press enter go ('left') press enter go ('righ…" at bounding box center [1034, 247] width 291 height 138
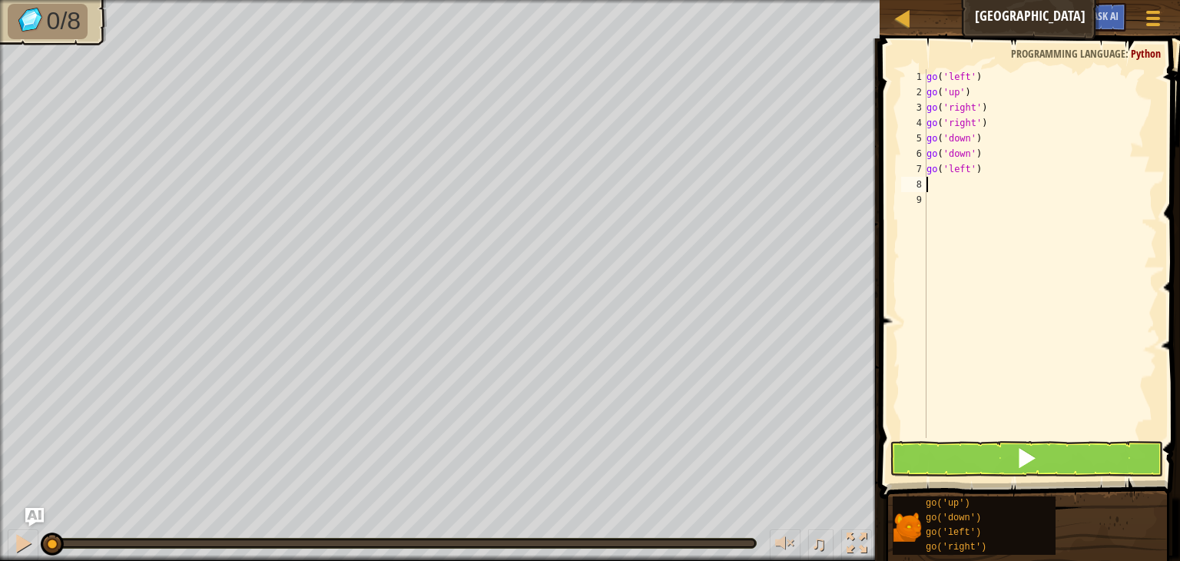
type textarea "go"
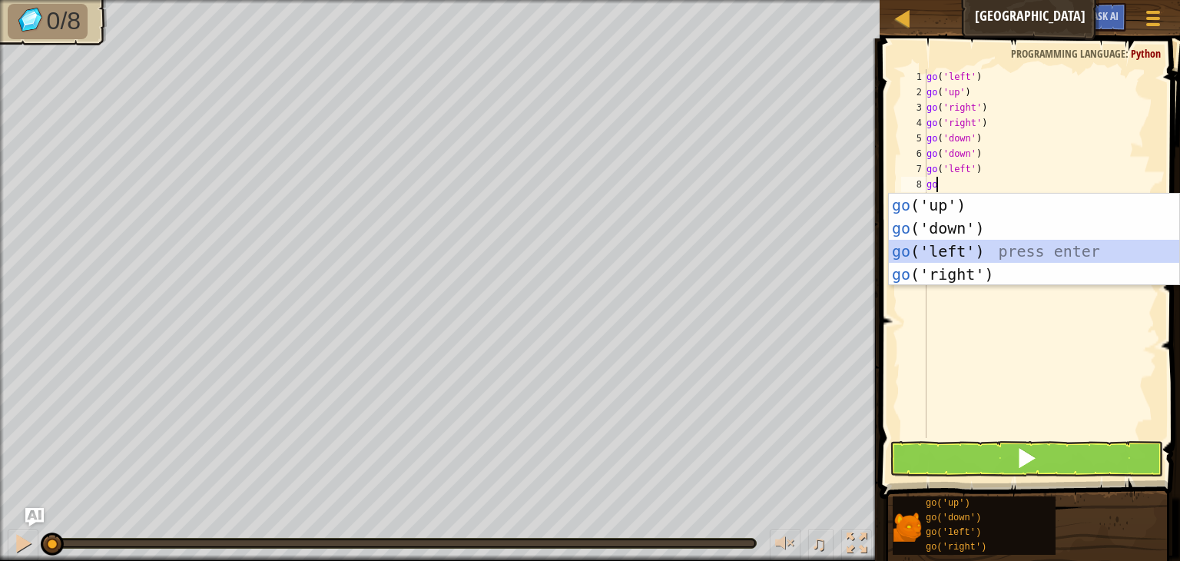
click at [995, 256] on div "go ('up') press enter go ('down') press enter go ('left') press enter go ('righ…" at bounding box center [1034, 263] width 291 height 138
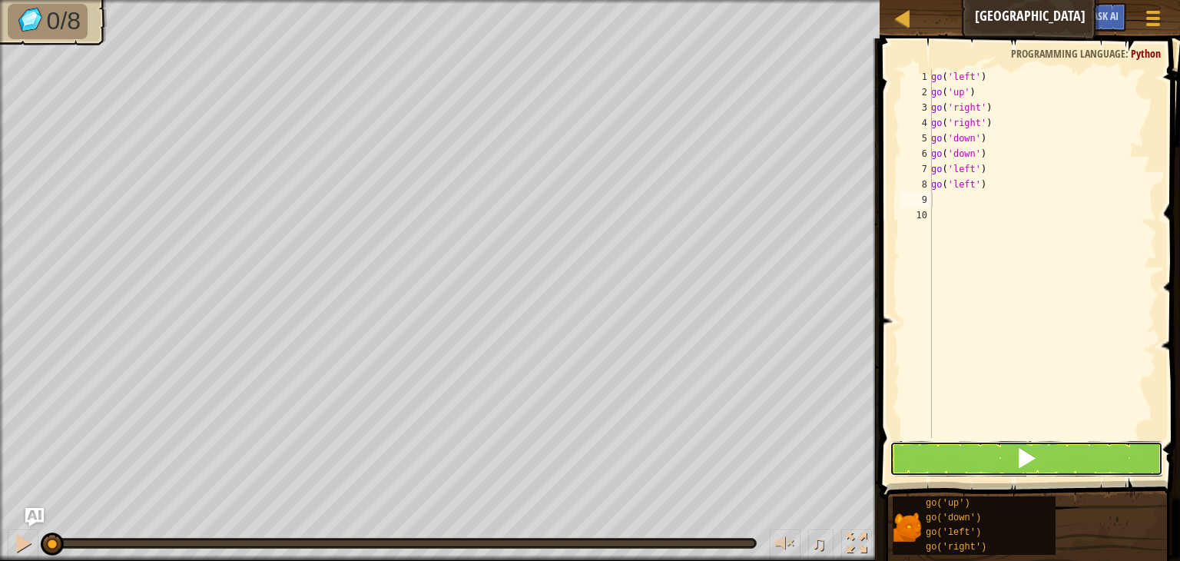
click at [979, 463] on button at bounding box center [1027, 458] width 274 height 35
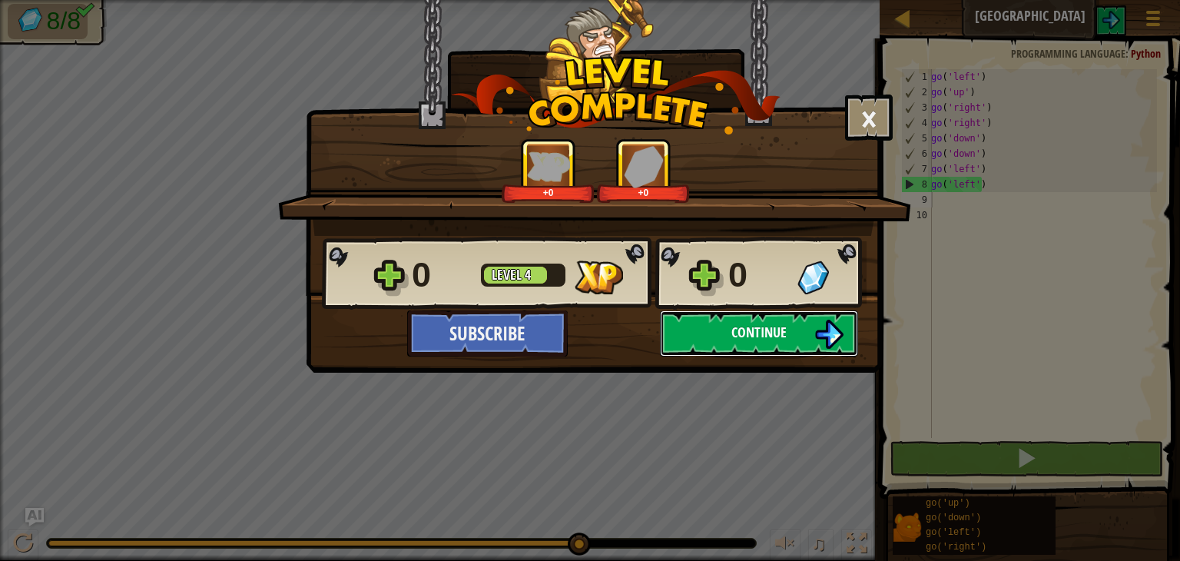
click at [745, 327] on span "Continue" at bounding box center [759, 332] width 55 height 19
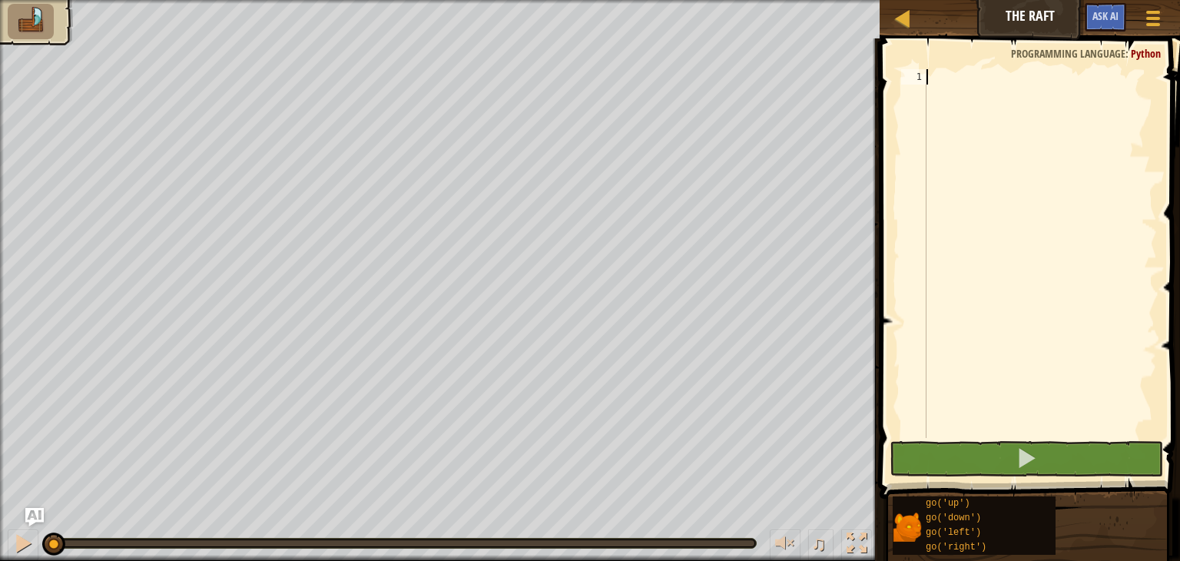
drag, startPoint x: 745, startPoint y: 327, endPoint x: 582, endPoint y: -40, distance: 401.5
click at [582, 0] on html "Map The Raft Game Menu Ask AI 1 ההההההההההההההההההההההההההההההההההההההההההההההה…" at bounding box center [590, 0] width 1180 height 0
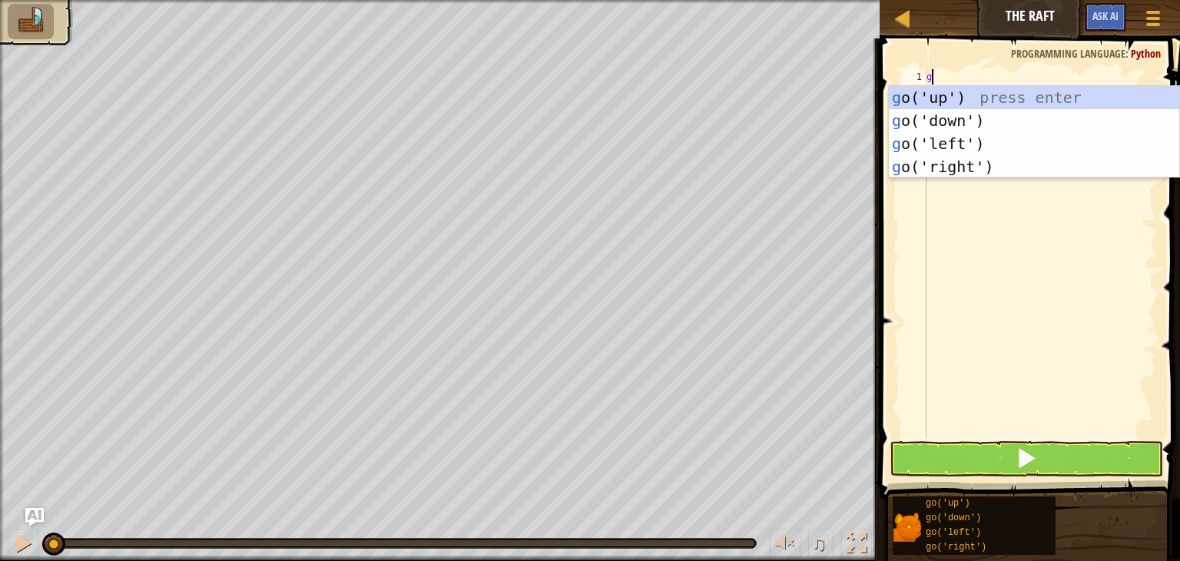
type textarea "go"
click at [927, 98] on div "go ('up') press enter go ('down') press enter go ('left') press enter go ('righ…" at bounding box center [1034, 155] width 291 height 138
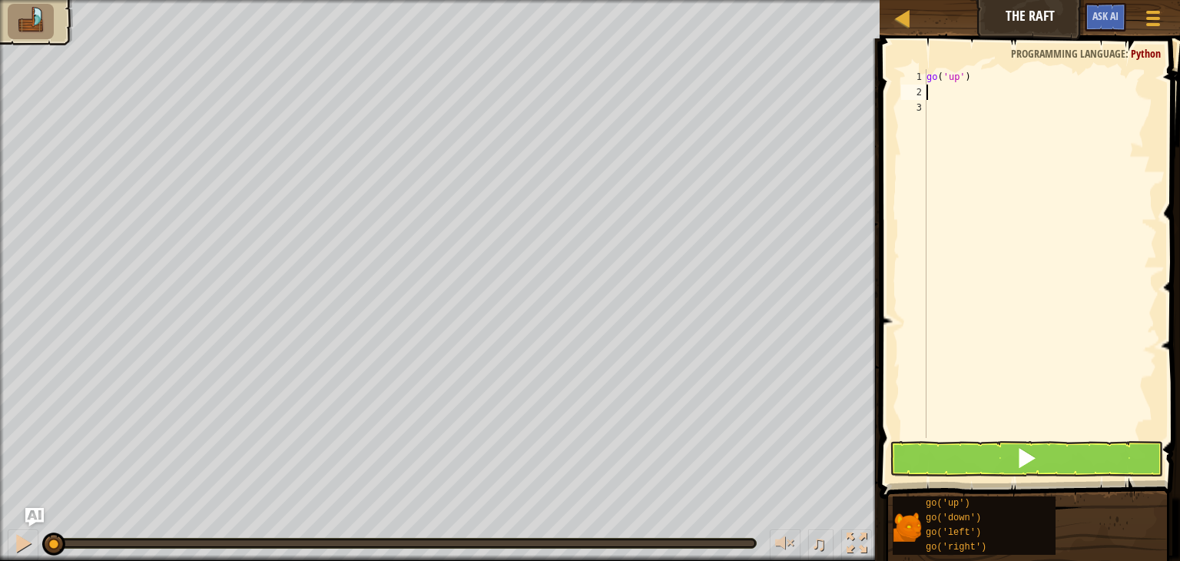
type textarea "go"
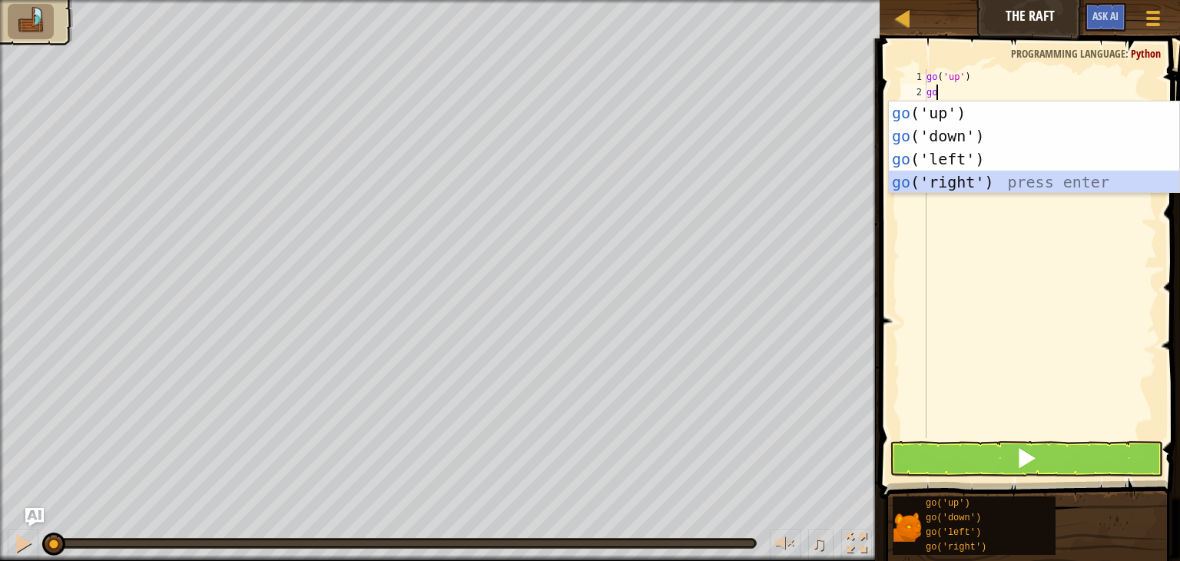
click at [950, 181] on div "go ('up') press enter go ('down') press enter go ('left') press enter go ('righ…" at bounding box center [1034, 170] width 291 height 138
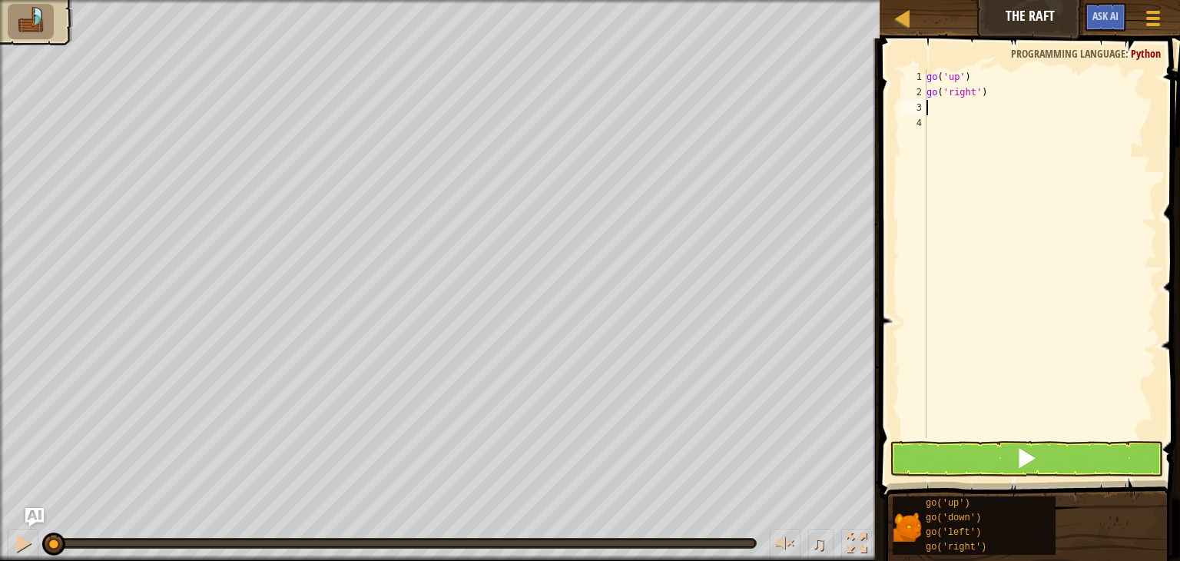
type textarea "go"
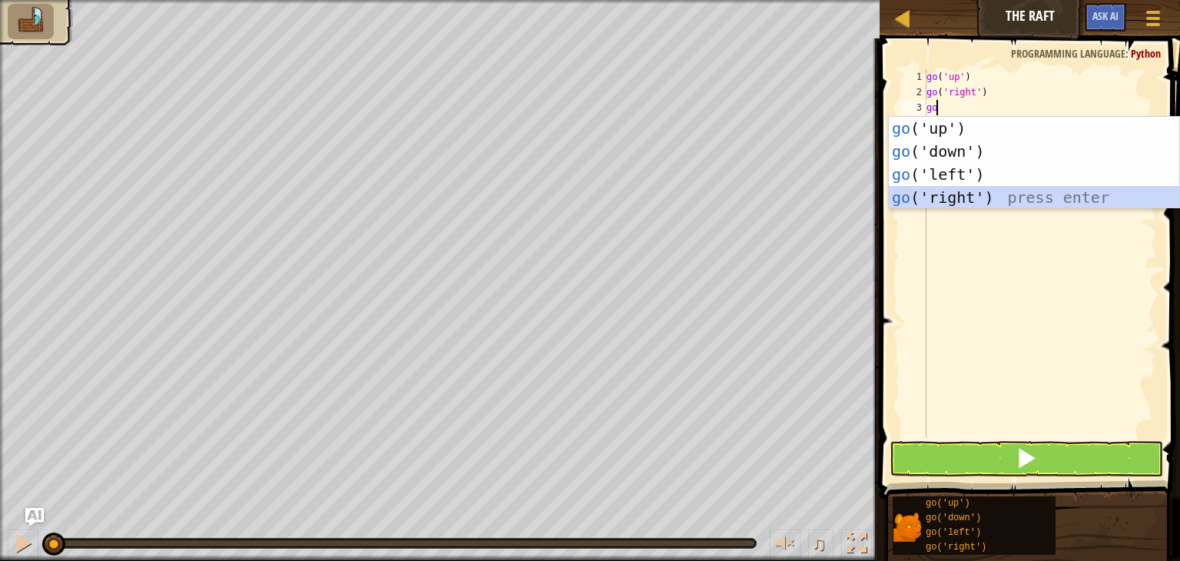
click at [959, 189] on div "go ('up') press enter go ('down') press enter go ('left') press enter go ('righ…" at bounding box center [1034, 186] width 291 height 138
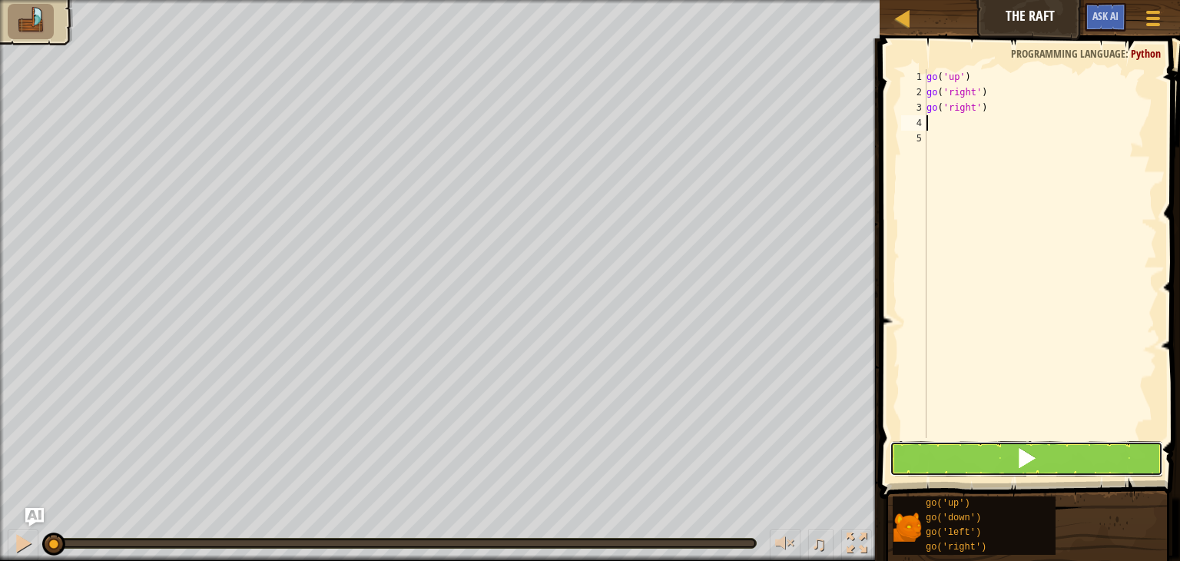
click at [964, 455] on button at bounding box center [1027, 458] width 274 height 35
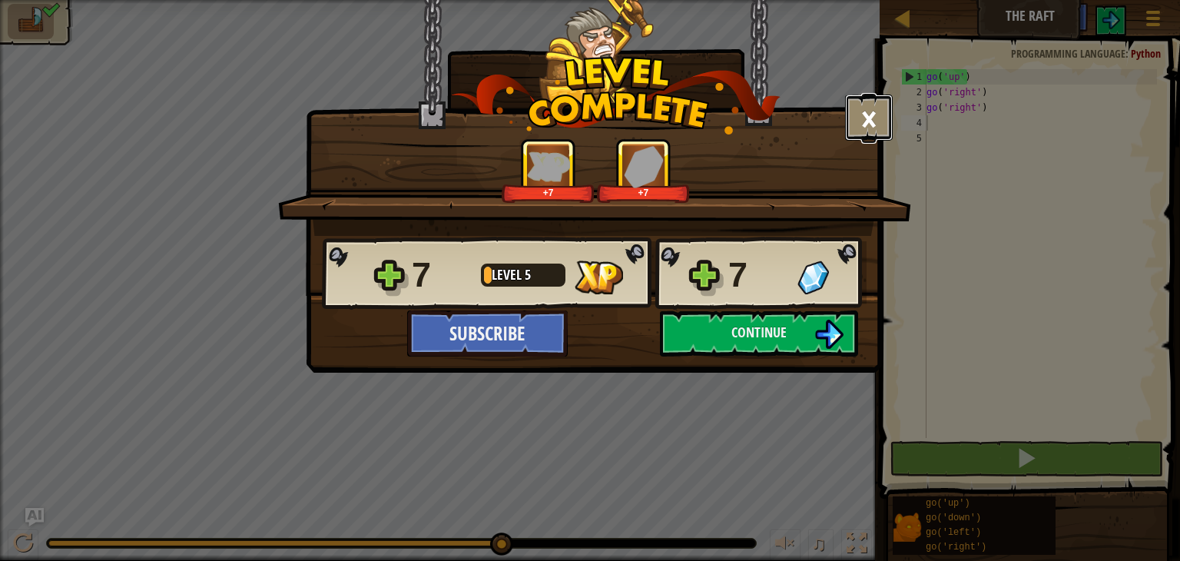
click at [871, 95] on button "×" at bounding box center [869, 118] width 48 height 46
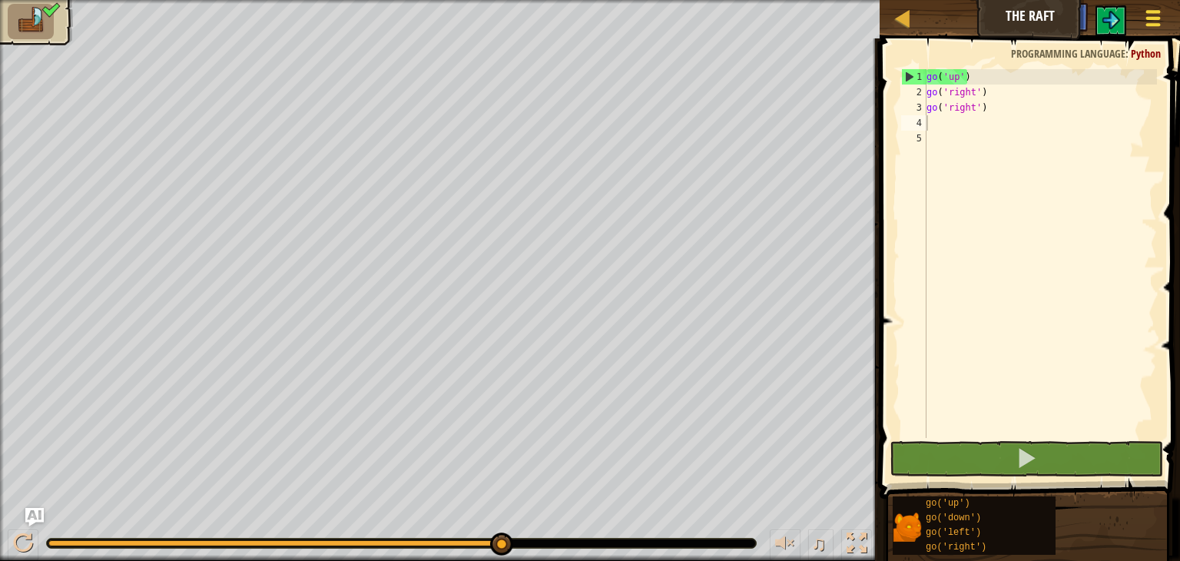
click at [1150, 12] on span at bounding box center [1154, 11] width 15 height 3
